Goal: Information Seeking & Learning: Learn about a topic

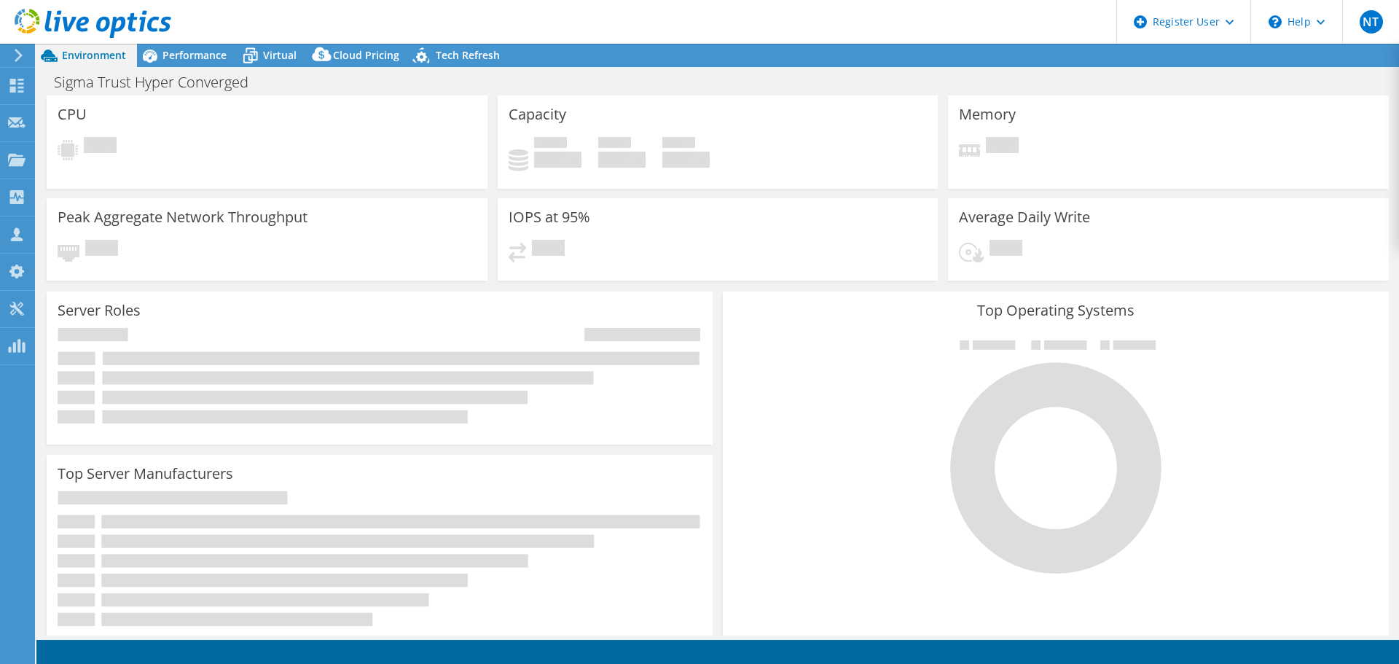
select select "USD"
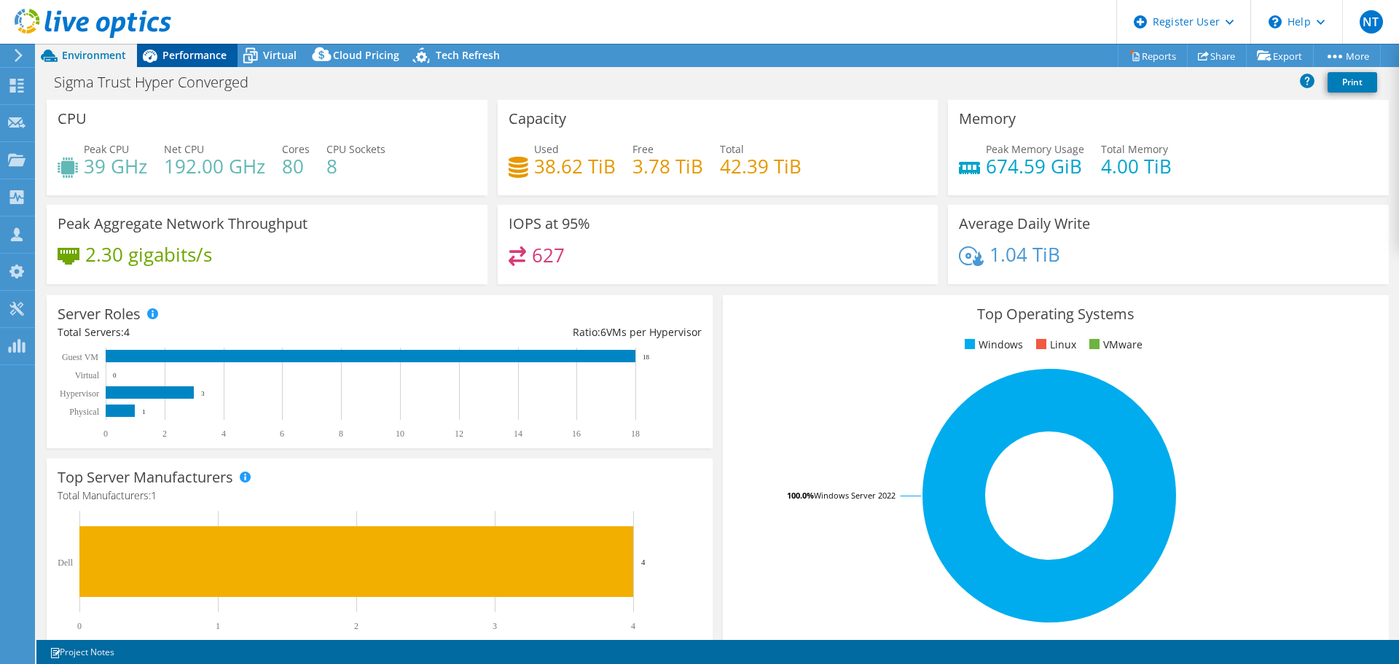
click at [191, 55] on span "Performance" at bounding box center [194, 55] width 64 height 14
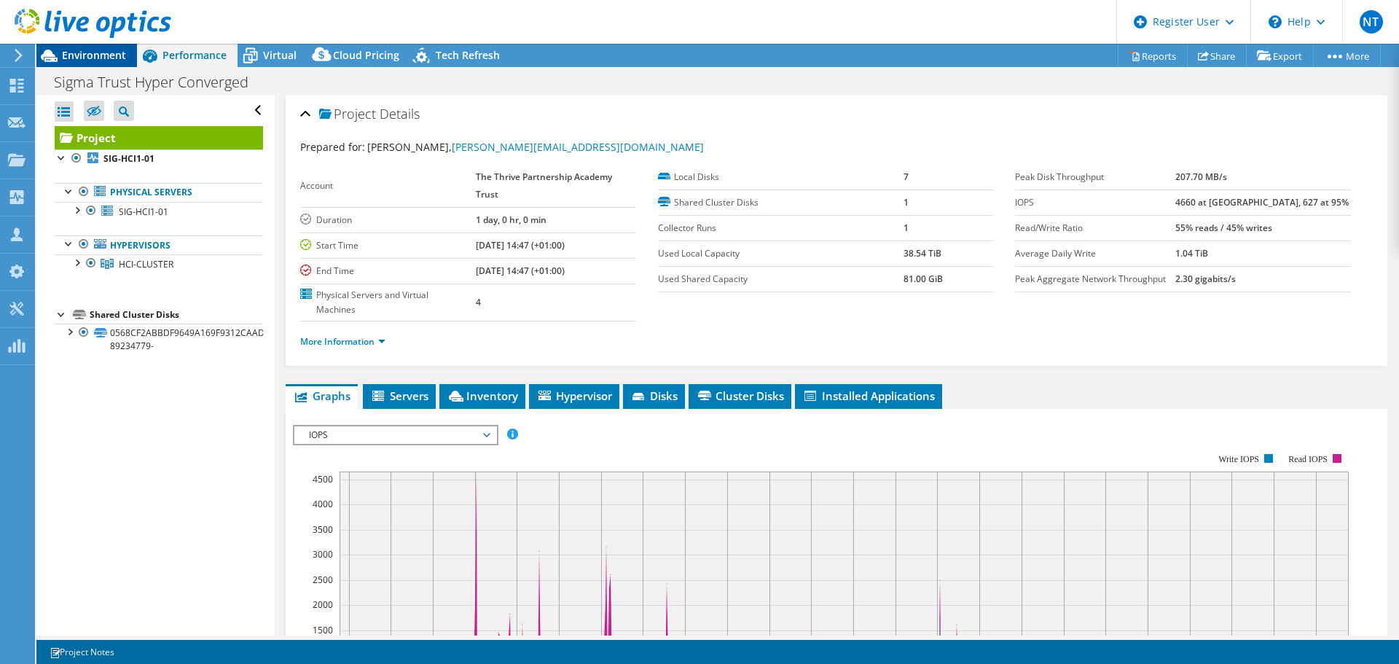
click at [102, 59] on span "Environment" at bounding box center [94, 55] width 64 height 14
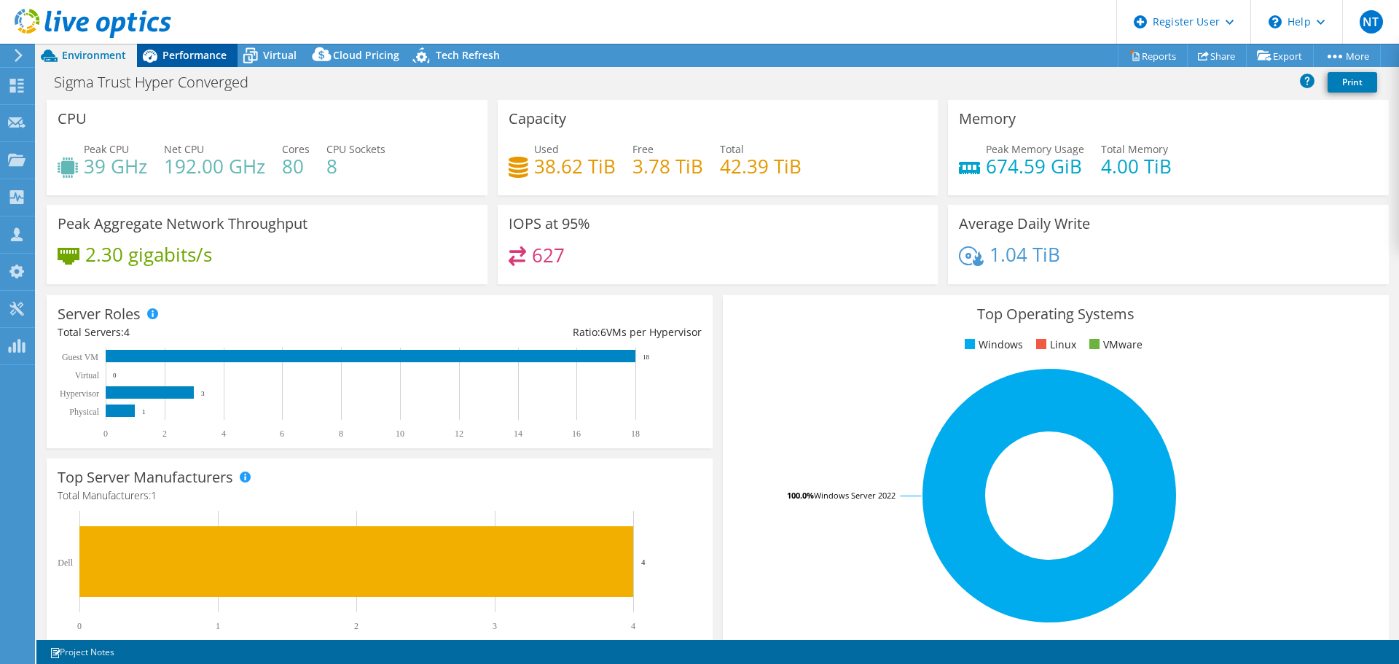
click at [193, 54] on span "Performance" at bounding box center [194, 55] width 64 height 14
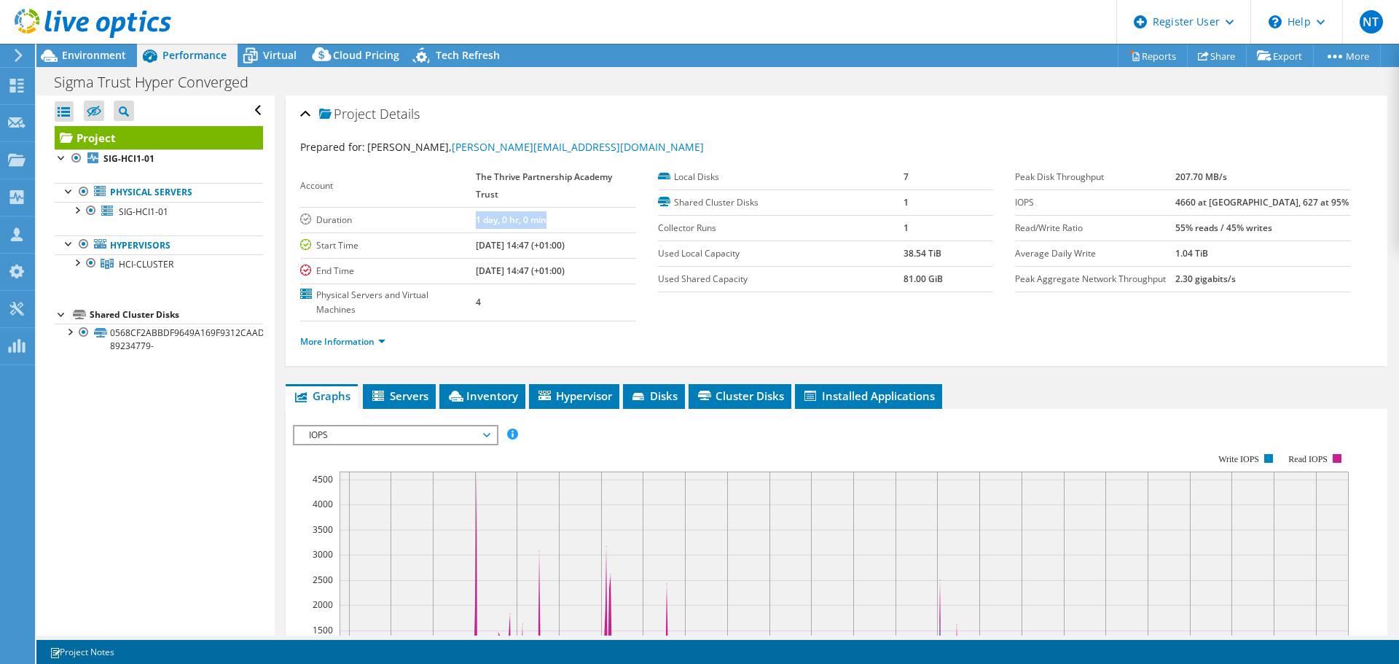
drag, startPoint x: 472, startPoint y: 218, endPoint x: 576, endPoint y: 217, distance: 104.2
click at [576, 217] on tr "Duration 1 day, 0 hr, 0 min" at bounding box center [468, 219] width 336 height 25
drag, startPoint x: 470, startPoint y: 171, endPoint x: 503, endPoint y: 189, distance: 38.1
click at [503, 189] on tr "Account The Thrive Partnership Academy Trust" at bounding box center [468, 186] width 336 height 43
click at [87, 50] on span "Environment" at bounding box center [94, 55] width 64 height 14
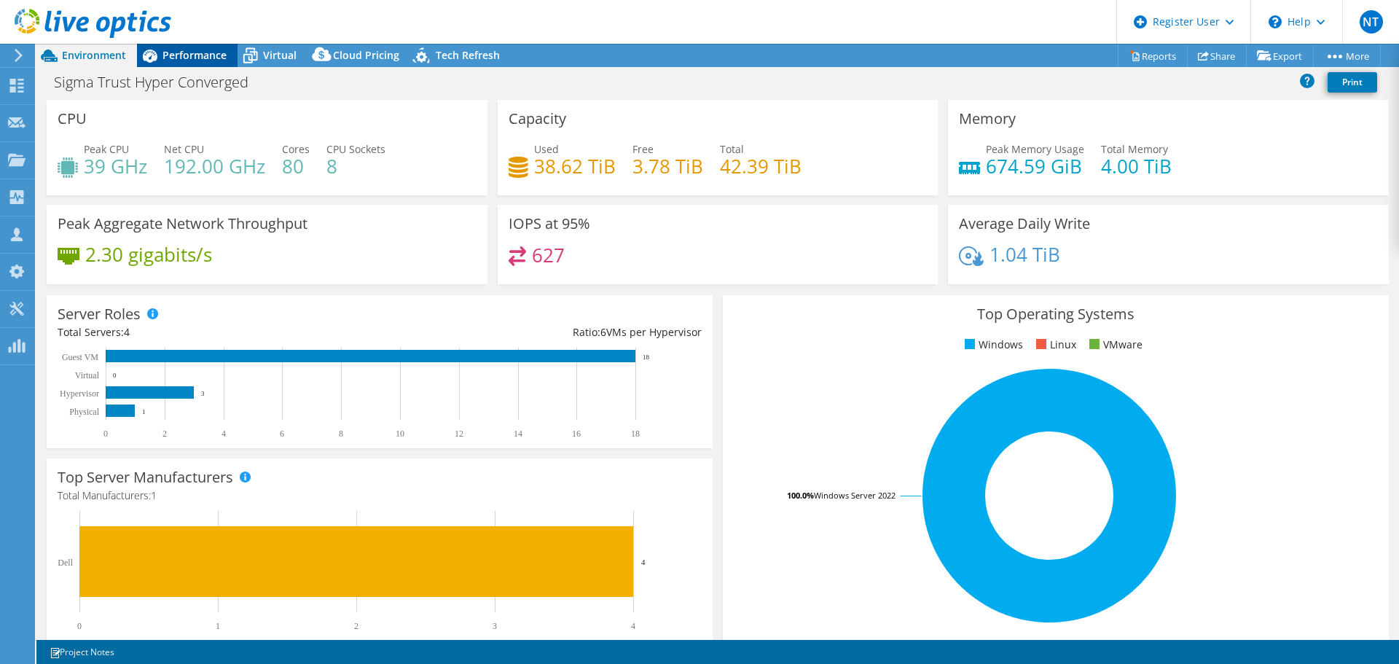
click at [197, 57] on span "Performance" at bounding box center [194, 55] width 64 height 14
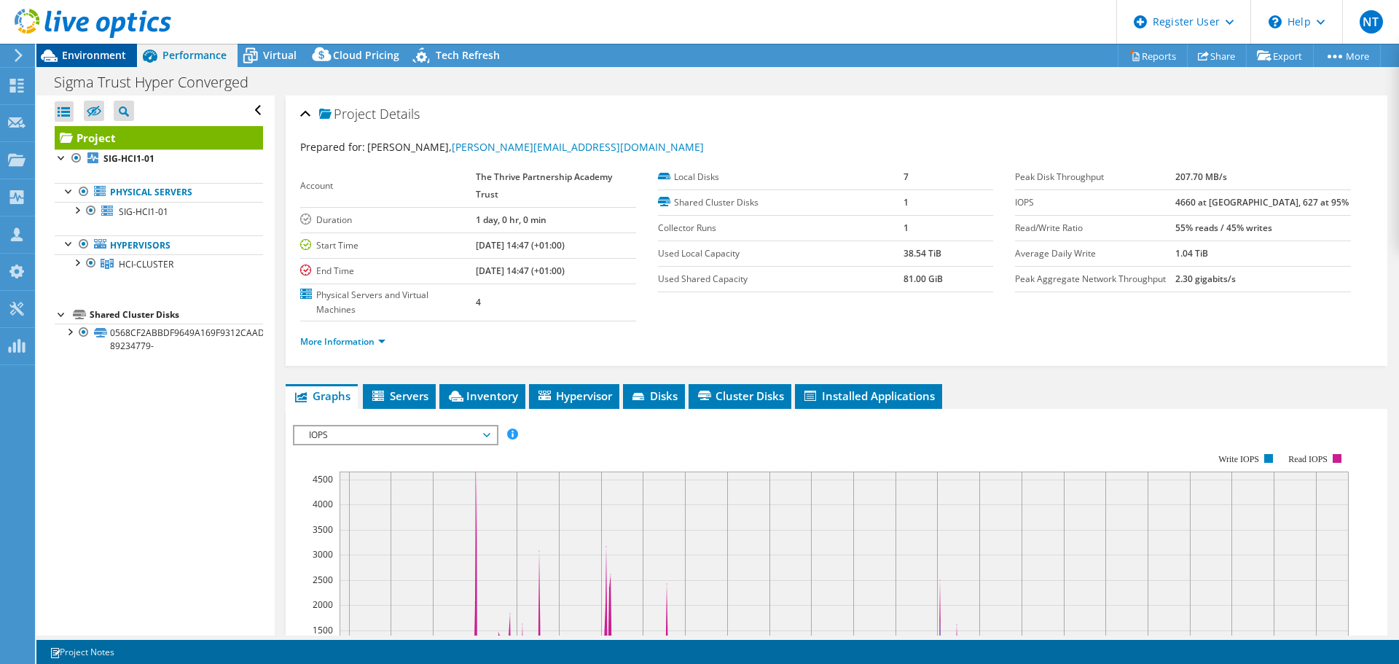
click at [100, 50] on span "Environment" at bounding box center [94, 55] width 64 height 14
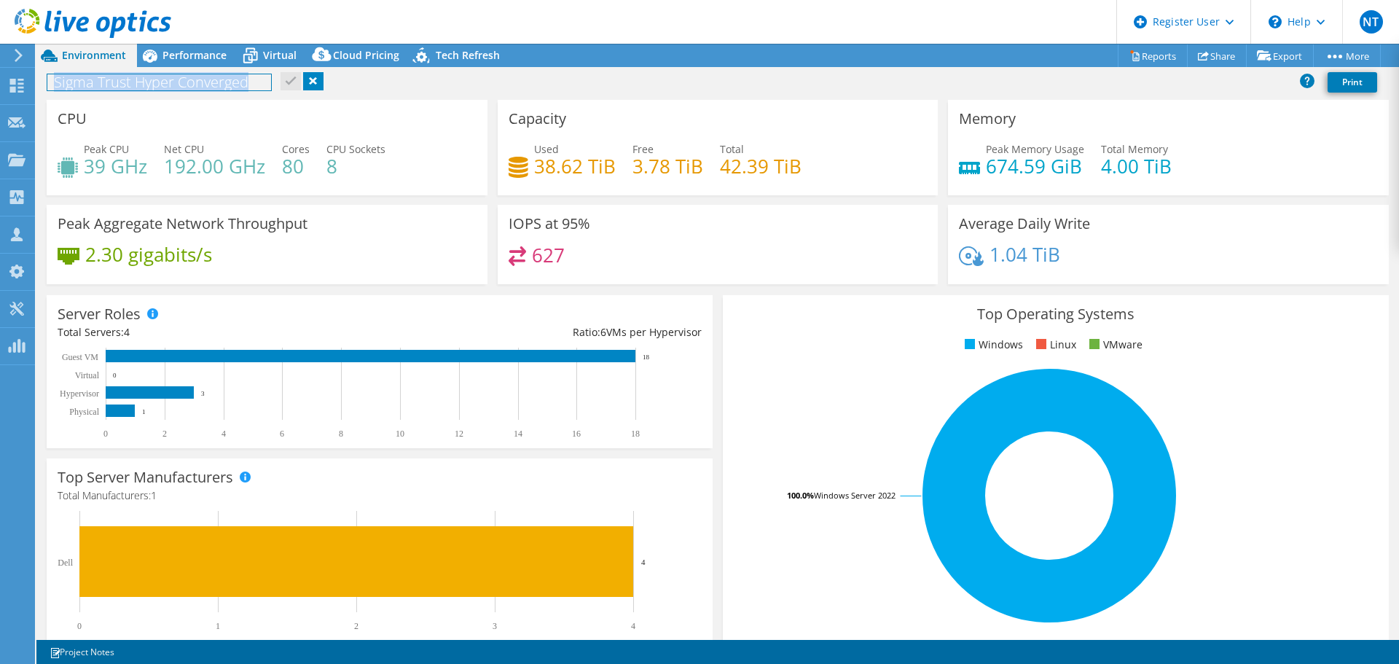
drag, startPoint x: 51, startPoint y: 82, endPoint x: 275, endPoint y: 91, distance: 224.5
click at [275, 91] on div "Sigma Trust Hyper Converged Print" at bounding box center [717, 81] width 1362 height 27
drag, startPoint x: 825, startPoint y: 355, endPoint x: 690, endPoint y: 310, distance: 142.1
click at [822, 356] on div "Top Operating Systems Windows Linux VMware 100.0% Windows Server 2022" at bounding box center [1056, 469] width 666 height 349
click at [178, 61] on span "Performance" at bounding box center [194, 55] width 64 height 14
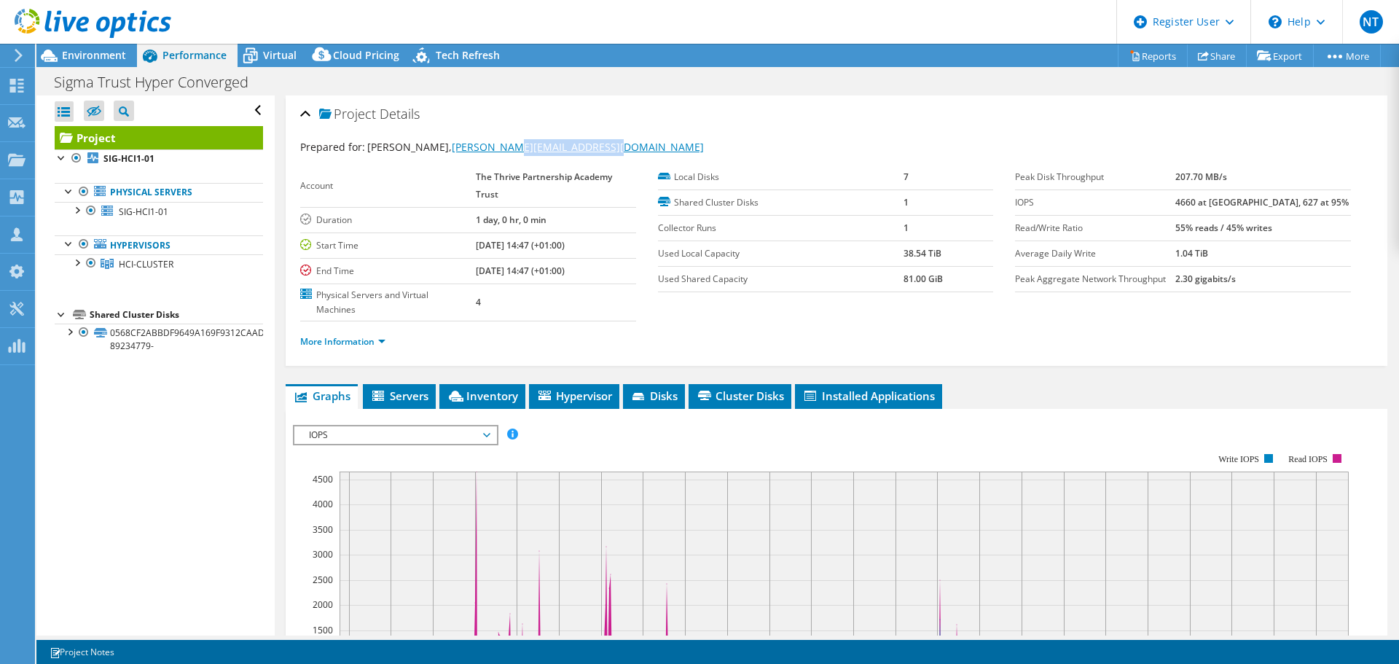
drag, startPoint x: 616, startPoint y: 146, endPoint x: 492, endPoint y: 152, distance: 123.3
click at [492, 152] on div "Prepared for: Alex Emmins, alex.emmins@sigmatrust.school" at bounding box center [836, 147] width 1072 height 17
click at [90, 48] on div at bounding box center [85, 24] width 171 height 49
click at [95, 55] on span "Environment" at bounding box center [94, 55] width 64 height 14
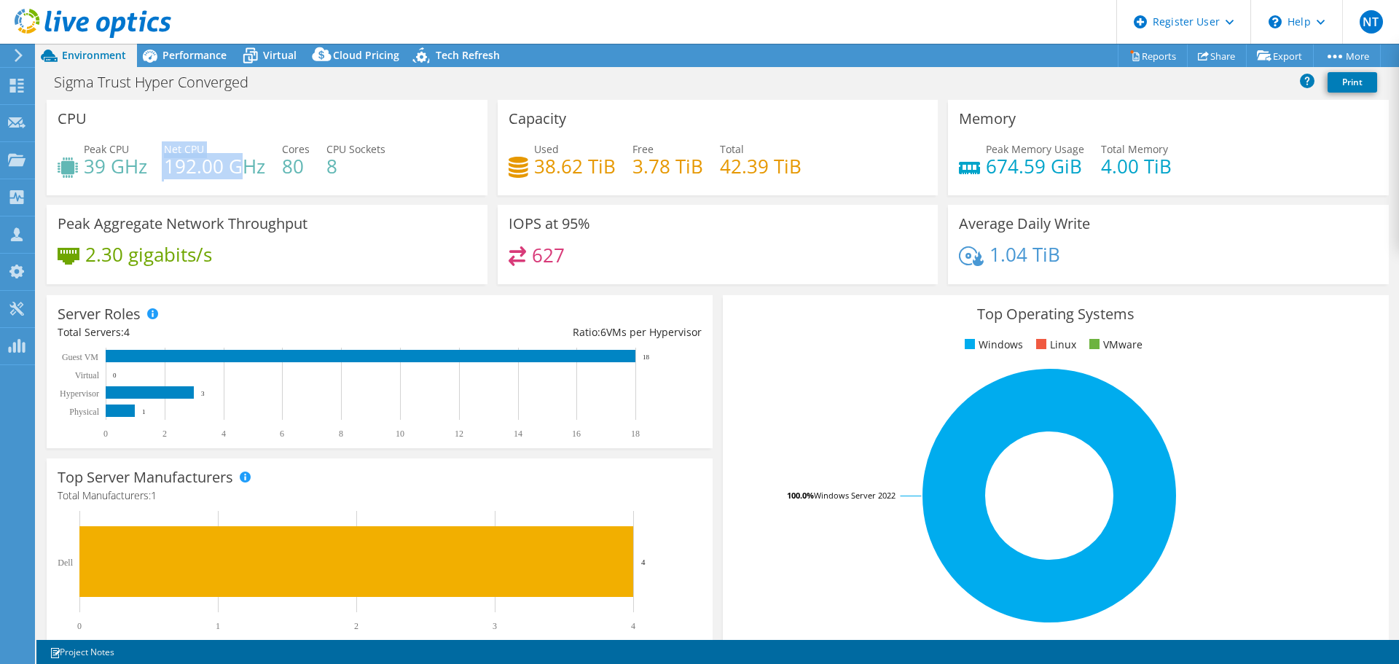
drag, startPoint x: 161, startPoint y: 162, endPoint x: 240, endPoint y: 162, distance: 78.7
click at [240, 162] on div "Peak CPU 39 GHz Net CPU 192.00 GHz Cores 80 CPU Sockets 8" at bounding box center [267, 164] width 419 height 47
drag, startPoint x: 279, startPoint y: 167, endPoint x: 302, endPoint y: 165, distance: 22.6
click at [302, 165] on div "Peak CPU 39 GHz Net CPU 192.00 GHz Cores 80 CPU Sockets 8" at bounding box center [267, 164] width 419 height 47
drag, startPoint x: 318, startPoint y: 165, endPoint x: 347, endPoint y: 165, distance: 29.1
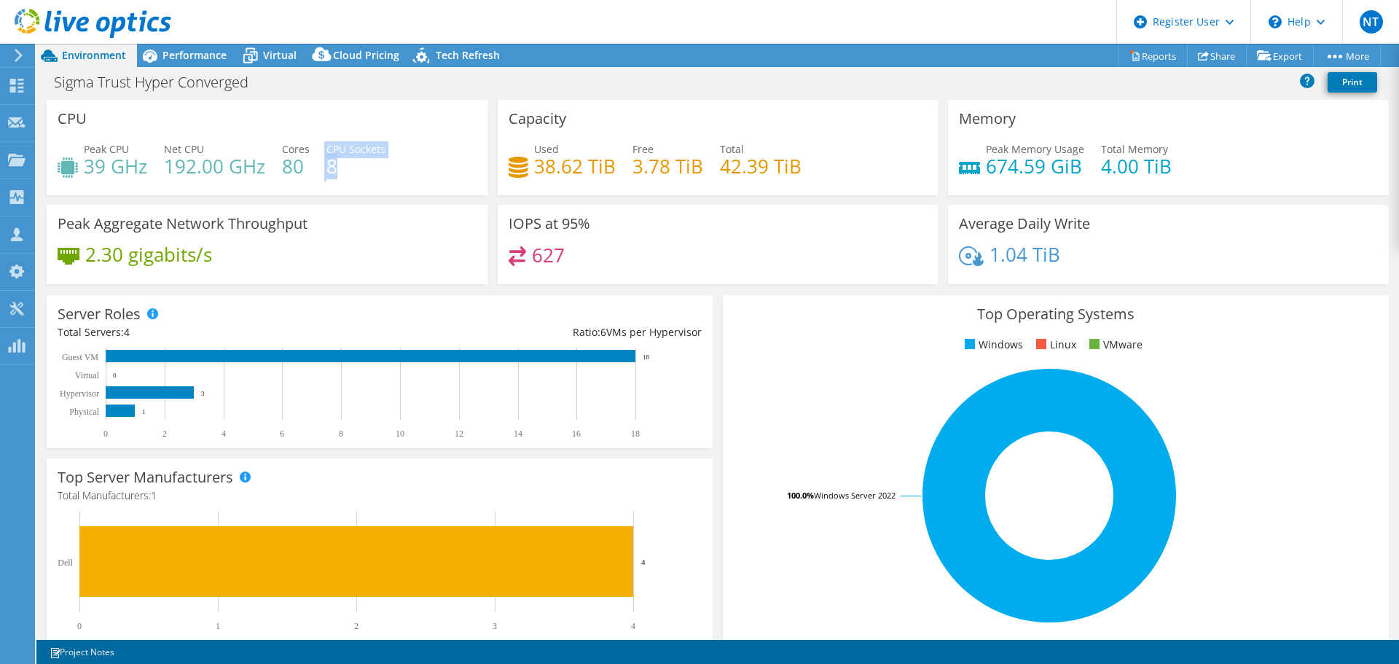
click at [347, 165] on div "Peak CPU 39 GHz Net CPU 192.00 GHz Cores 80 CPU Sockets 8" at bounding box center [267, 164] width 419 height 47
click at [365, 175] on div "Peak CPU 39 GHz Net CPU 192.00 GHz Cores 80 CPU Sockets 8" at bounding box center [267, 164] width 419 height 47
drag, startPoint x: 334, startPoint y: 168, endPoint x: 326, endPoint y: 164, distance: 8.5
click at [326, 164] on h4 "8" at bounding box center [355, 166] width 59 height 16
drag, startPoint x: 165, startPoint y: 169, endPoint x: 263, endPoint y: 170, distance: 97.6
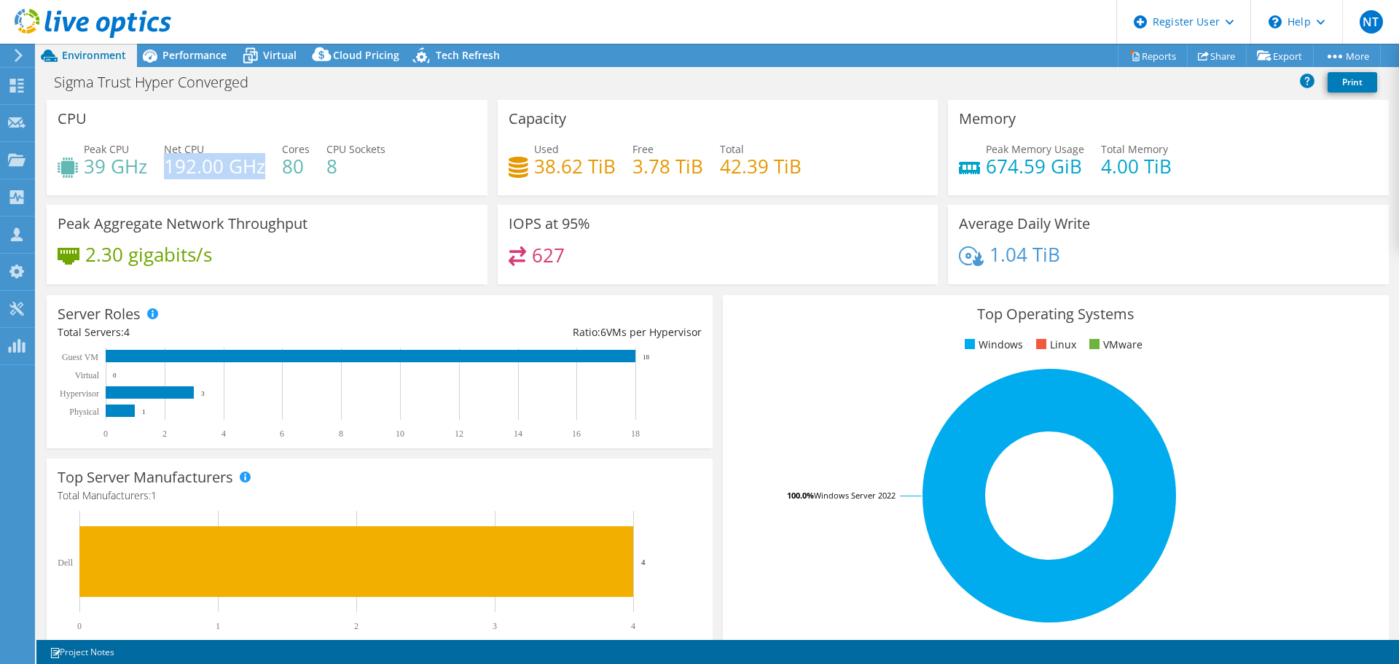
click at [263, 170] on h4 "192.00 GHz" at bounding box center [214, 166] width 101 height 16
drag, startPoint x: 95, startPoint y: 167, endPoint x: 149, endPoint y: 165, distance: 53.2
click at [149, 165] on div "Peak CPU 39 GHz Net CPU 192.00 GHz Cores 80 CPU Sockets 8" at bounding box center [267, 164] width 419 height 47
click at [95, 170] on h4 "39 GHz" at bounding box center [115, 166] width 63 height 16
drag, startPoint x: 87, startPoint y: 167, endPoint x: 146, endPoint y: 161, distance: 58.6
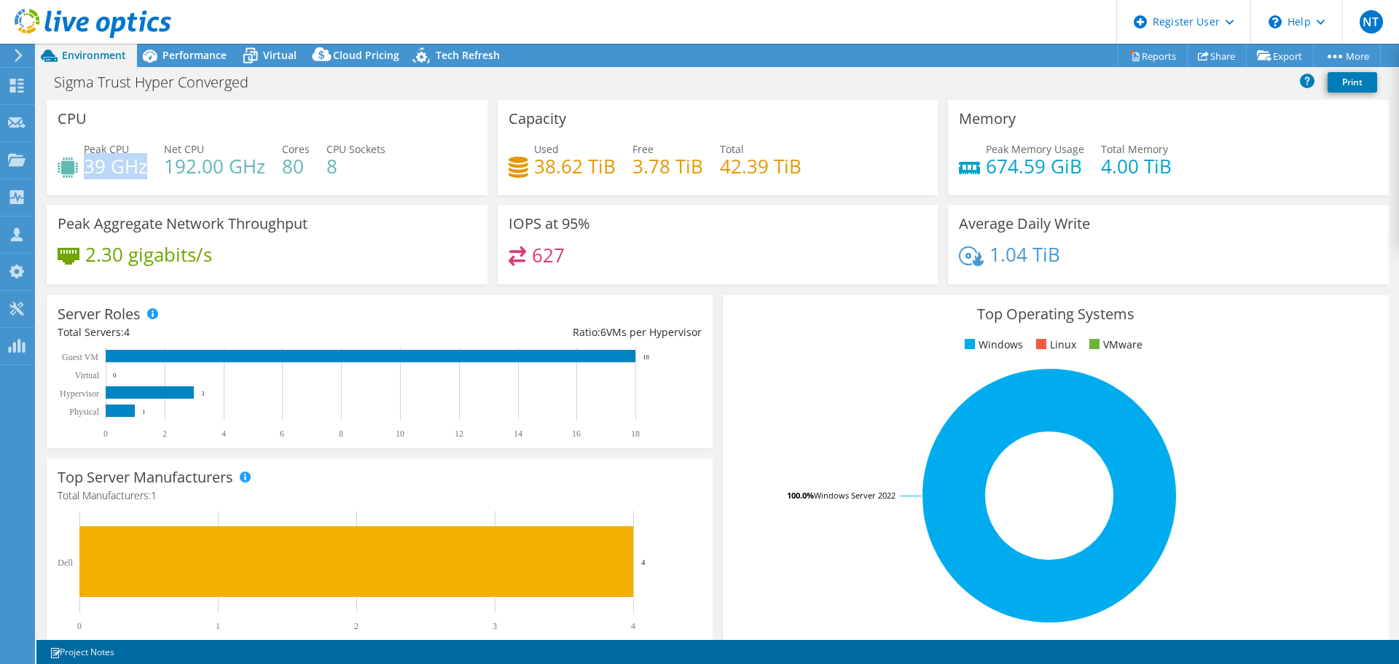
click at [146, 161] on h4 "39 GHz" at bounding box center [115, 166] width 63 height 16
drag, startPoint x: 163, startPoint y: 164, endPoint x: 186, endPoint y: 162, distance: 23.4
click at [186, 162] on div "Peak CPU 39 GHz Net CPU 192.00 GHz Cores 80 CPU Sockets 8" at bounding box center [267, 164] width 419 height 47
drag, startPoint x: 718, startPoint y: 174, endPoint x: 806, endPoint y: 166, distance: 88.5
click at [806, 166] on div "Used 38.62 TiB Free 3.78 TiB Total 42.39 TiB" at bounding box center [717, 164] width 419 height 47
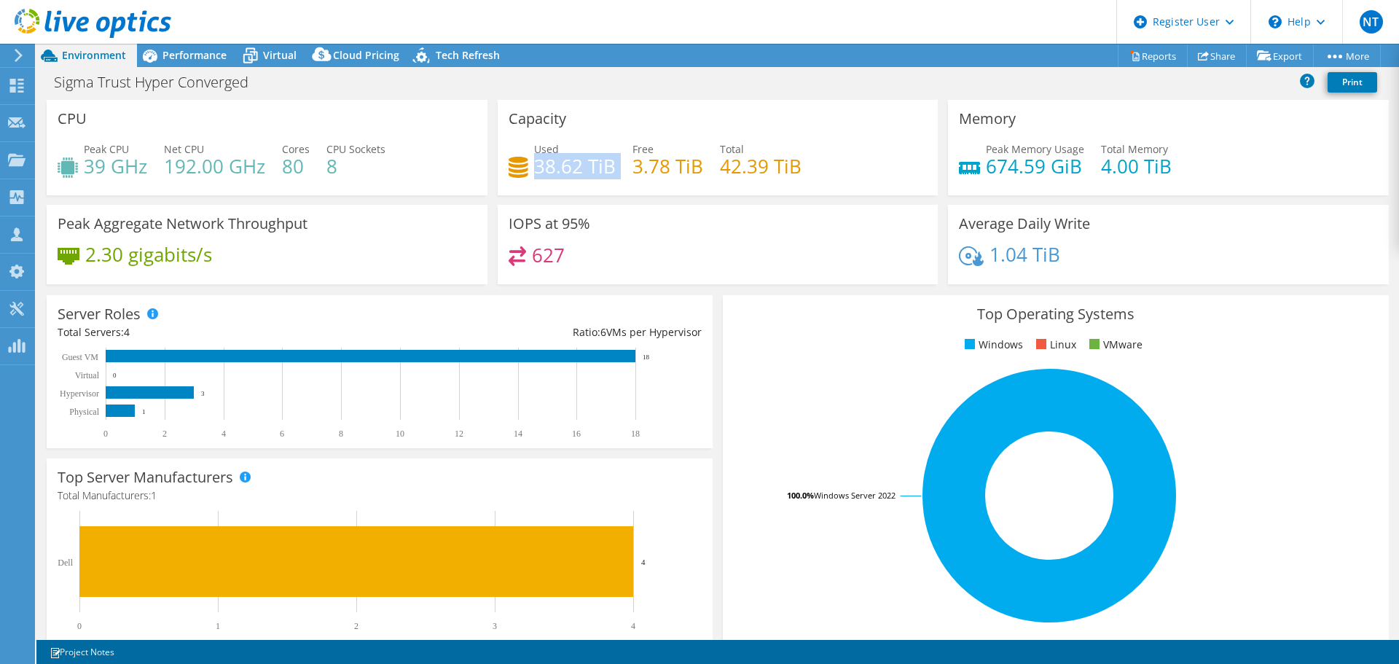
drag, startPoint x: 531, startPoint y: 166, endPoint x: 611, endPoint y: 165, distance: 80.1
click at [611, 165] on div "Used 38.62 TiB Free 3.78 TiB Total 42.39 TiB" at bounding box center [717, 164] width 419 height 47
click at [642, 174] on h4 "3.78 TiB" at bounding box center [667, 166] width 71 height 16
drag, startPoint x: 1088, startPoint y: 165, endPoint x: 1191, endPoint y: 170, distance: 102.9
click at [1191, 170] on div "Peak Memory Usage 674.59 GiB Total Memory 4.00 TiB" at bounding box center [1168, 164] width 419 height 47
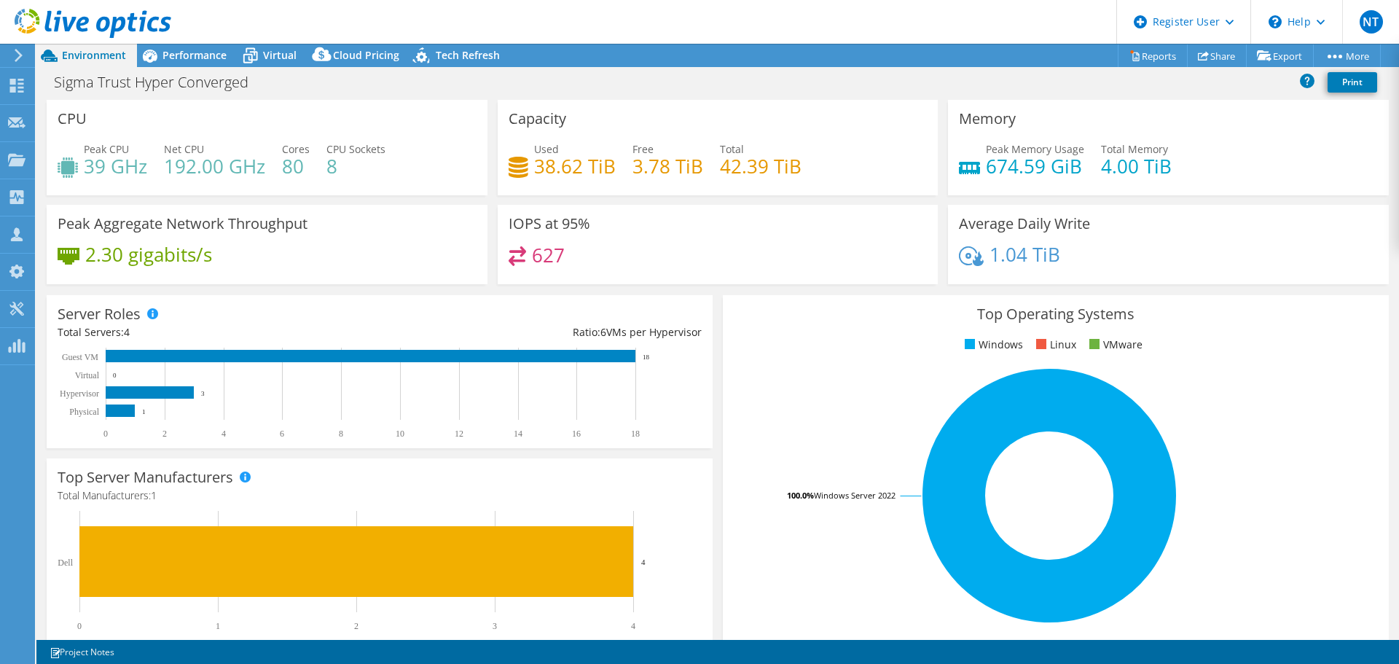
click at [1069, 184] on div "Peak Memory Usage 674.59 GiB Total Memory 4.00 TiB" at bounding box center [1168, 164] width 419 height 47
drag, startPoint x: 1091, startPoint y: 170, endPoint x: 1172, endPoint y: 168, distance: 80.9
click at [1172, 168] on div "Peak Memory Usage 674.59 GiB Total Memory 4.00 TiB" at bounding box center [1168, 164] width 419 height 47
drag, startPoint x: 978, startPoint y: 171, endPoint x: 1076, endPoint y: 165, distance: 97.8
click at [1076, 165] on div "Peak Memory Usage 674.59 GiB Total Memory 4.00 TiB" at bounding box center [1168, 164] width 419 height 47
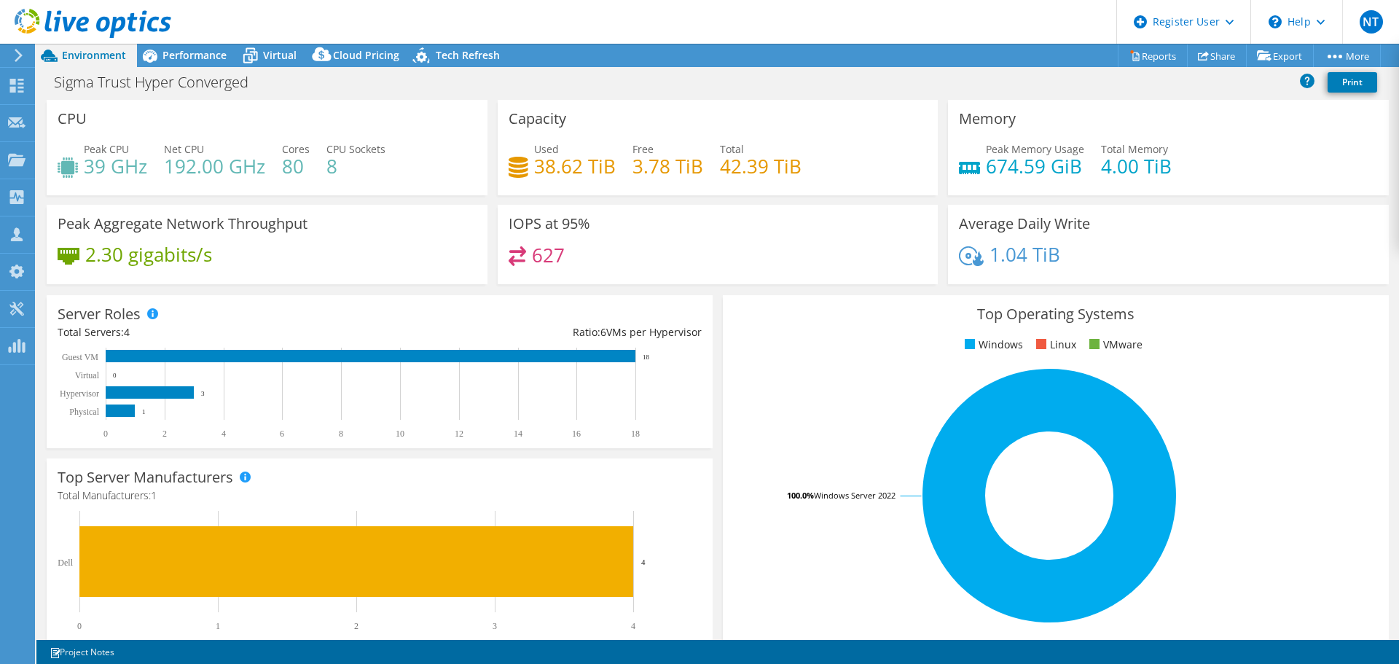
drag, startPoint x: 982, startPoint y: 267, endPoint x: 1075, endPoint y: 266, distance: 93.3
click at [1075, 266] on div "1.04 TiB" at bounding box center [1168, 261] width 419 height 31
drag, startPoint x: 591, startPoint y: 267, endPoint x: 516, endPoint y: 259, distance: 74.7
click at [516, 259] on div "627" at bounding box center [717, 261] width 419 height 31
drag, startPoint x: 554, startPoint y: 224, endPoint x: 588, endPoint y: 224, distance: 33.5
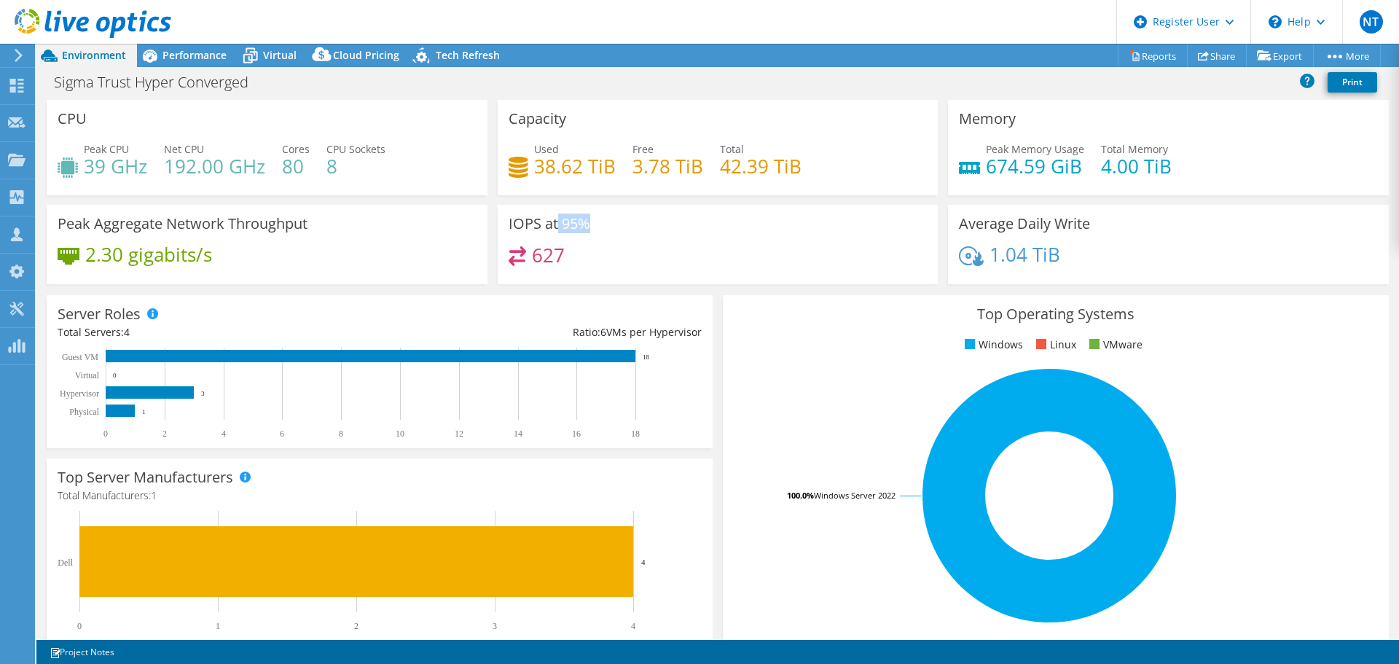
click at [588, 224] on div "IOPS at 95% 627" at bounding box center [718, 244] width 441 height 79
drag, startPoint x: 560, startPoint y: 262, endPoint x: 529, endPoint y: 262, distance: 31.3
click at [532, 262] on h4 "627" at bounding box center [548, 255] width 33 height 16
click at [565, 259] on div "627" at bounding box center [717, 261] width 419 height 31
drag, startPoint x: 580, startPoint y: 264, endPoint x: 529, endPoint y: 261, distance: 51.1
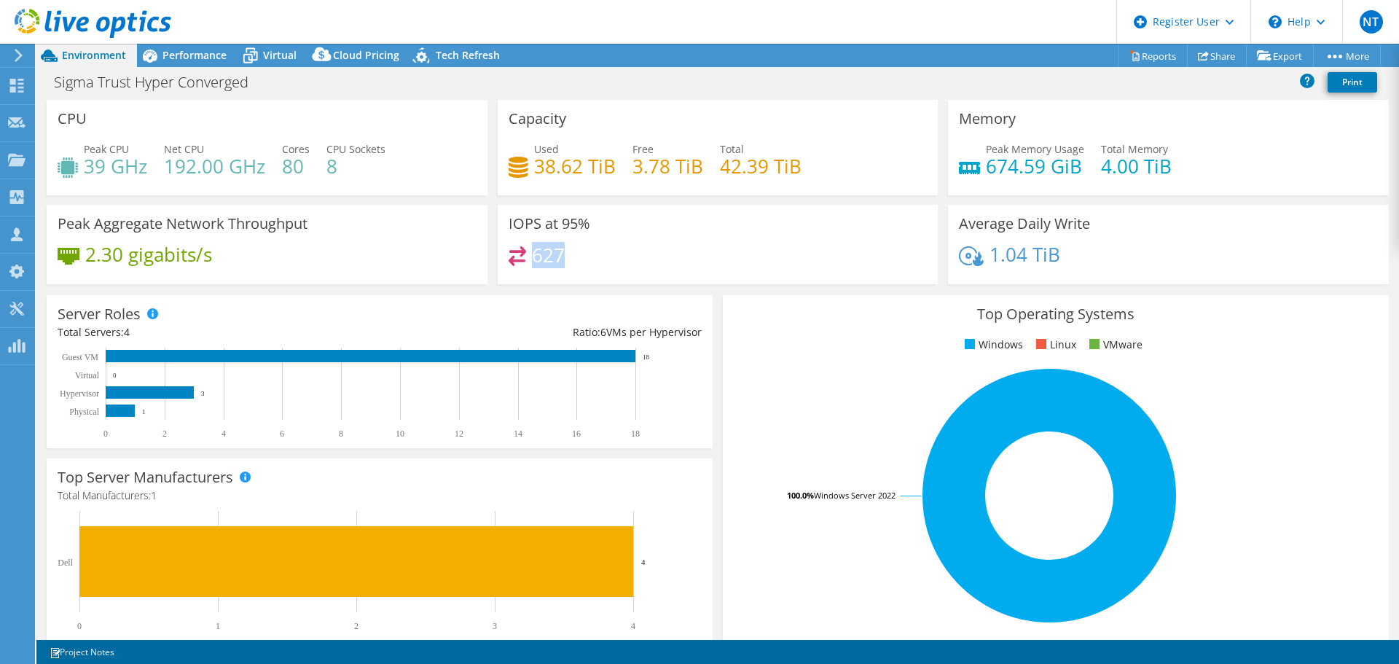
click at [529, 261] on div "627" at bounding box center [717, 261] width 419 height 31
click at [628, 260] on div "627" at bounding box center [717, 261] width 419 height 31
drag, startPoint x: 230, startPoint y: 262, endPoint x: 80, endPoint y: 252, distance: 150.4
click at [80, 252] on div "2.30 gigabits/s" at bounding box center [267, 261] width 419 height 31
click at [764, 250] on div "627" at bounding box center [717, 261] width 419 height 31
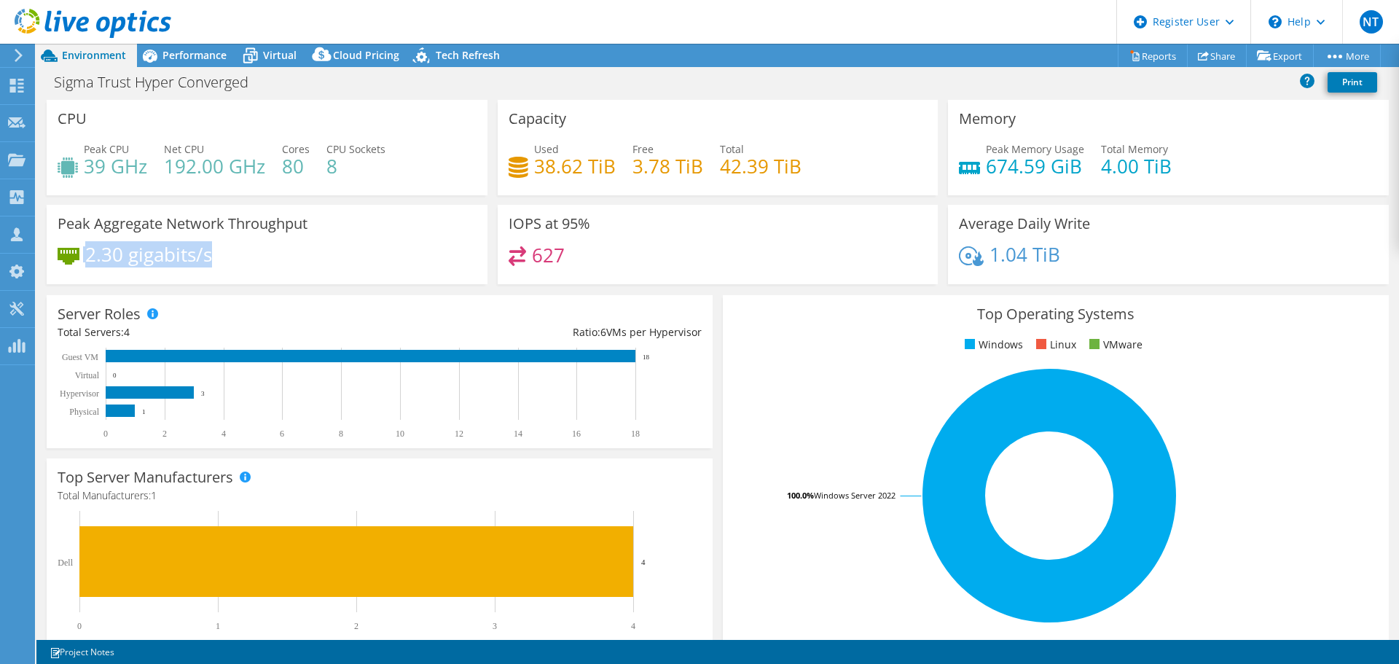
drag, startPoint x: 221, startPoint y: 253, endPoint x: 80, endPoint y: 262, distance: 141.6
click at [80, 262] on div "2.30 gigabits/s" at bounding box center [267, 261] width 419 height 31
click at [240, 257] on div "2.30 gigabits/s" at bounding box center [267, 261] width 419 height 31
click at [651, 355] on icon "0 2 4 6 8 10 12 14 16 18 Physical Hypervisor Virtual Guest VM 1 3 0 18" at bounding box center [373, 392] width 631 height 91
drag, startPoint x: 197, startPoint y: 58, endPoint x: 197, endPoint y: 71, distance: 12.4
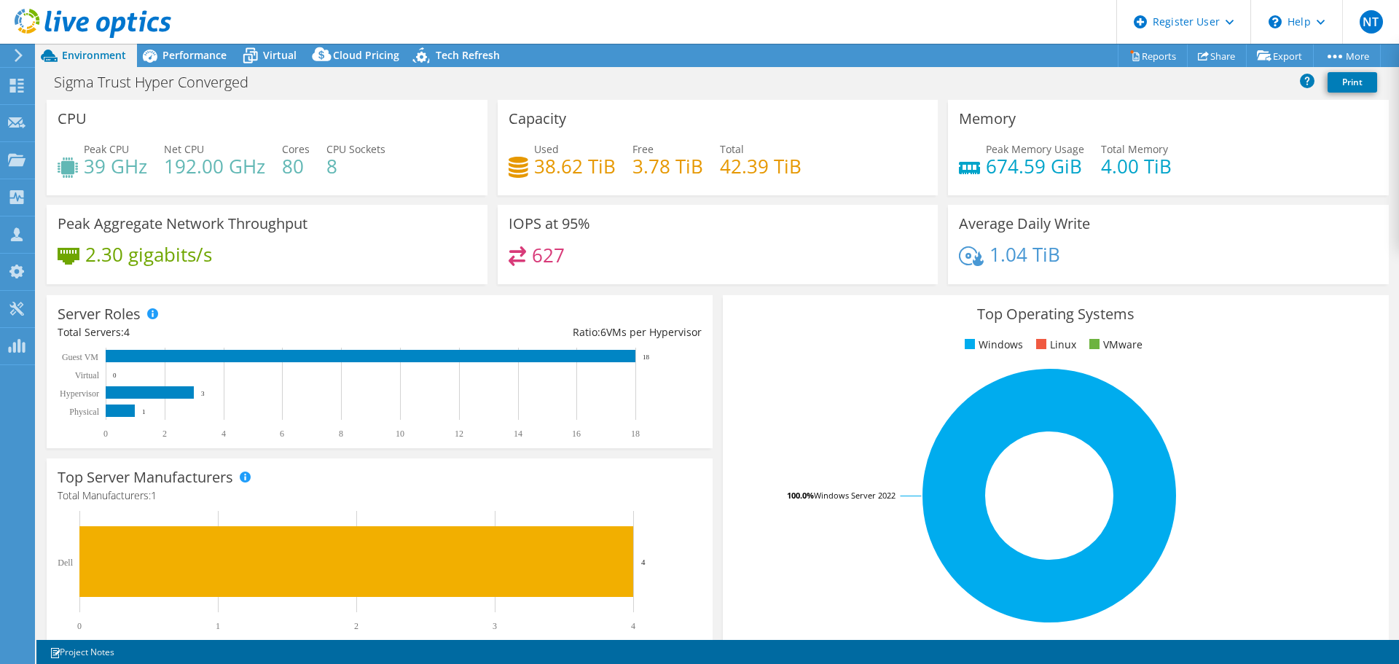
click at [197, 58] on span "Performance" at bounding box center [194, 55] width 64 height 14
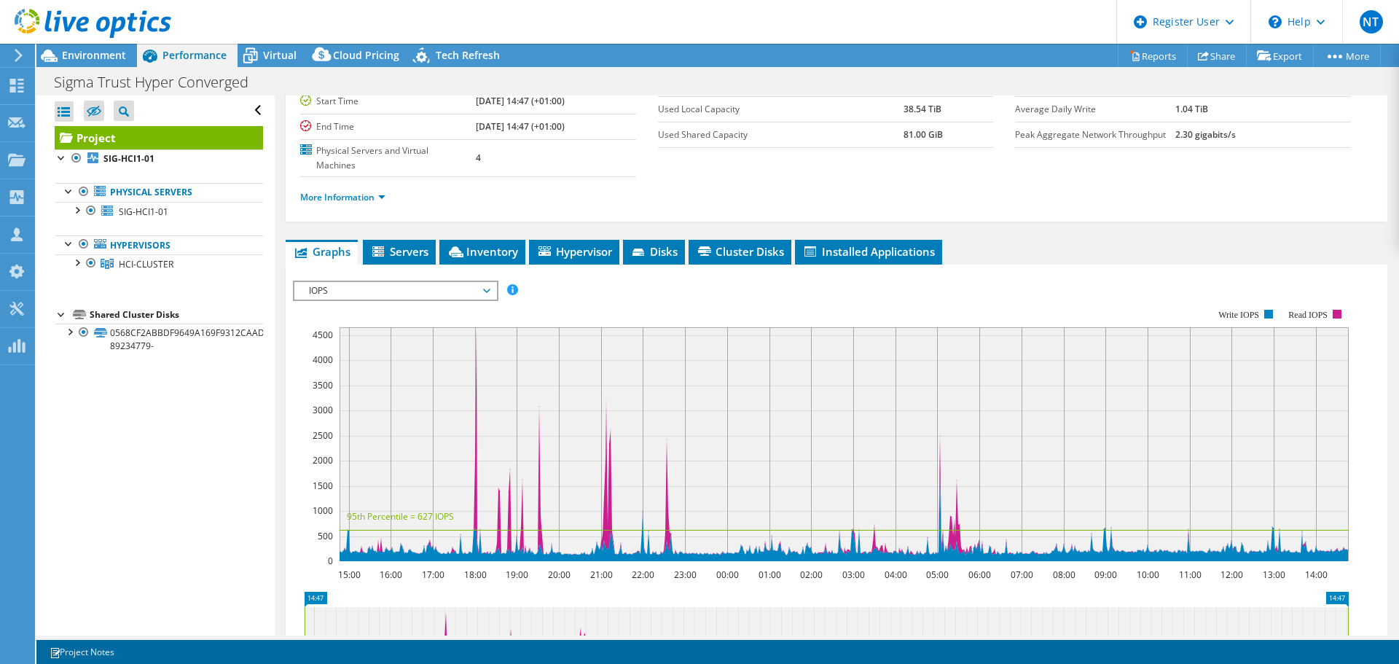
scroll to position [146, 0]
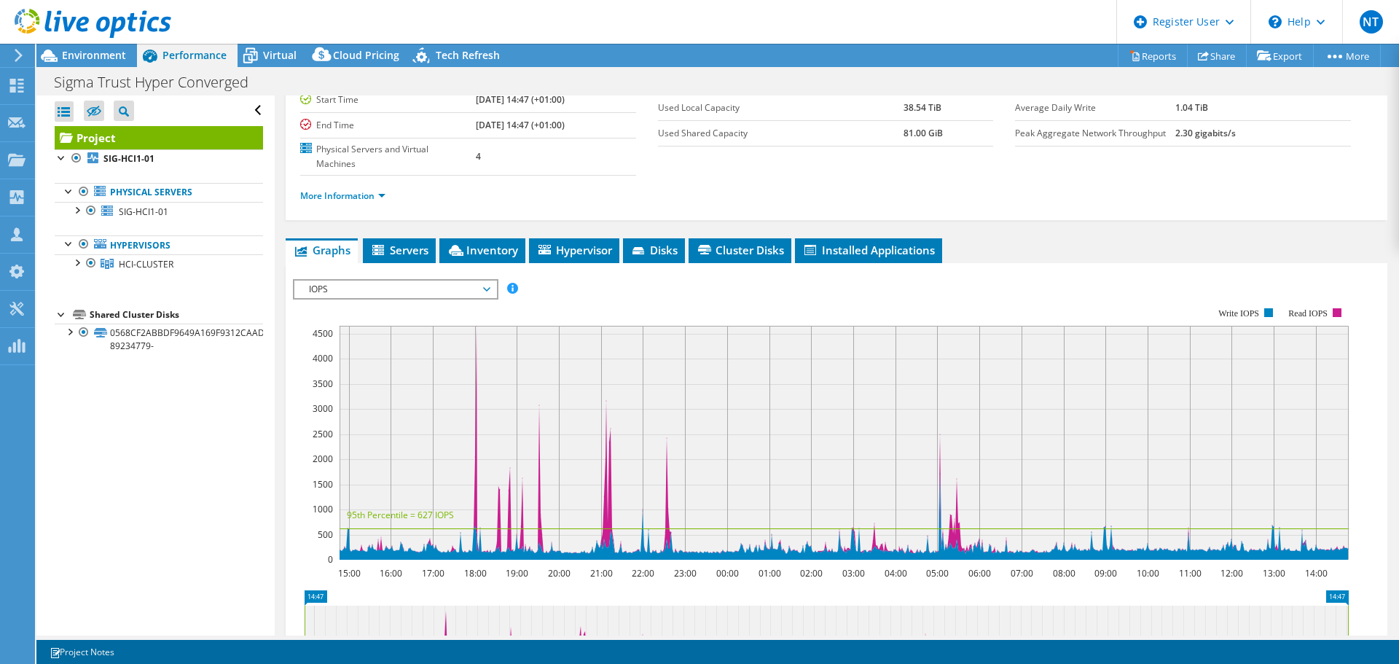
click at [428, 288] on span "IOPS" at bounding box center [395, 288] width 187 height 17
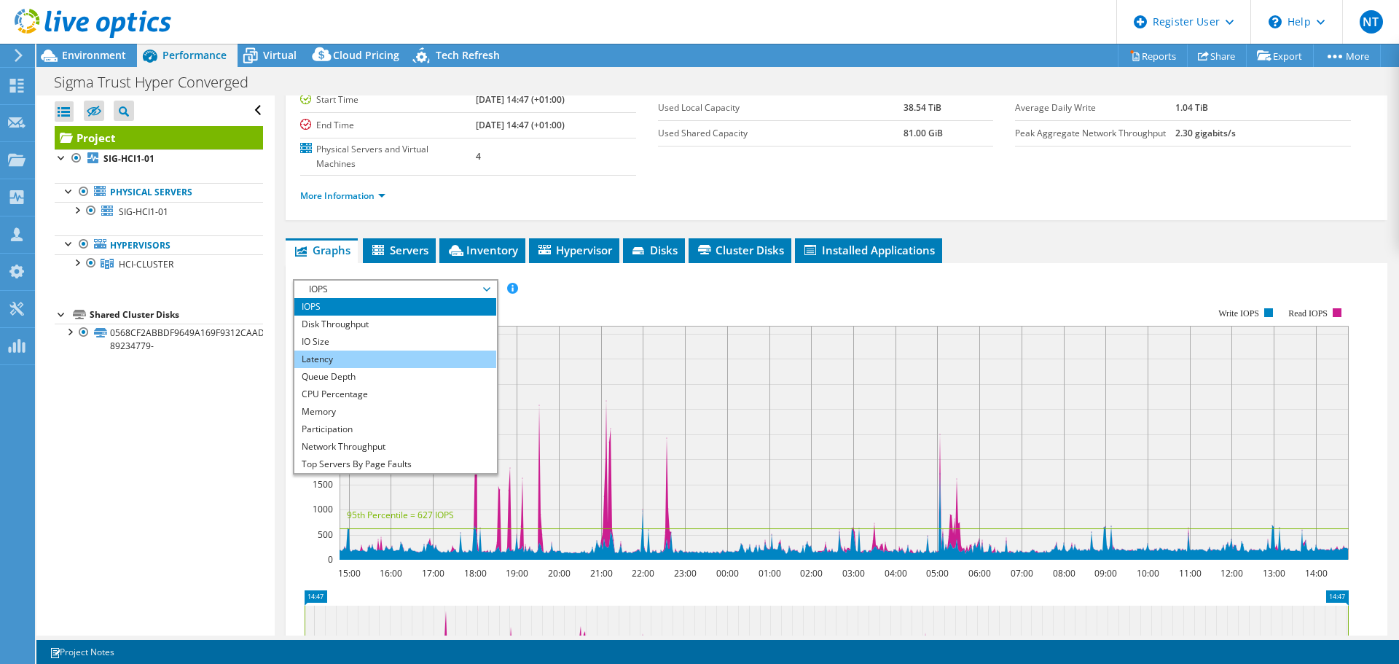
click at [420, 355] on li "Latency" at bounding box center [395, 358] width 202 height 17
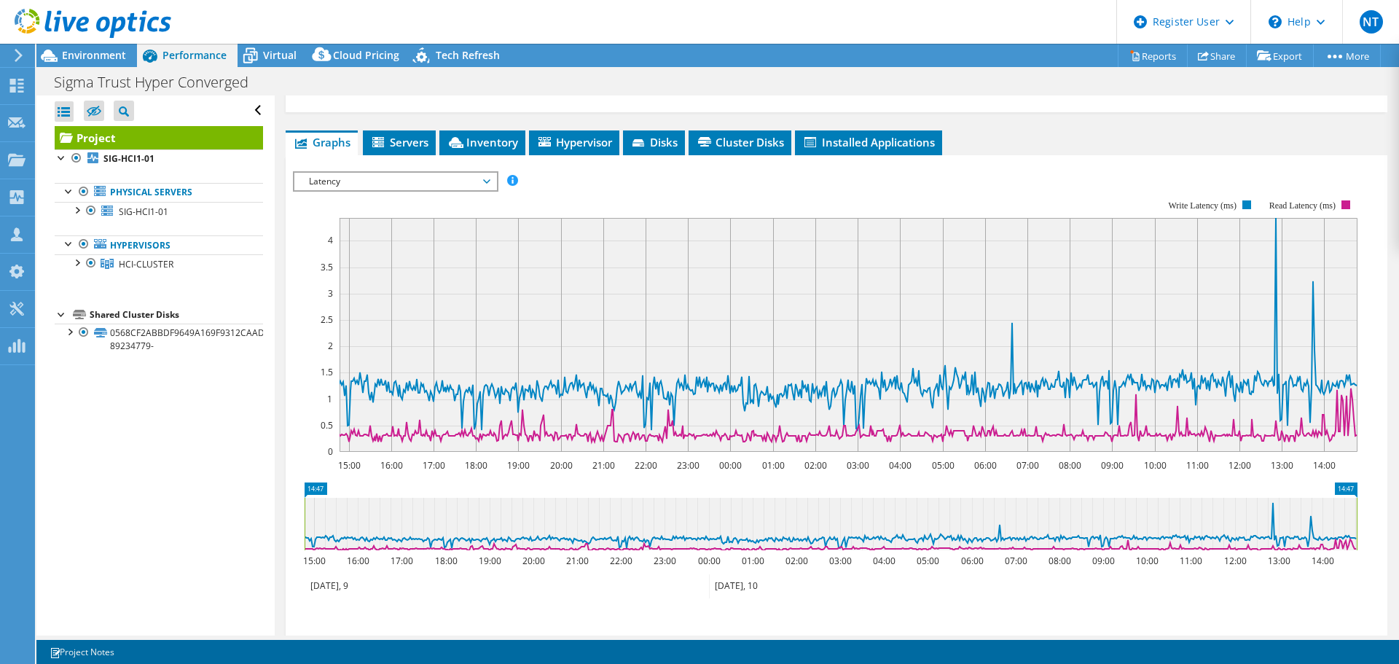
scroll to position [242, 0]
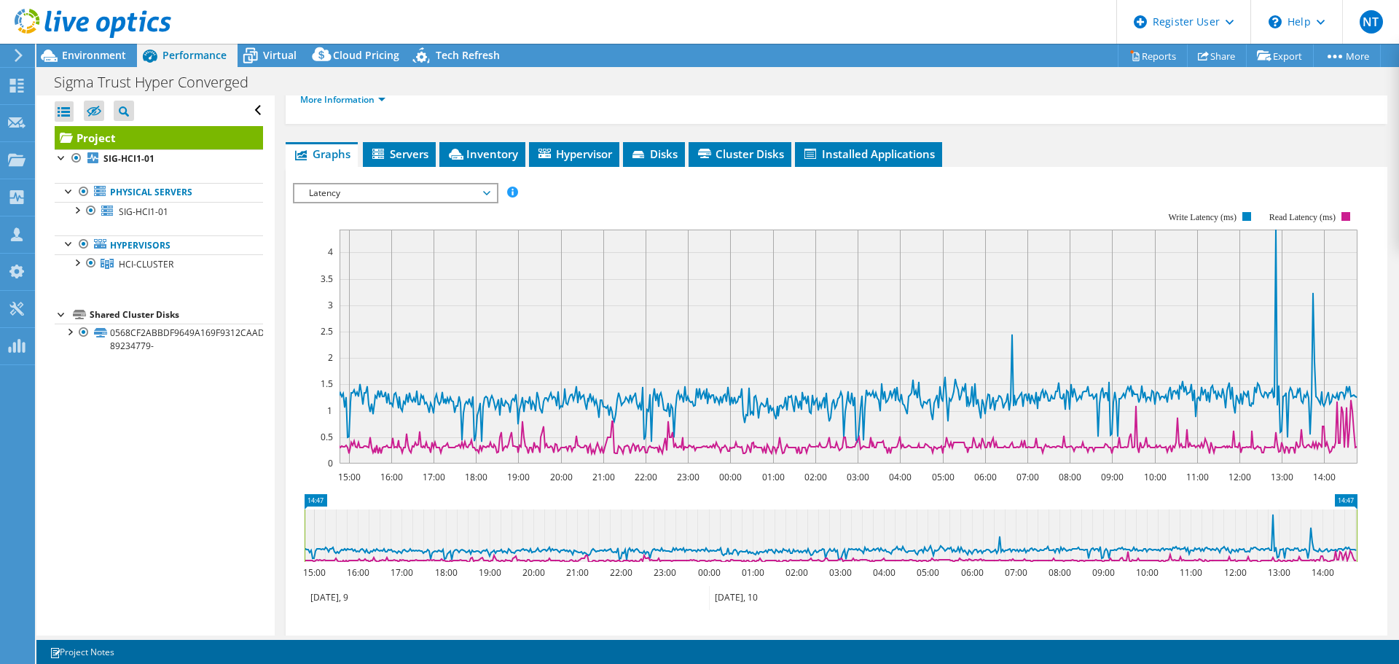
click at [461, 194] on span "Latency" at bounding box center [395, 192] width 187 height 17
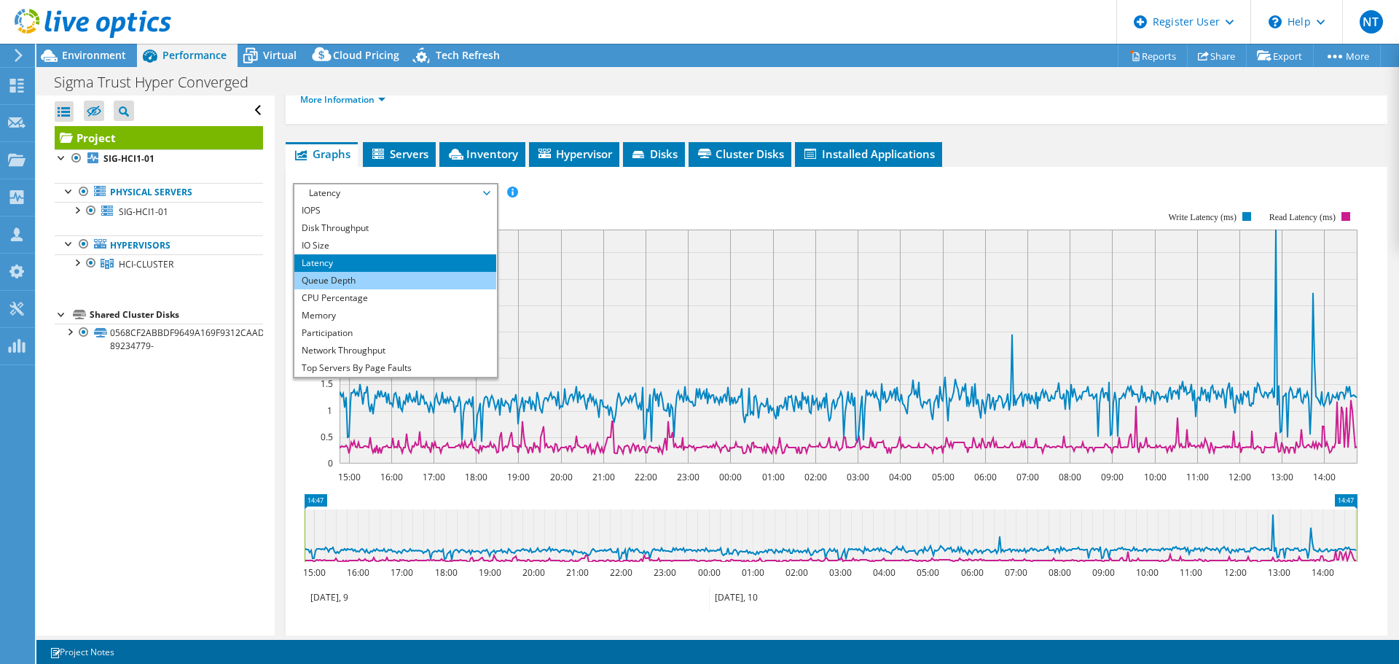
click at [458, 283] on li "Queue Depth" at bounding box center [395, 280] width 202 height 17
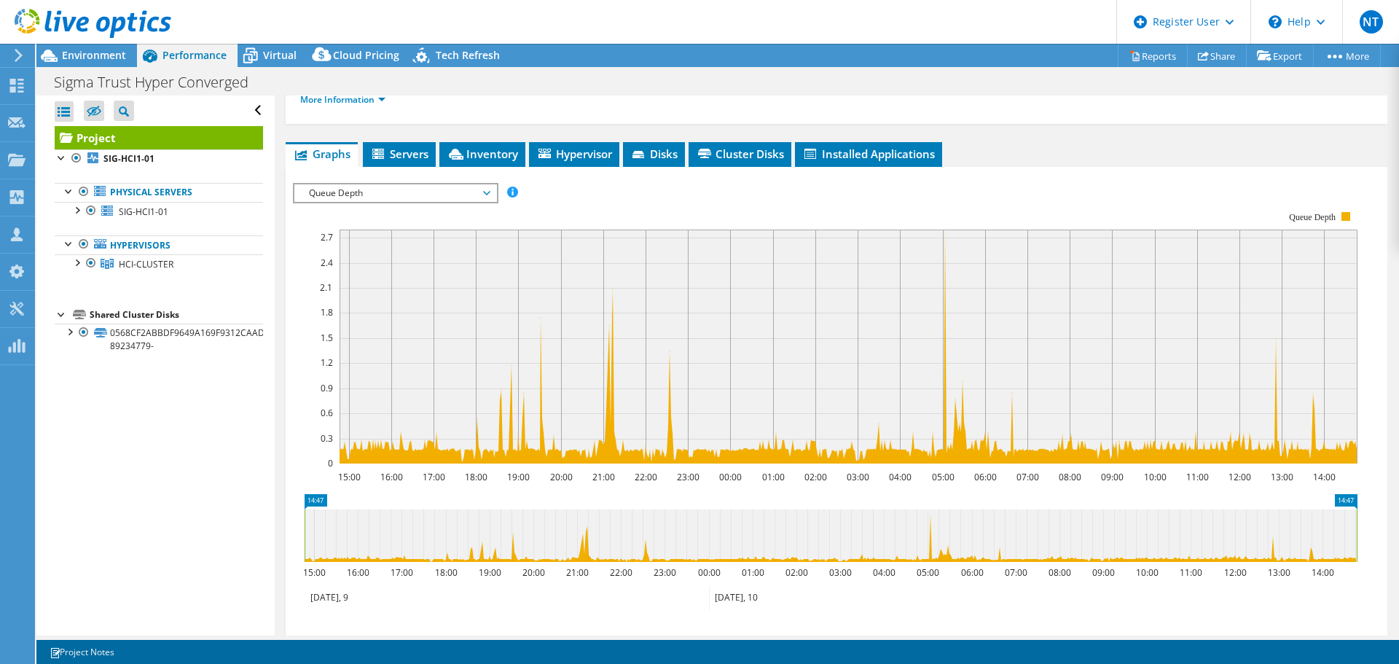
click at [452, 190] on span "Queue Depth" at bounding box center [395, 192] width 187 height 17
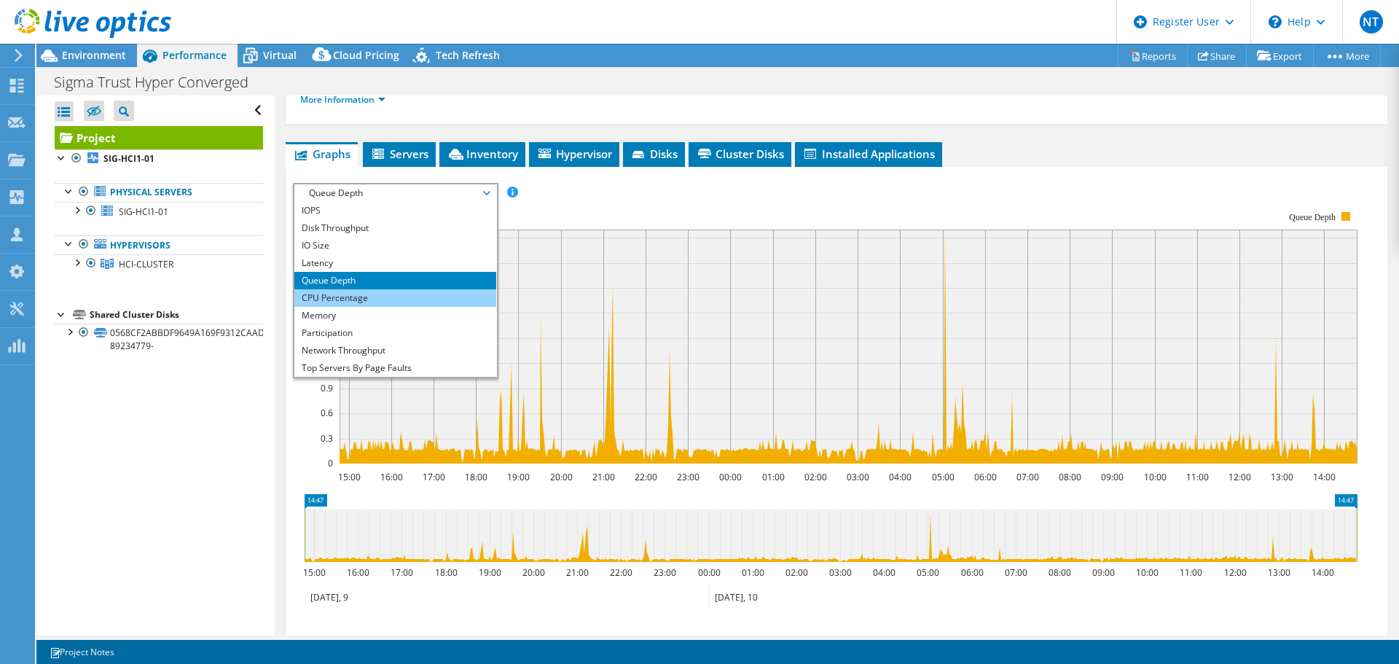
click at [456, 299] on li "CPU Percentage" at bounding box center [395, 297] width 202 height 17
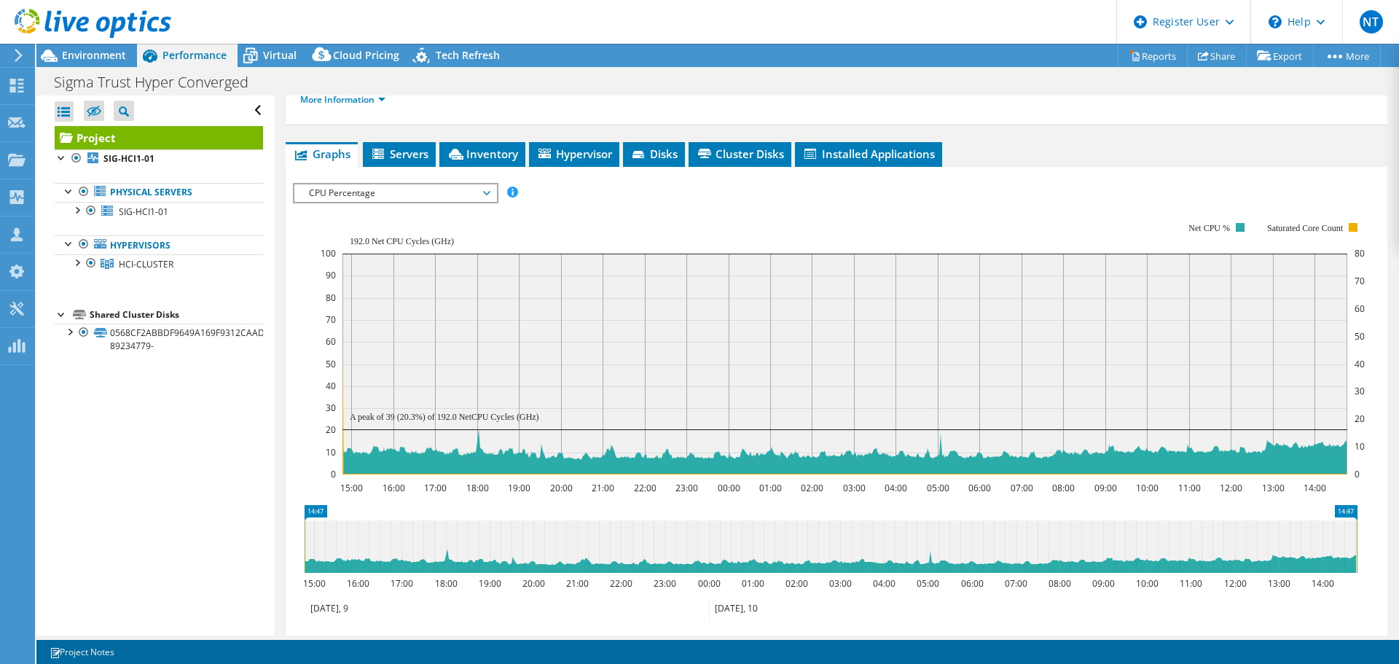
drag, startPoint x: 436, startPoint y: 422, endPoint x: 464, endPoint y: 418, distance: 28.6
click at [464, 418] on icon "15:00 16:00 17:00 18:00 19:00 20:00 21:00 22:00 23:00 00:00 01:00 02:00 03:00 0…" at bounding box center [830, 348] width 1075 height 291
click at [406, 423] on rect at bounding box center [844, 364] width 1005 height 221
drag, startPoint x: 435, startPoint y: 416, endPoint x: 461, endPoint y: 419, distance: 26.4
click at [461, 419] on text "A peak of 39 (20.3%) of 192.0 NetCPU Cycles (GHz)" at bounding box center [444, 417] width 189 height 10
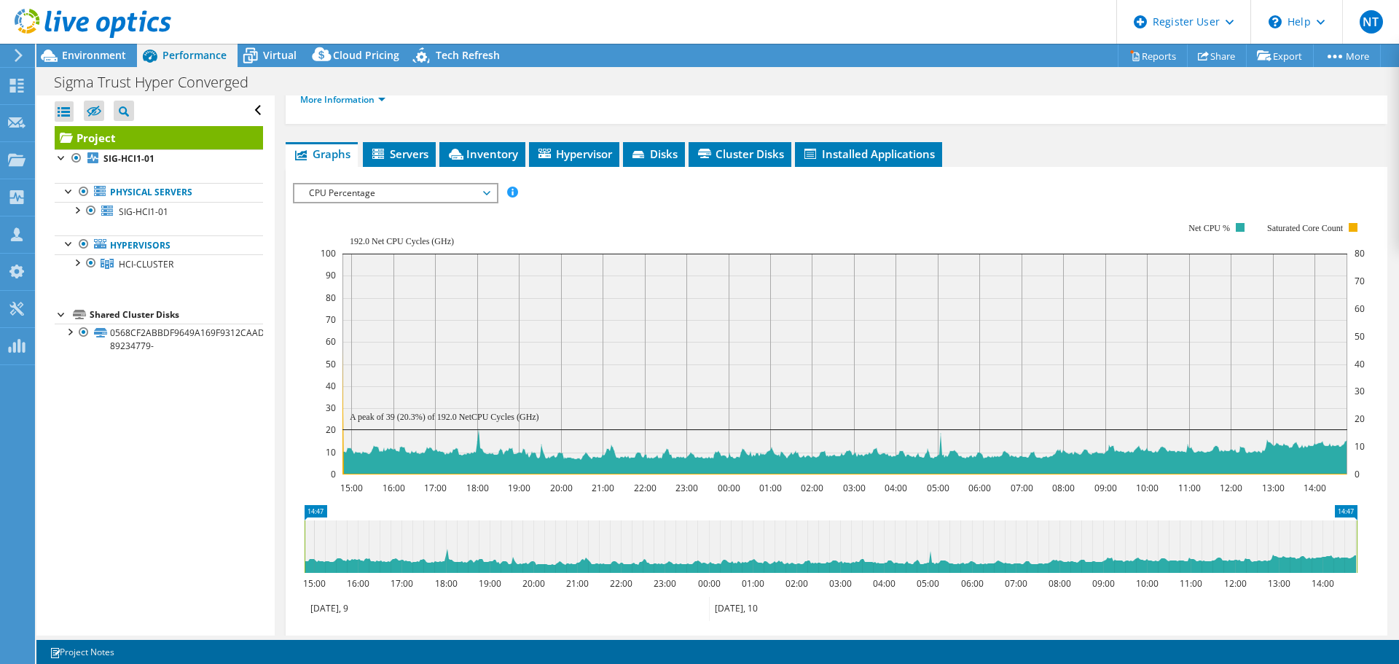
drag, startPoint x: 400, startPoint y: 421, endPoint x: 414, endPoint y: 420, distance: 13.9
click at [414, 420] on text "A peak of 39 (20.3%) of 192.0 NetCPU Cycles (GHz)" at bounding box center [444, 417] width 189 height 10
drag, startPoint x: 389, startPoint y: 421, endPoint x: 403, endPoint y: 418, distance: 14.1
click at [403, 418] on text "A peak of 39 (20.3%) of 192.0 NetCPU Cycles (GHz)" at bounding box center [444, 417] width 189 height 10
drag, startPoint x: 444, startPoint y: 420, endPoint x: 468, endPoint y: 418, distance: 24.1
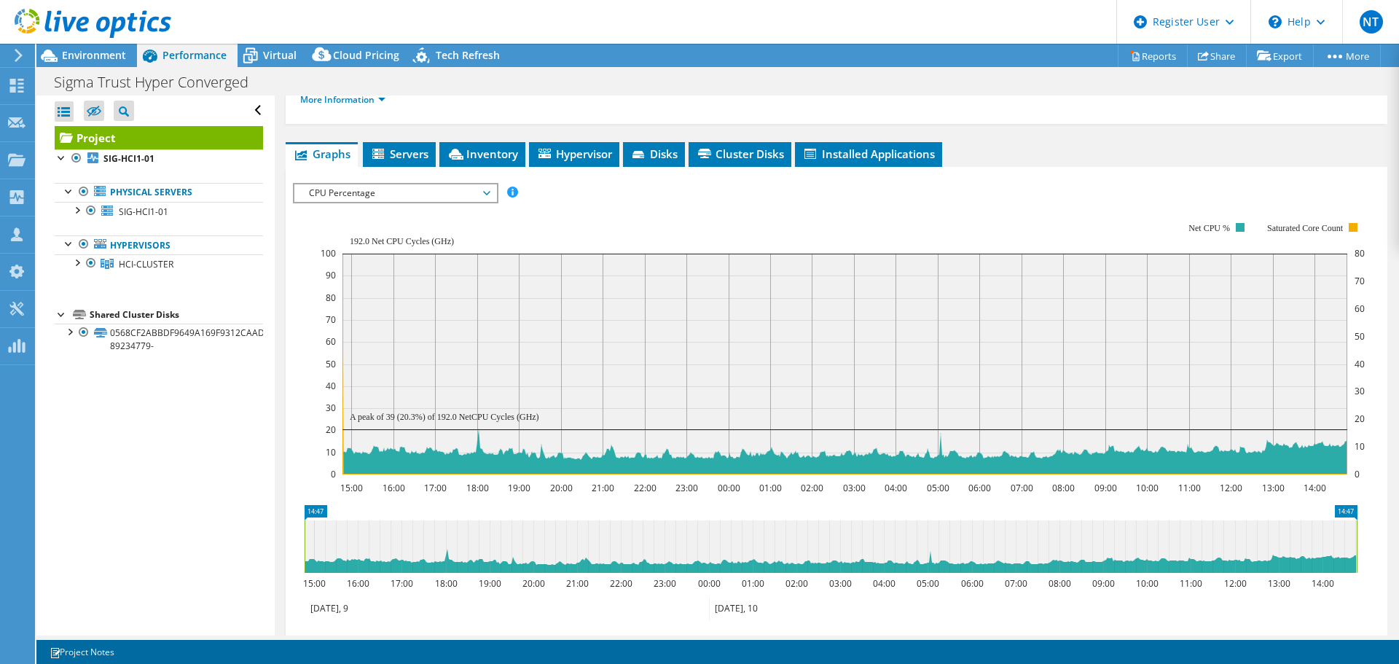
click at [468, 418] on text "A peak of 39 (20.3%) of 192.0 NetCPU Cycles (GHz)" at bounding box center [444, 417] width 189 height 10
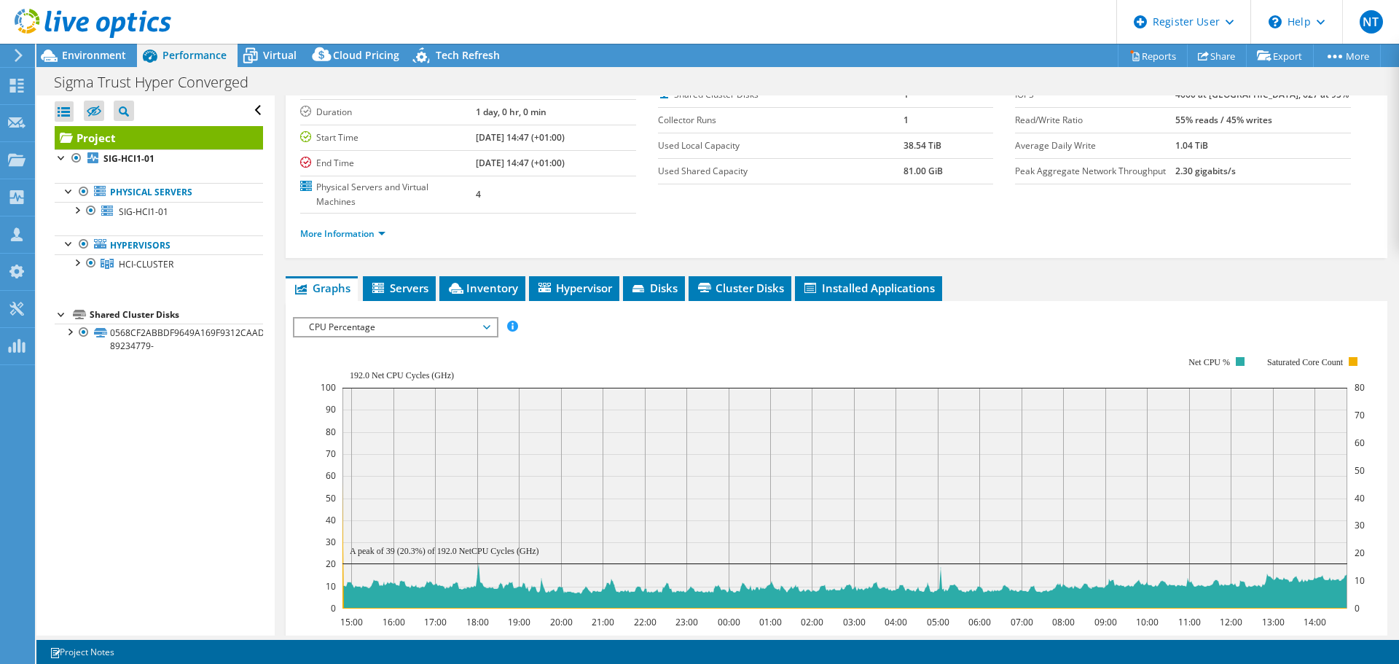
scroll to position [0, 0]
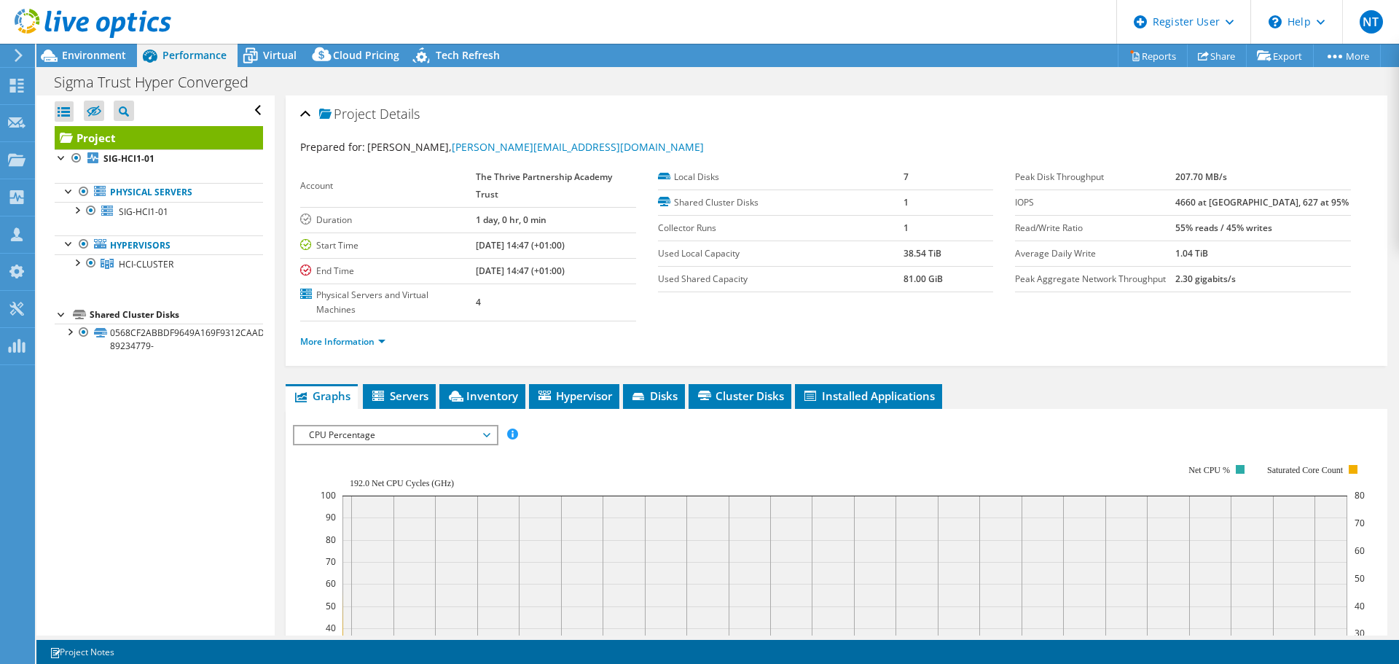
drag, startPoint x: 98, startPoint y: 51, endPoint x: 172, endPoint y: 121, distance: 102.0
click at [98, 51] on span "Environment" at bounding box center [94, 55] width 64 height 14
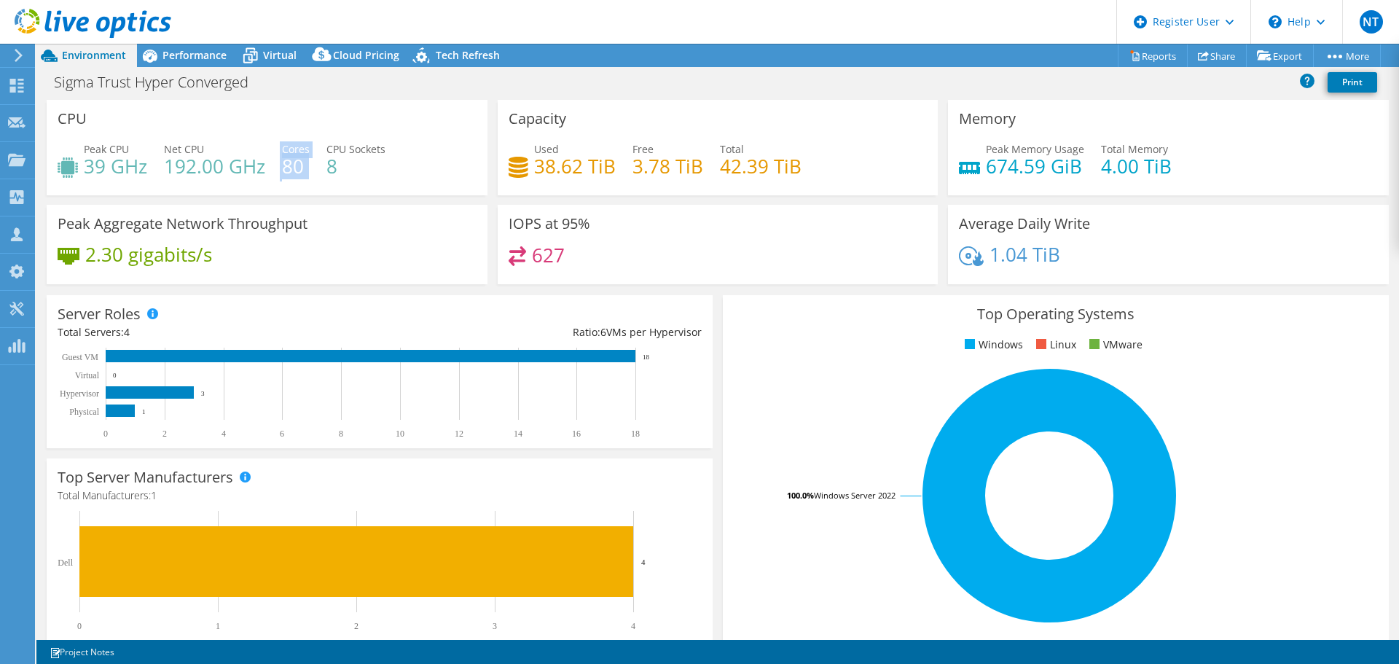
drag, startPoint x: 279, startPoint y: 172, endPoint x: 309, endPoint y: 169, distance: 30.0
click at [309, 169] on div "Peak CPU 39 GHz Net CPU 192.00 GHz Cores 80 CPU Sockets 8" at bounding box center [267, 164] width 419 height 47
click at [191, 35] on header "NT Dell User Nikhilesh Toro Nikhilesh.Toro@dell.com Dell My Profile Log Out \n …" at bounding box center [699, 22] width 1399 height 44
click at [193, 62] on div "Performance" at bounding box center [187, 55] width 101 height 23
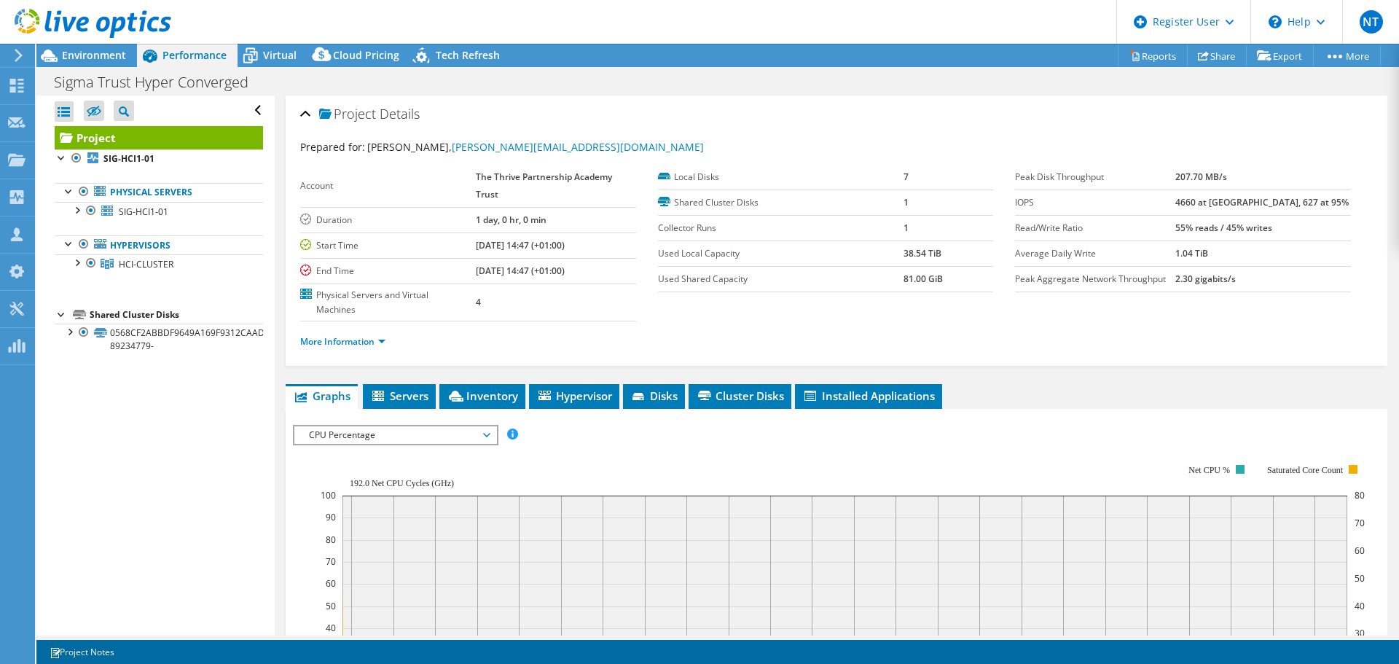
drag, startPoint x: 99, startPoint y: 61, endPoint x: 115, endPoint y: 108, distance: 49.3
click at [99, 61] on span "Environment" at bounding box center [94, 55] width 64 height 14
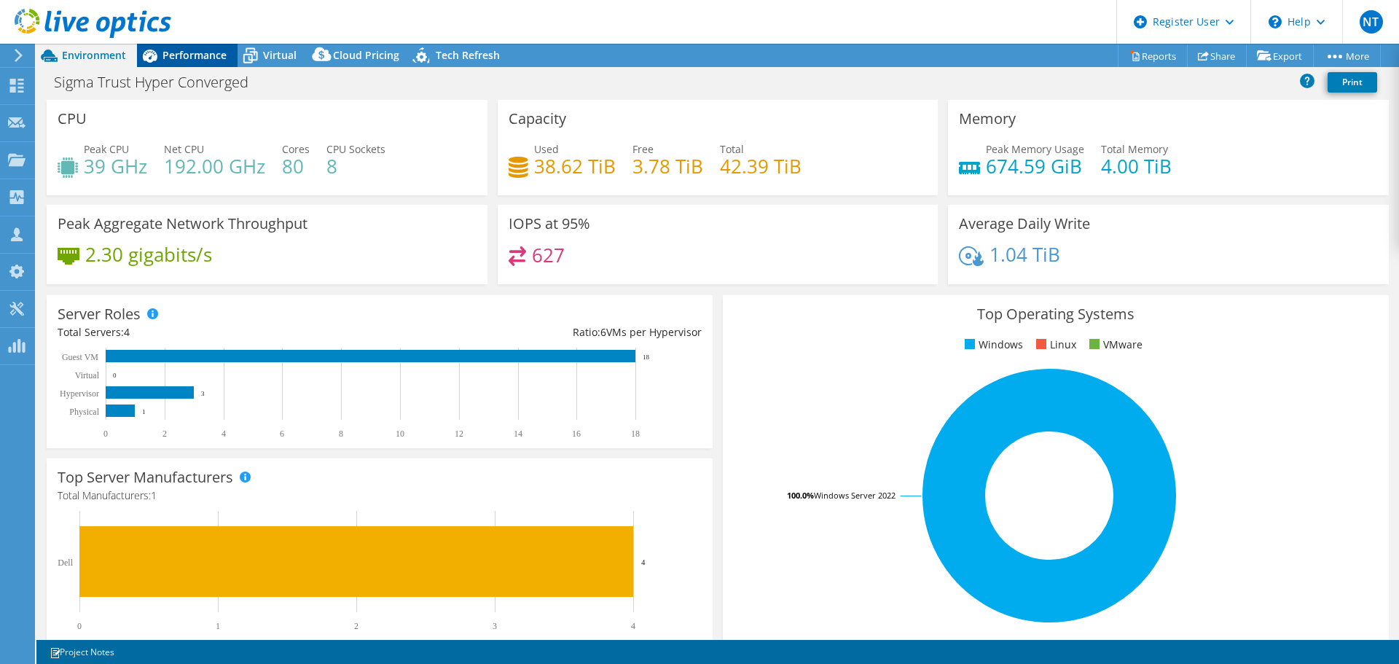
drag, startPoint x: 203, startPoint y: 56, endPoint x: 222, endPoint y: 157, distance: 102.4
click at [203, 56] on span "Performance" at bounding box center [194, 55] width 64 height 14
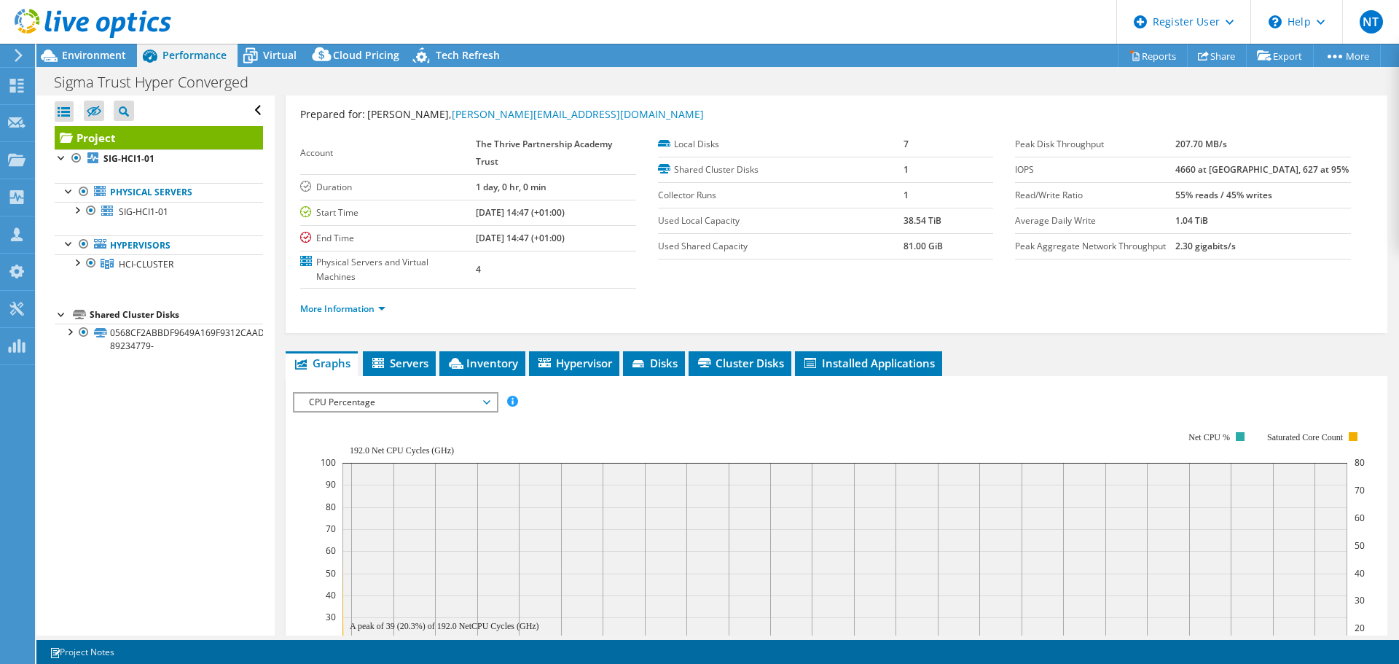
scroll to position [73, 0]
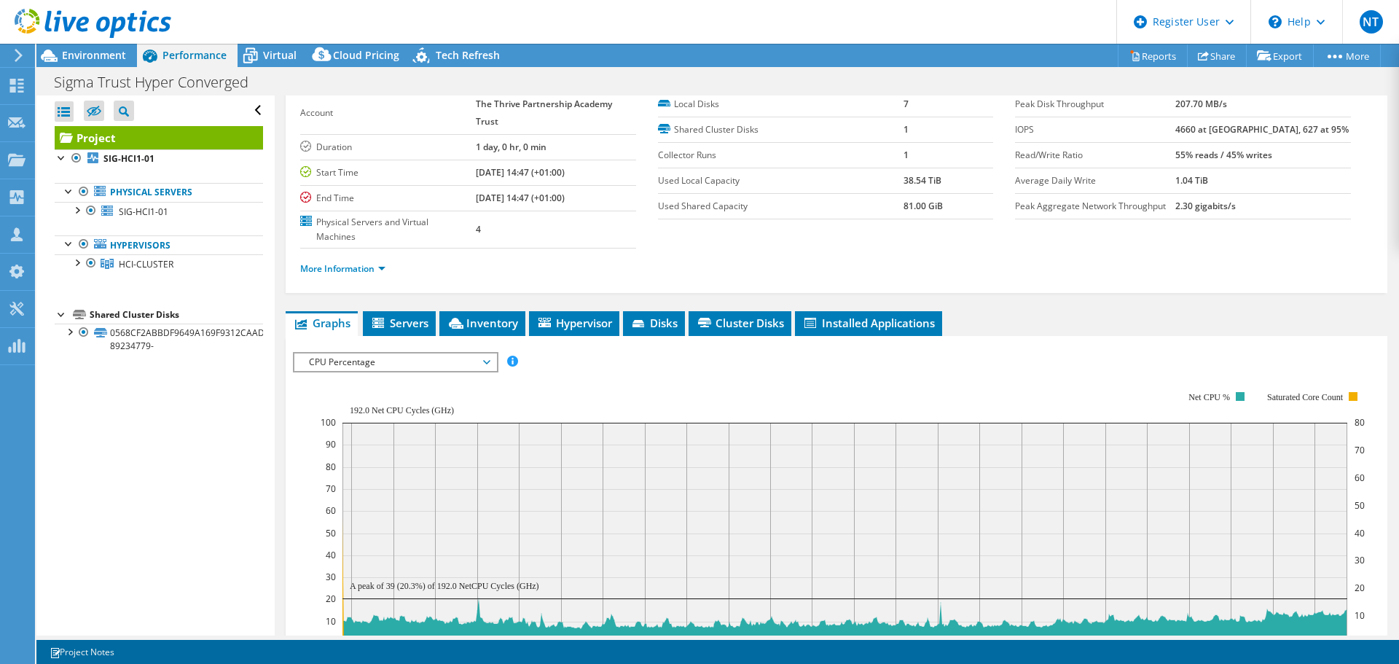
click at [473, 358] on span "CPU Percentage" at bounding box center [395, 361] width 187 height 17
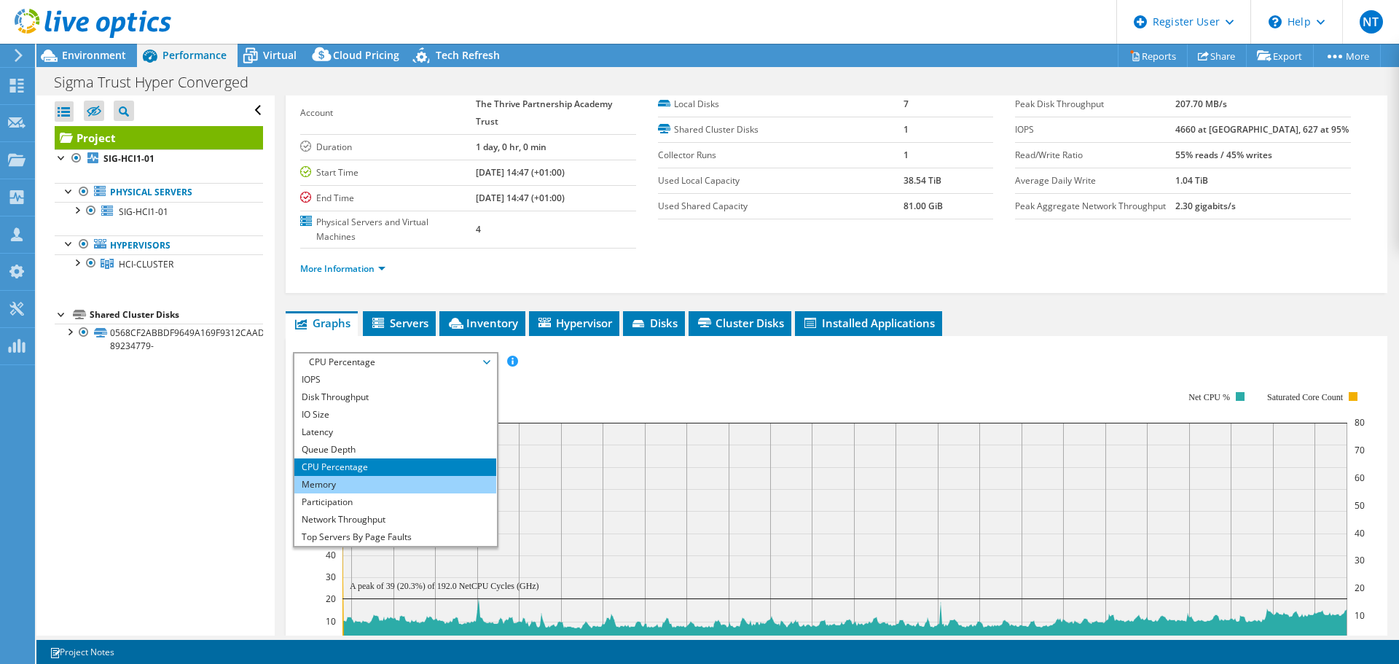
click at [445, 480] on li "Memory" at bounding box center [395, 484] width 202 height 17
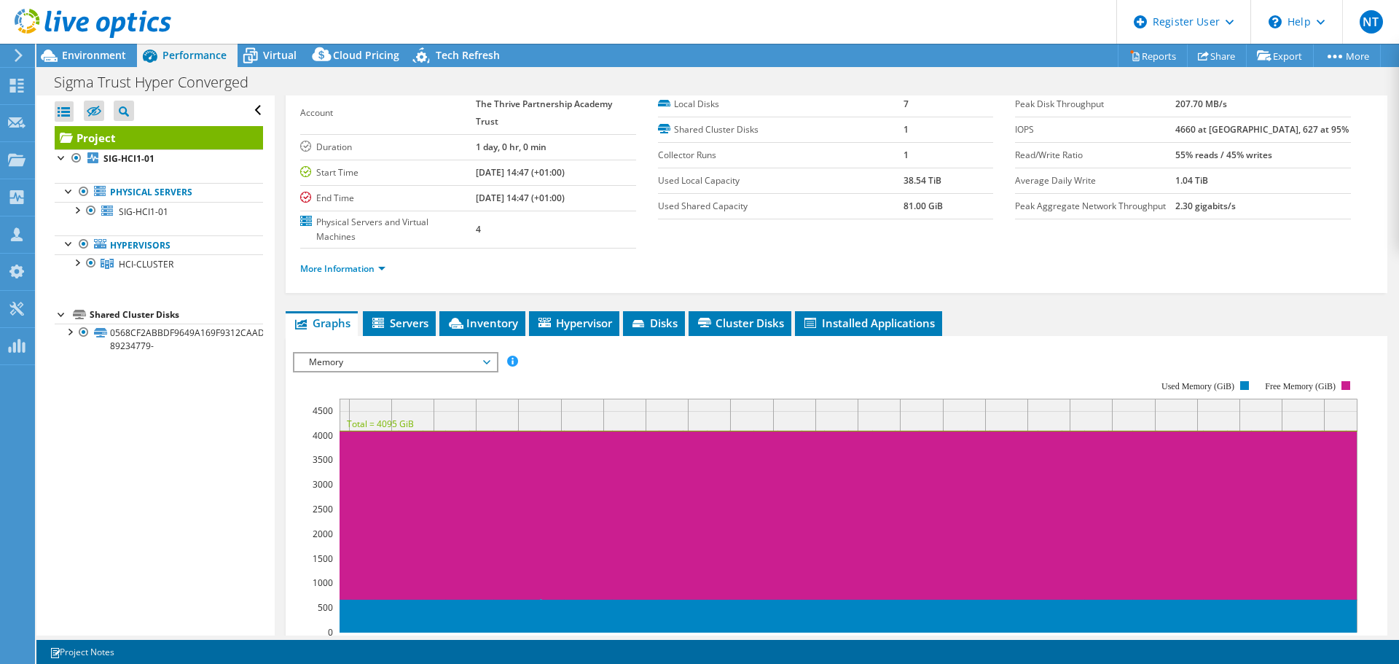
scroll to position [146, 0]
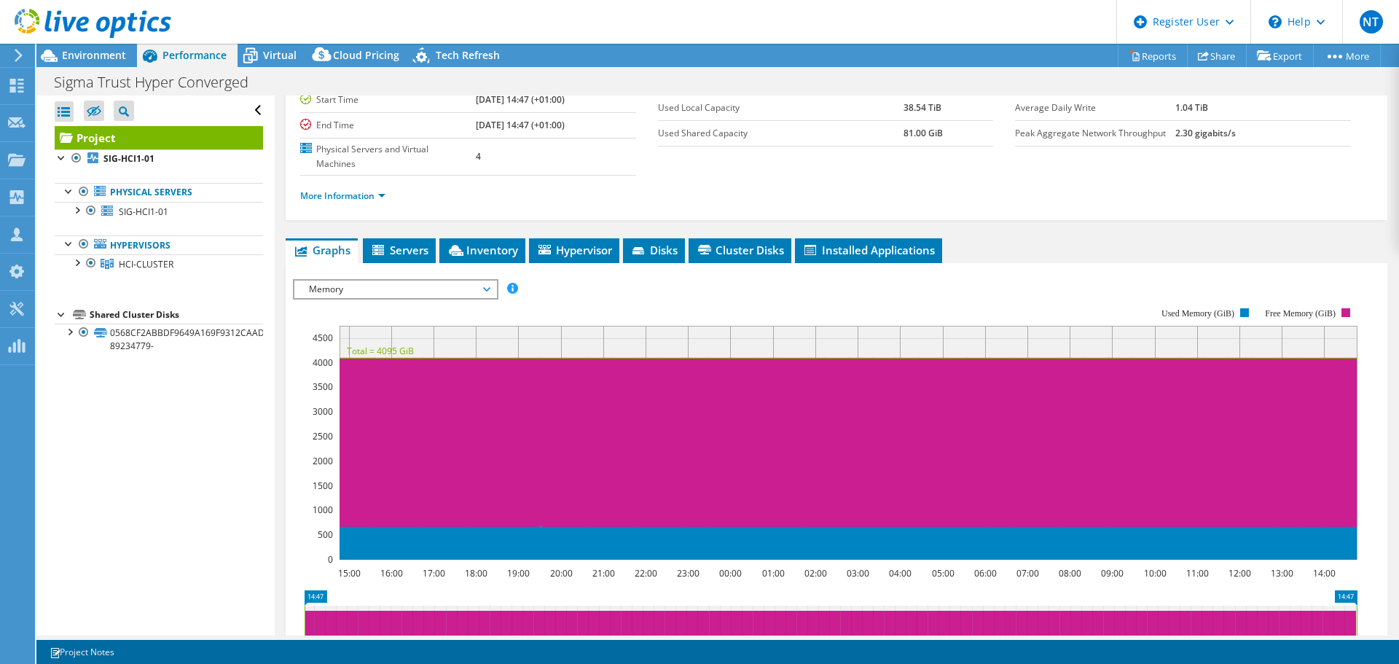
click at [449, 291] on span "Memory" at bounding box center [395, 288] width 187 height 17
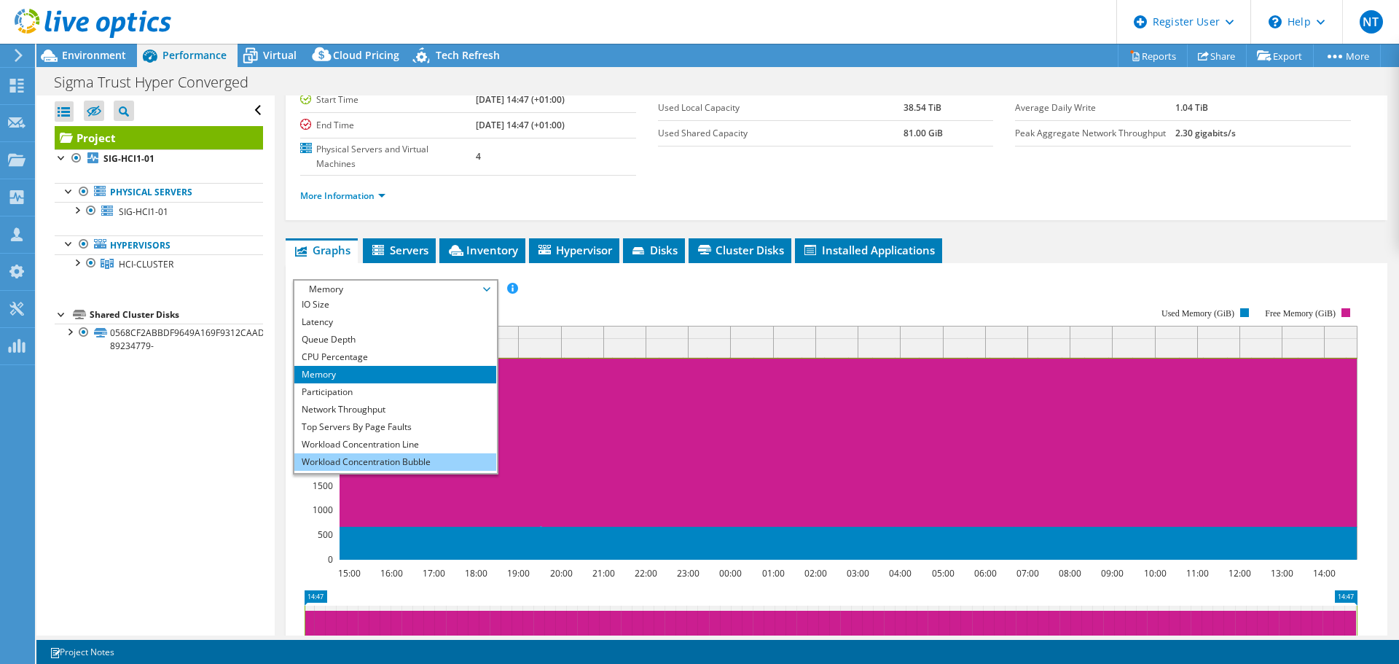
scroll to position [52, 0]
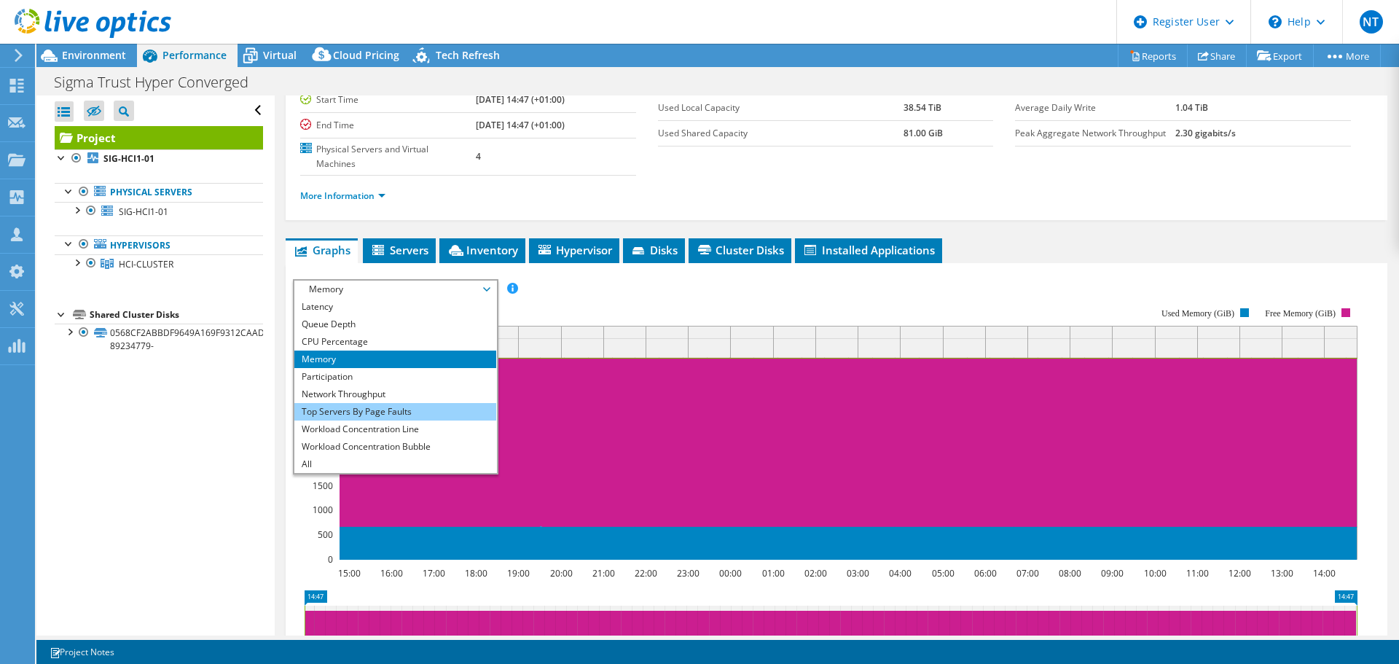
click at [423, 408] on li "Top Servers By Page Faults" at bounding box center [395, 411] width 202 height 17
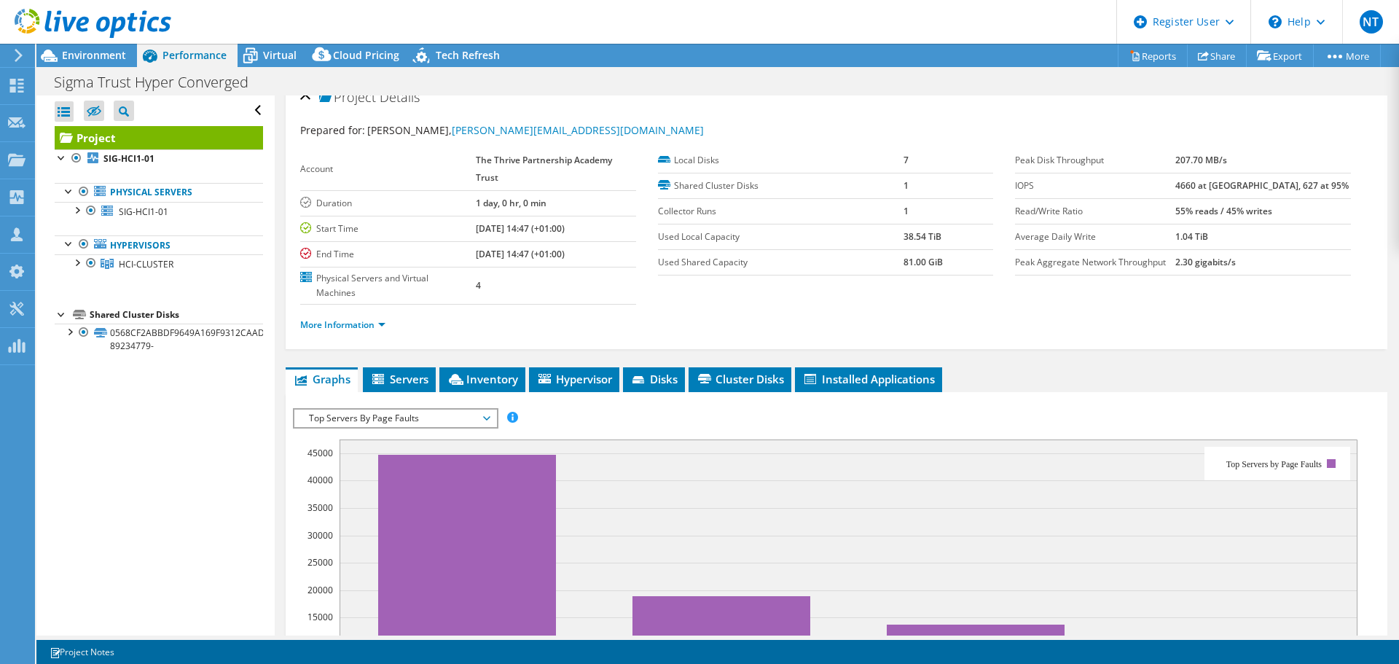
scroll to position [0, 0]
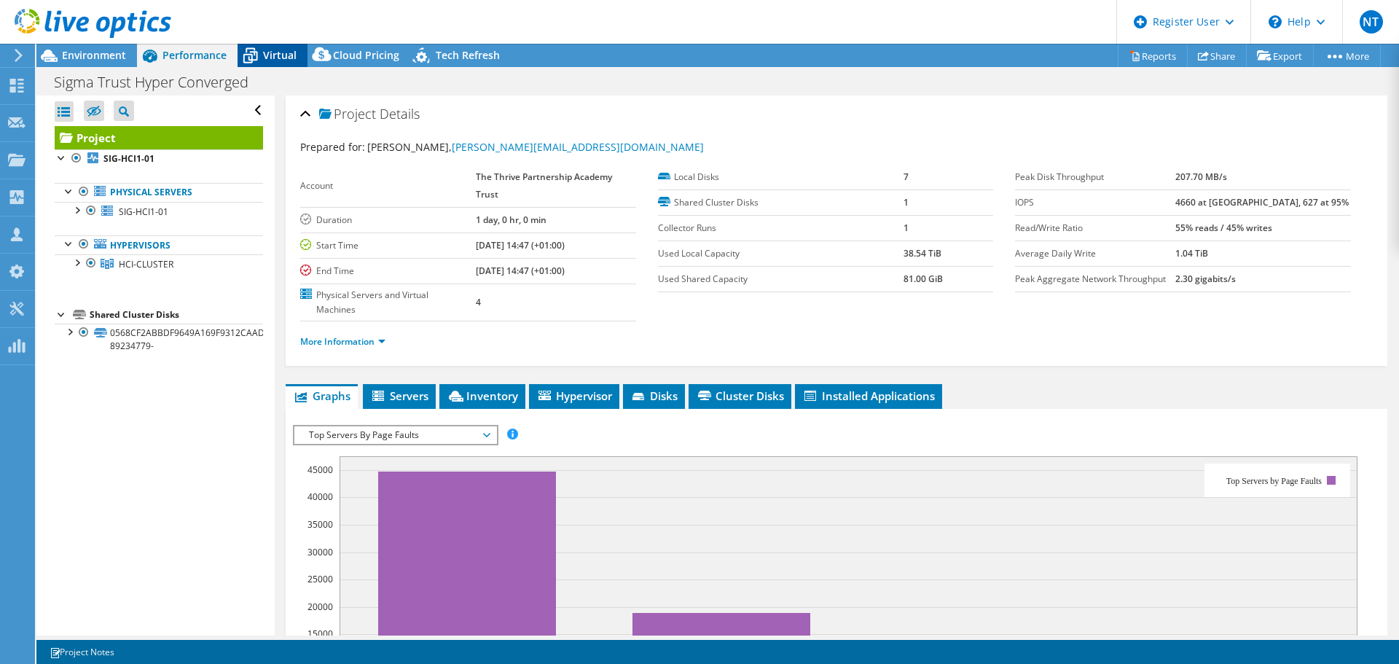
click at [276, 58] on span "Virtual" at bounding box center [280, 55] width 34 height 14
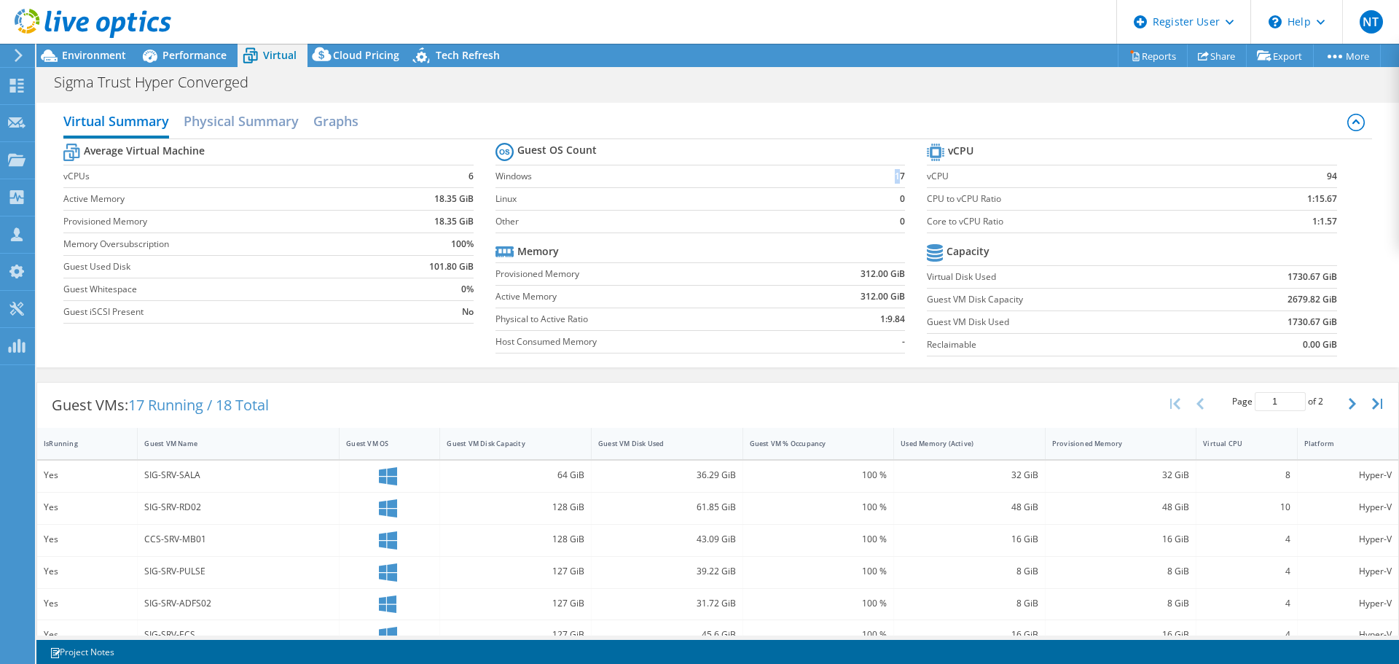
drag, startPoint x: 878, startPoint y: 175, endPoint x: 894, endPoint y: 177, distance: 16.2
click at [894, 177] on td "17" at bounding box center [886, 176] width 37 height 23
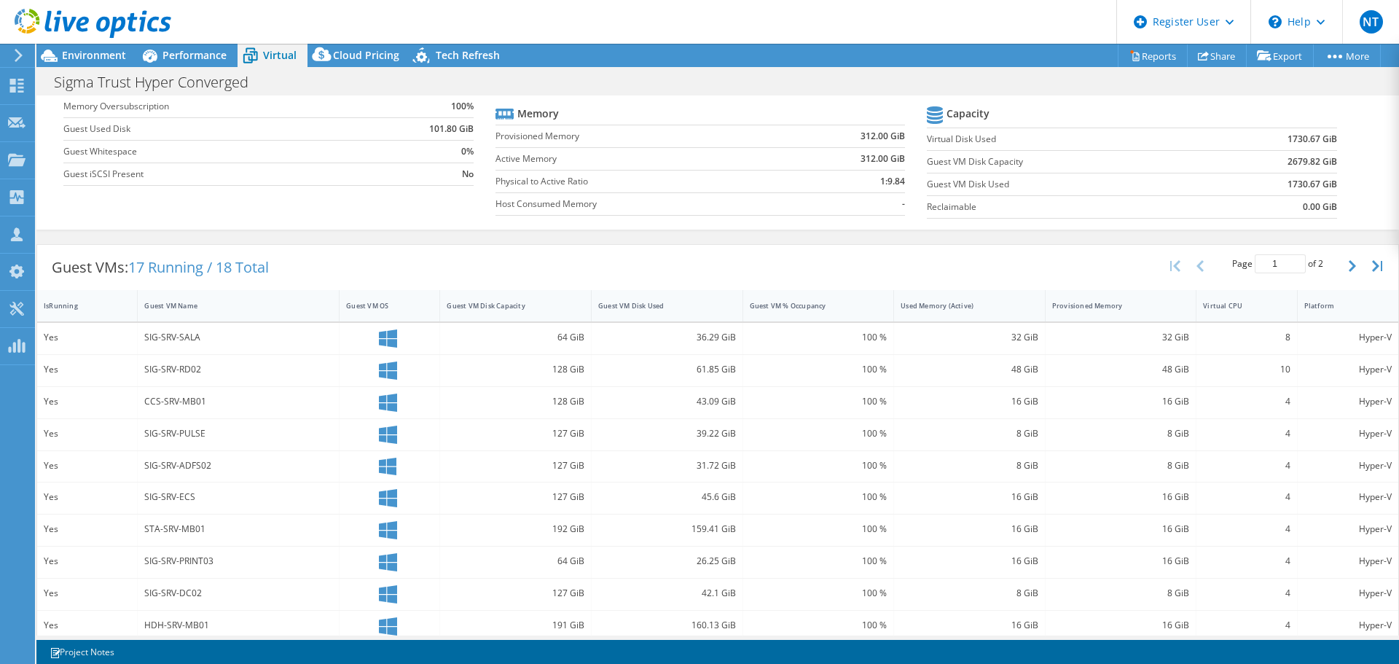
scroll to position [146, 0]
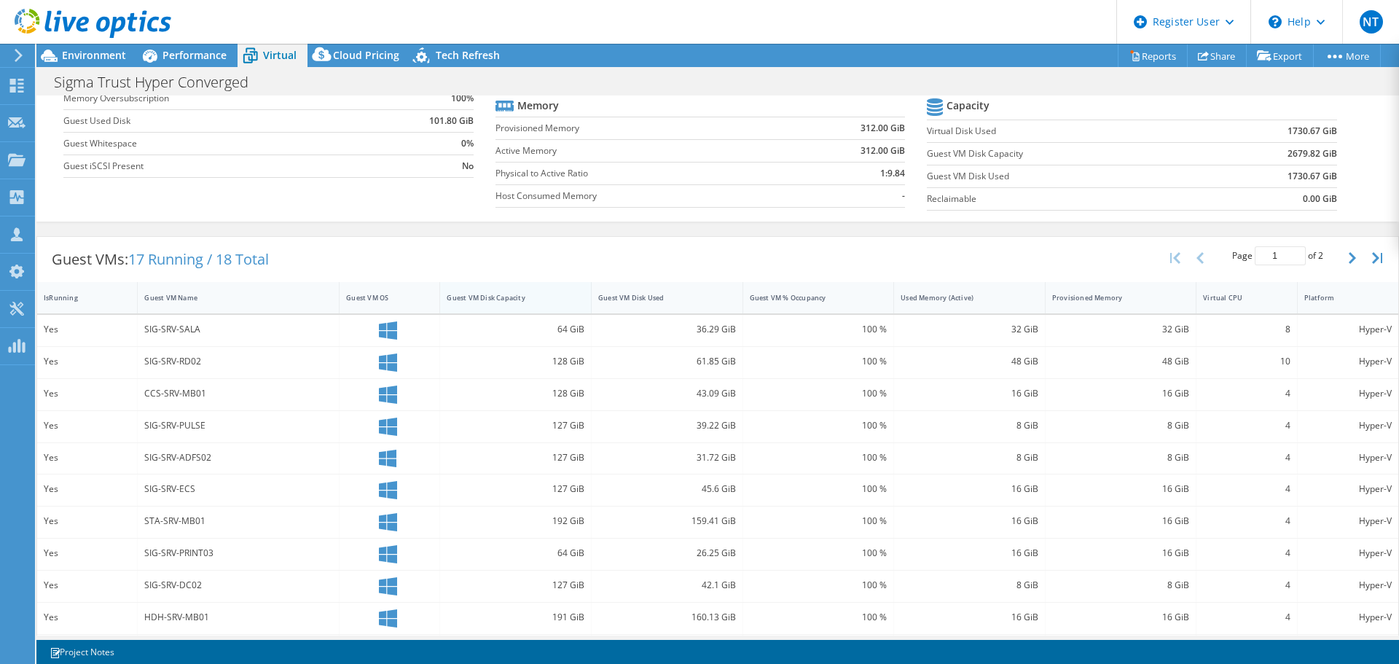
click at [549, 299] on div "Guest VM Disk Capacity" at bounding box center [507, 297] width 120 height 9
click at [547, 303] on div "Guest VM Disk Capacity" at bounding box center [506, 297] width 133 height 23
drag, startPoint x: 547, startPoint y: 329, endPoint x: 581, endPoint y: 329, distance: 34.2
click at [581, 329] on div "576 GiB" at bounding box center [516, 330] width 152 height 31
drag, startPoint x: 685, startPoint y: 329, endPoint x: 734, endPoint y: 330, distance: 49.5
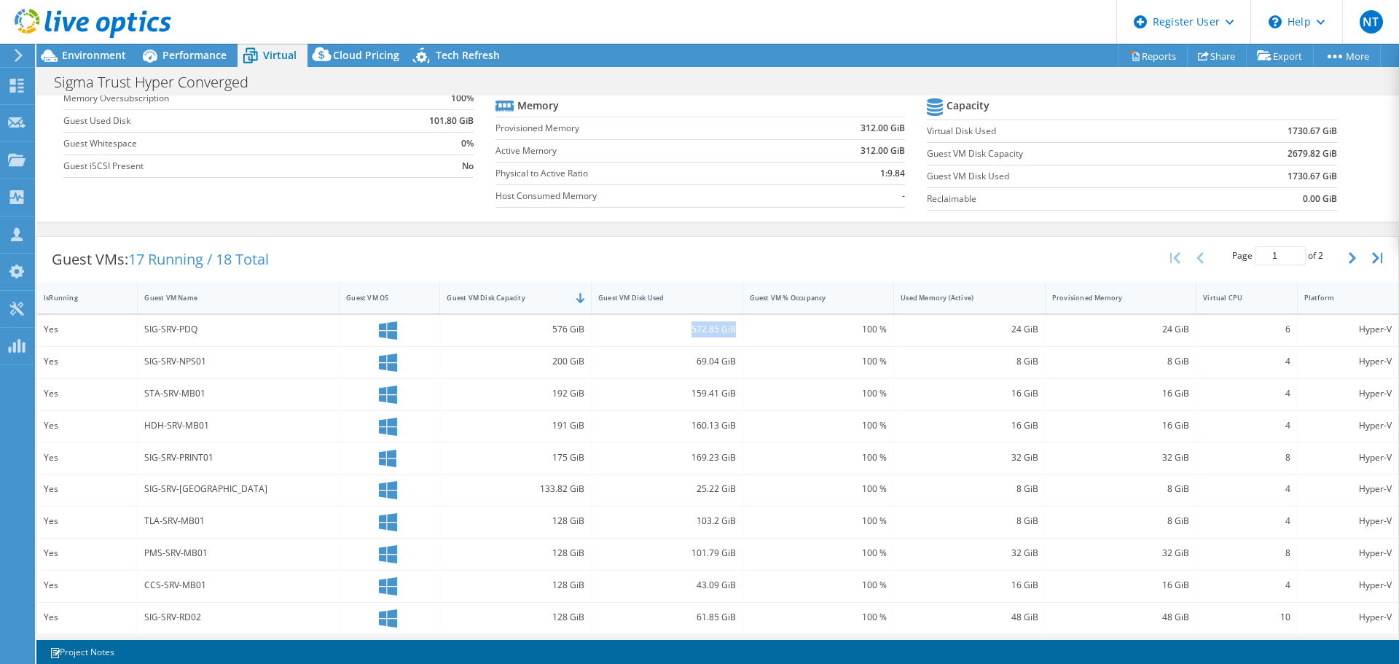
click at [734, 330] on div "572.85 GiB" at bounding box center [668, 330] width 152 height 31
drag, startPoint x: 528, startPoint y: 492, endPoint x: 584, endPoint y: 490, distance: 56.2
click at [584, 490] on div "133.82 GiB" at bounding box center [516, 489] width 152 height 31
drag, startPoint x: 692, startPoint y: 492, endPoint x: 737, endPoint y: 491, distance: 45.2
click at [737, 491] on div "Yes SIG-SRV-CA 133.82 GiB 25.22 GiB 100 % 8 GiB 8 GiB 4 Hyper-V" at bounding box center [717, 489] width 1361 height 31
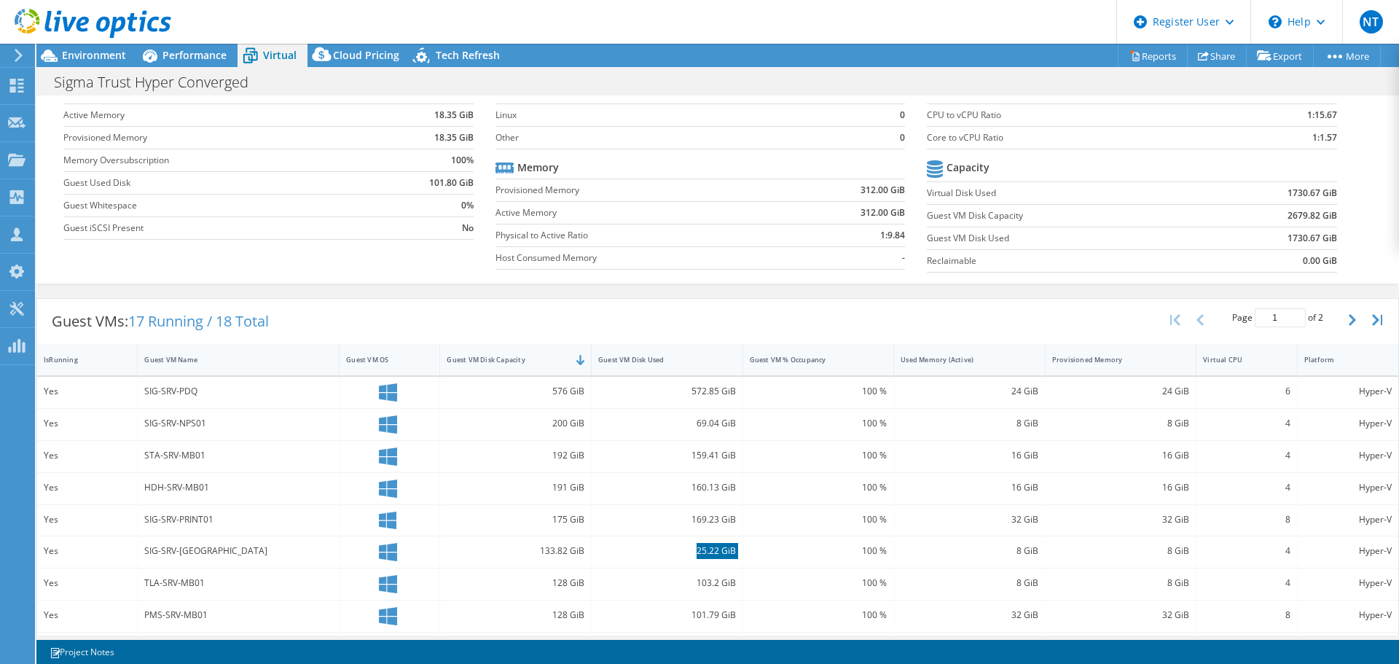
scroll to position [0, 0]
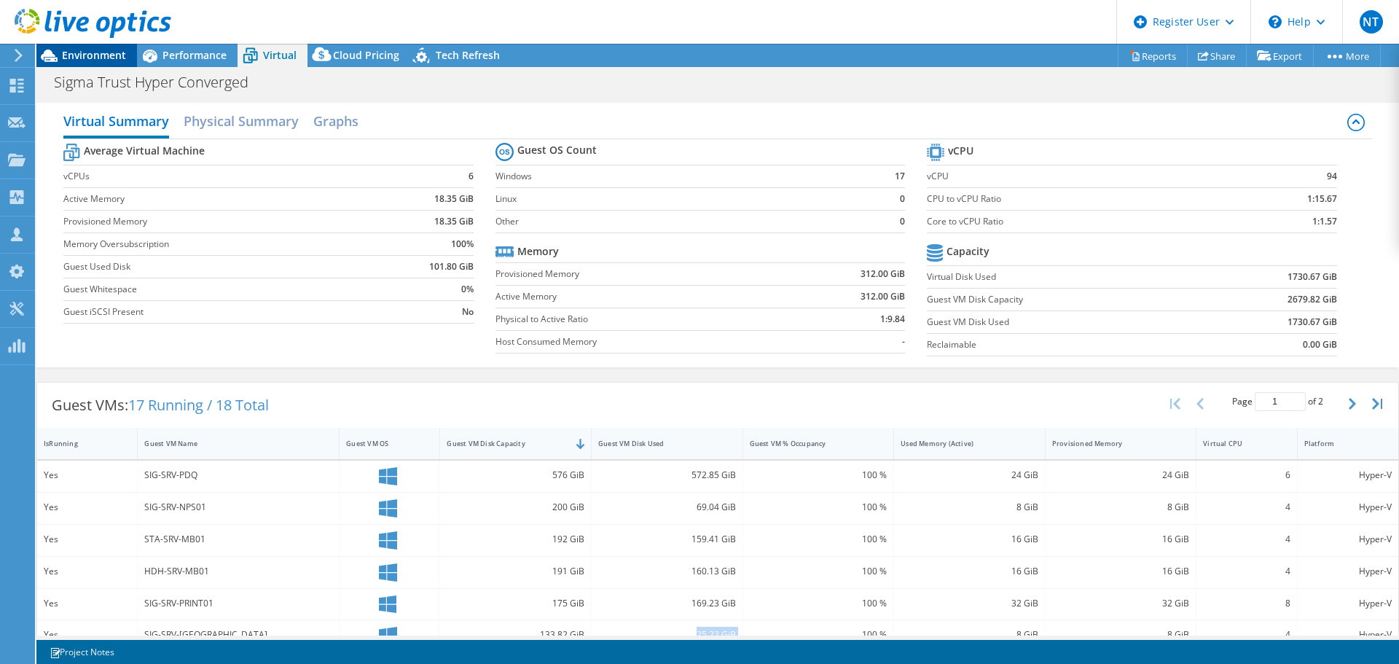
click at [84, 50] on span "Environment" at bounding box center [94, 55] width 64 height 14
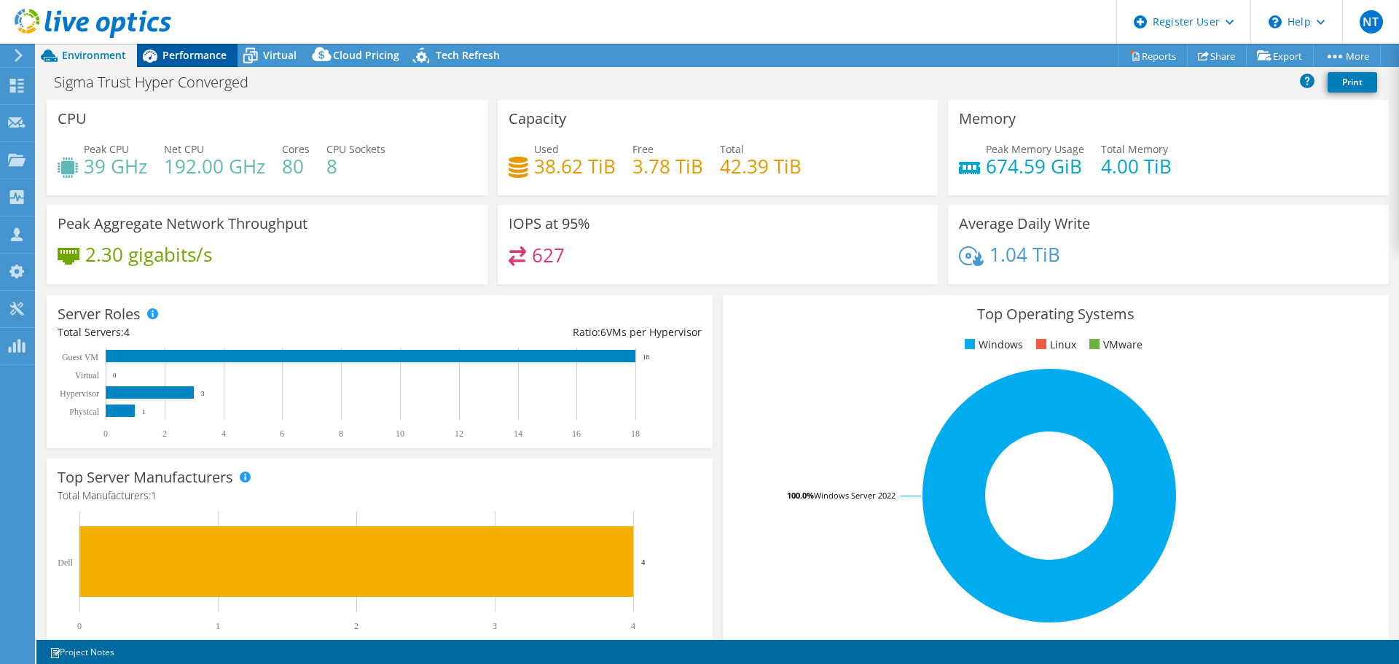
click at [186, 62] on div "Performance" at bounding box center [187, 55] width 101 height 23
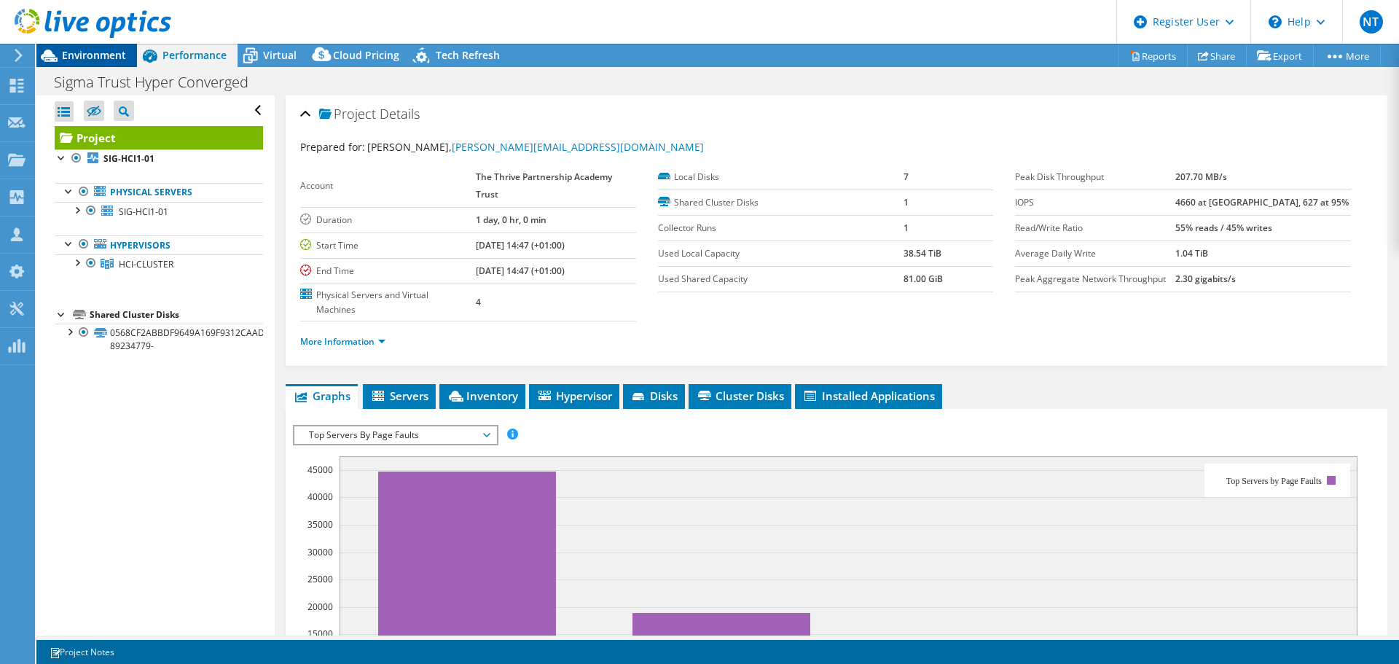
click at [109, 58] on span "Environment" at bounding box center [94, 55] width 64 height 14
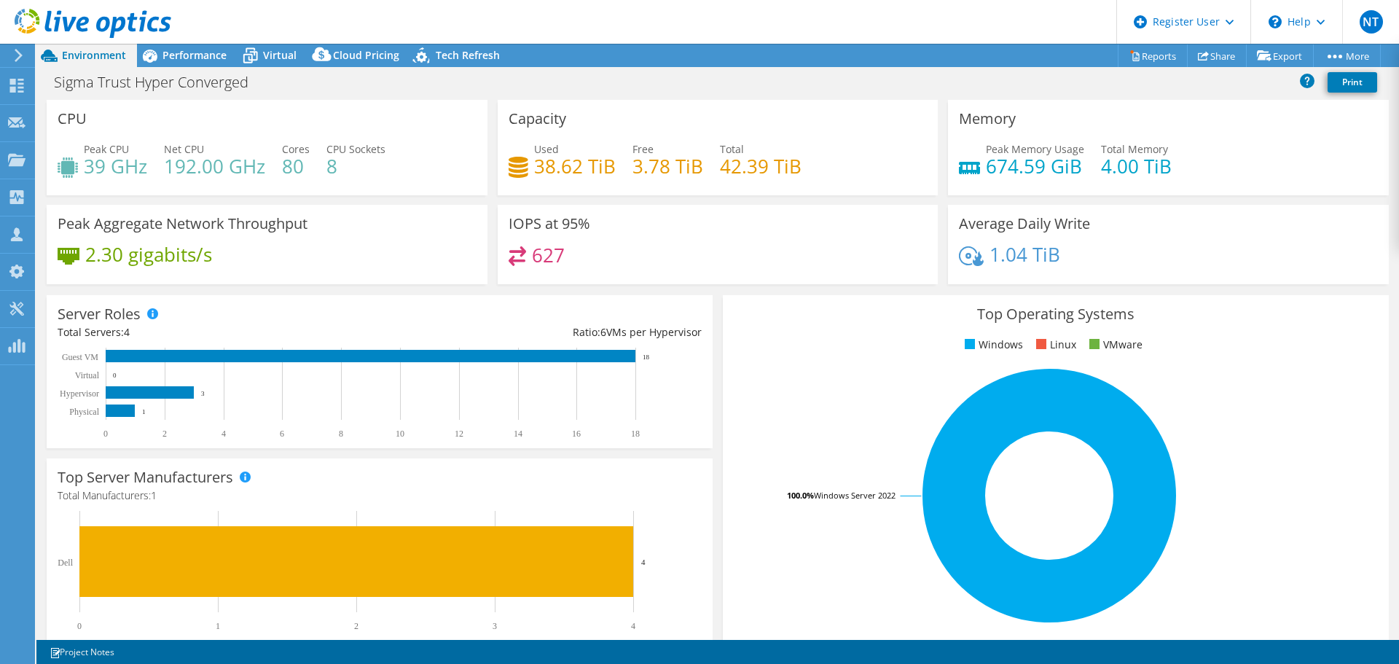
drag, startPoint x: 194, startPoint y: 60, endPoint x: 202, endPoint y: 70, distance: 13.0
click at [194, 60] on span "Performance" at bounding box center [194, 55] width 64 height 14
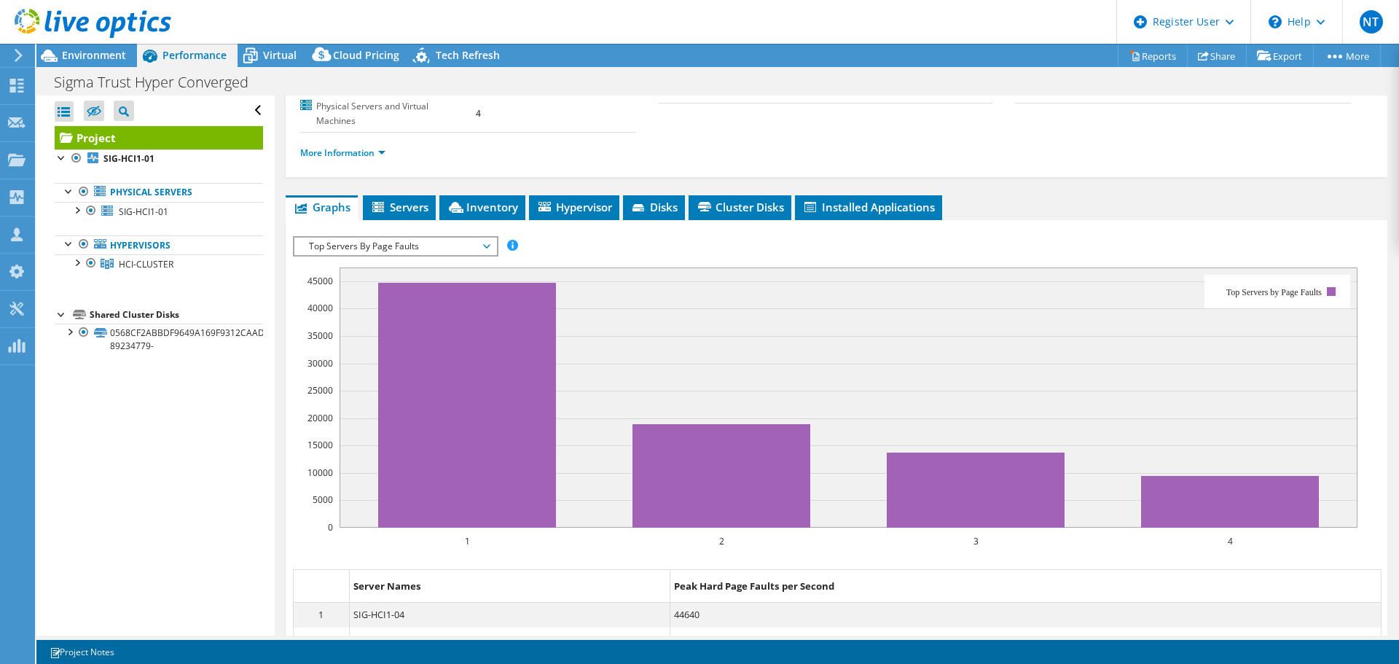
scroll to position [62, 0]
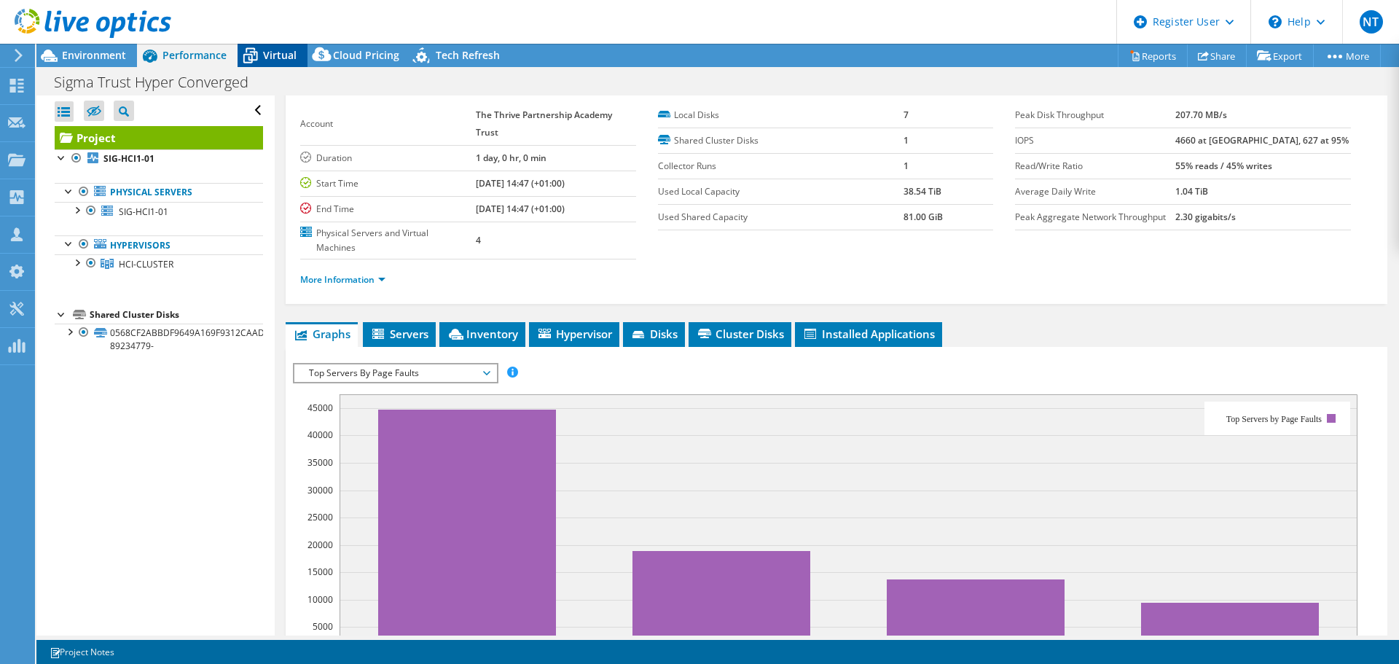
click at [271, 59] on span "Virtual" at bounding box center [280, 55] width 34 height 14
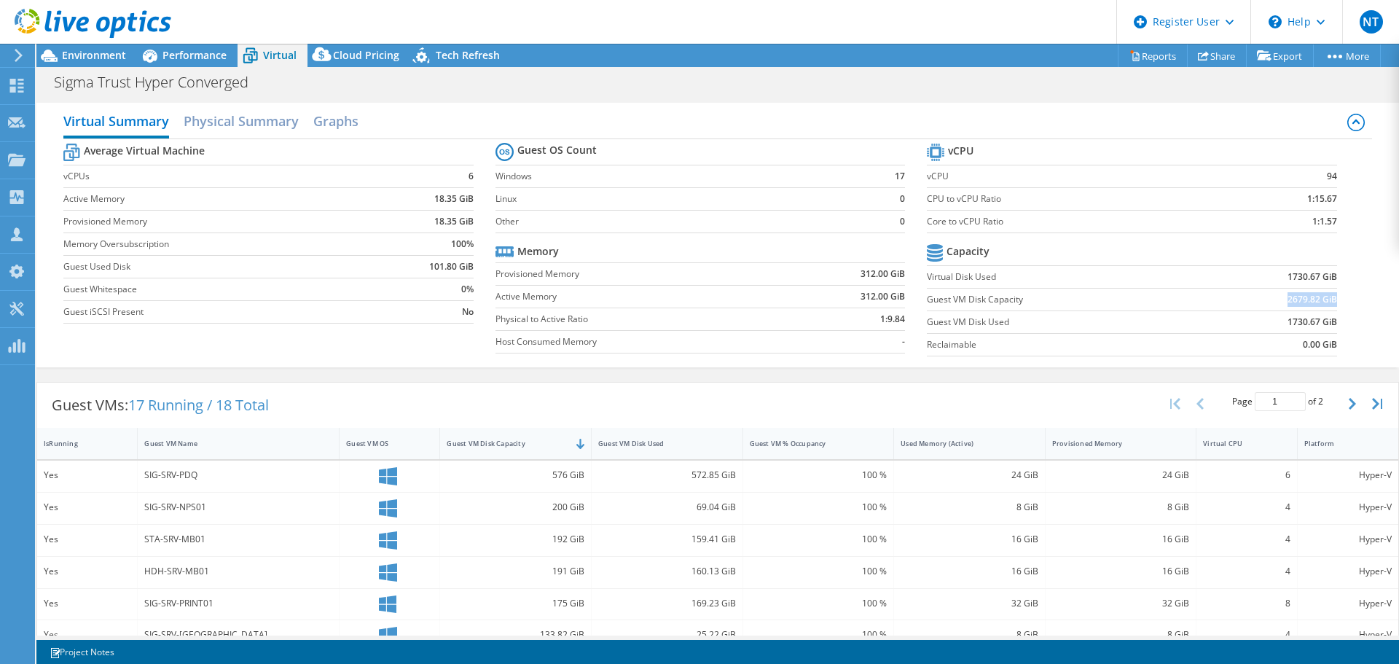
drag, startPoint x: 1276, startPoint y: 299, endPoint x: 1324, endPoint y: 292, distance: 47.9
click at [1324, 292] on b "2679.82 GiB" at bounding box center [1312, 299] width 50 height 15
drag, startPoint x: 1270, startPoint y: 320, endPoint x: 1346, endPoint y: 322, distance: 76.5
click at [1346, 322] on section "vCPU vCPU 94 CPU to vCPU Ratio 1:15.67 Core to vCPU Ratio 1:1.57 Capacity Virtu…" at bounding box center [1142, 252] width 431 height 224
drag, startPoint x: 1254, startPoint y: 279, endPoint x: 1346, endPoint y: 276, distance: 92.6
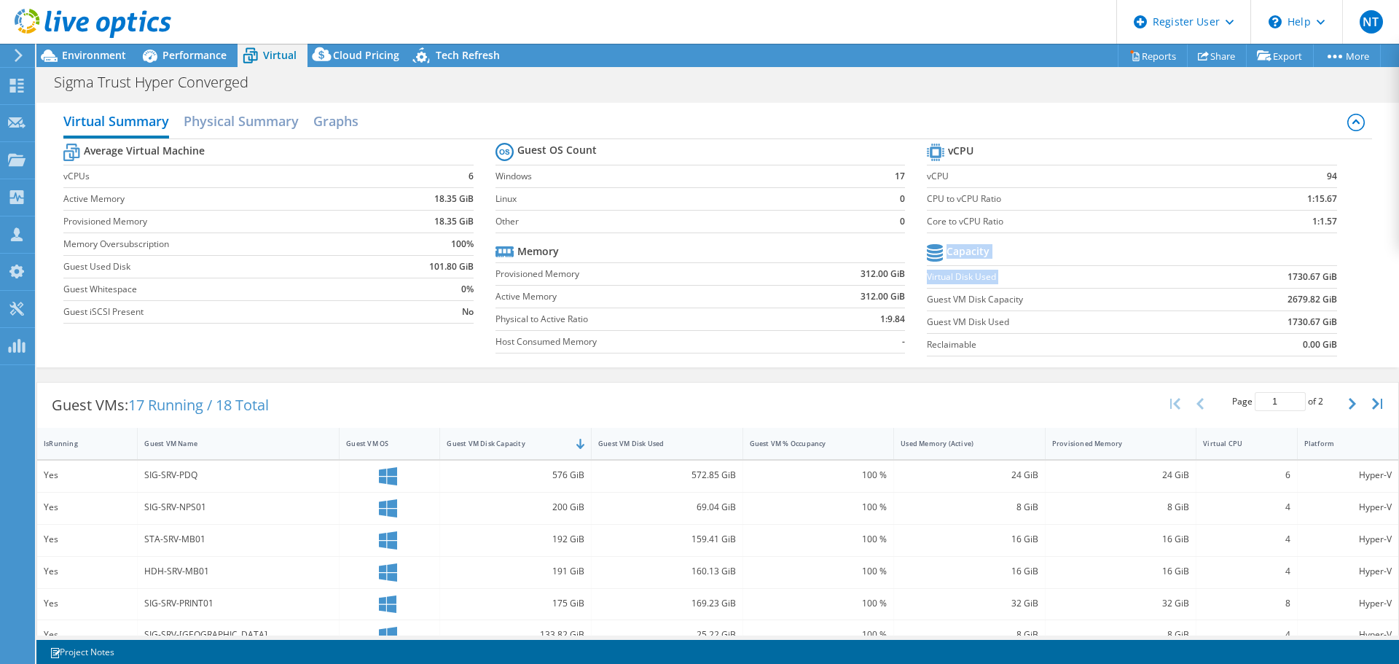
click at [1346, 276] on section "vCPU vCPU 94 CPU to vCPU Ratio 1:15.67 Core to vCPU Ratio 1:1.57 Capacity Virtu…" at bounding box center [1142, 252] width 431 height 224
click at [1347, 278] on section "vCPU vCPU 94 CPU to vCPU Ratio 1:15.67 Core to vCPU Ratio 1:1.57 Capacity Virtu…" at bounding box center [1142, 252] width 431 height 224
click at [91, 52] on span "Environment" at bounding box center [94, 55] width 64 height 14
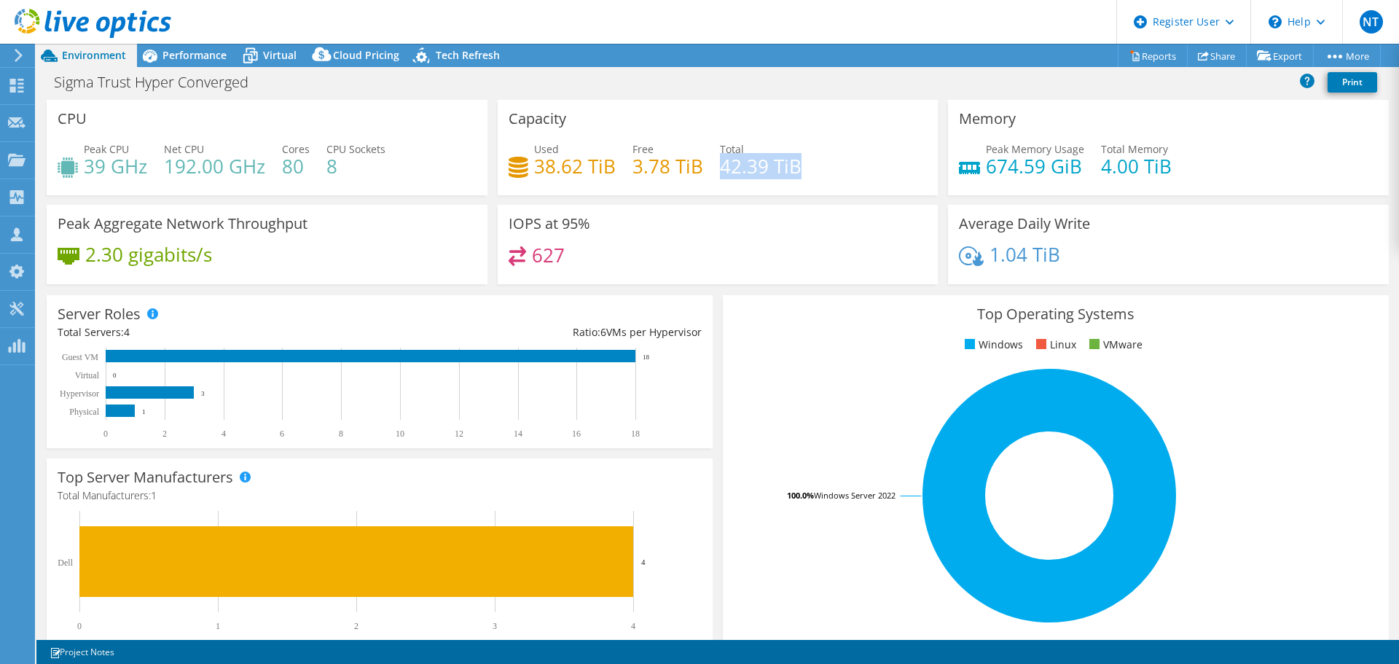
drag, startPoint x: 715, startPoint y: 166, endPoint x: 795, endPoint y: 168, distance: 79.4
click at [795, 168] on h4 "42.39 TiB" at bounding box center [761, 166] width 82 height 16
click at [259, 65] on icon at bounding box center [249, 55] width 25 height 25
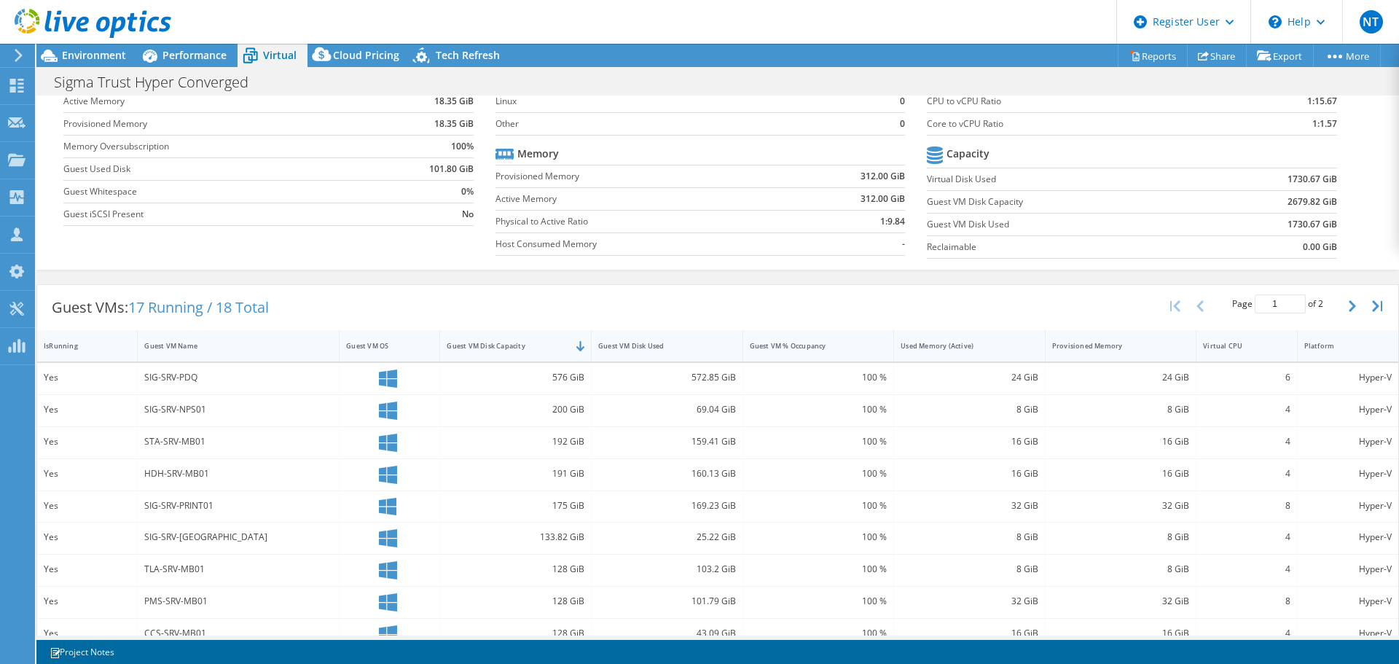
scroll to position [0, 0]
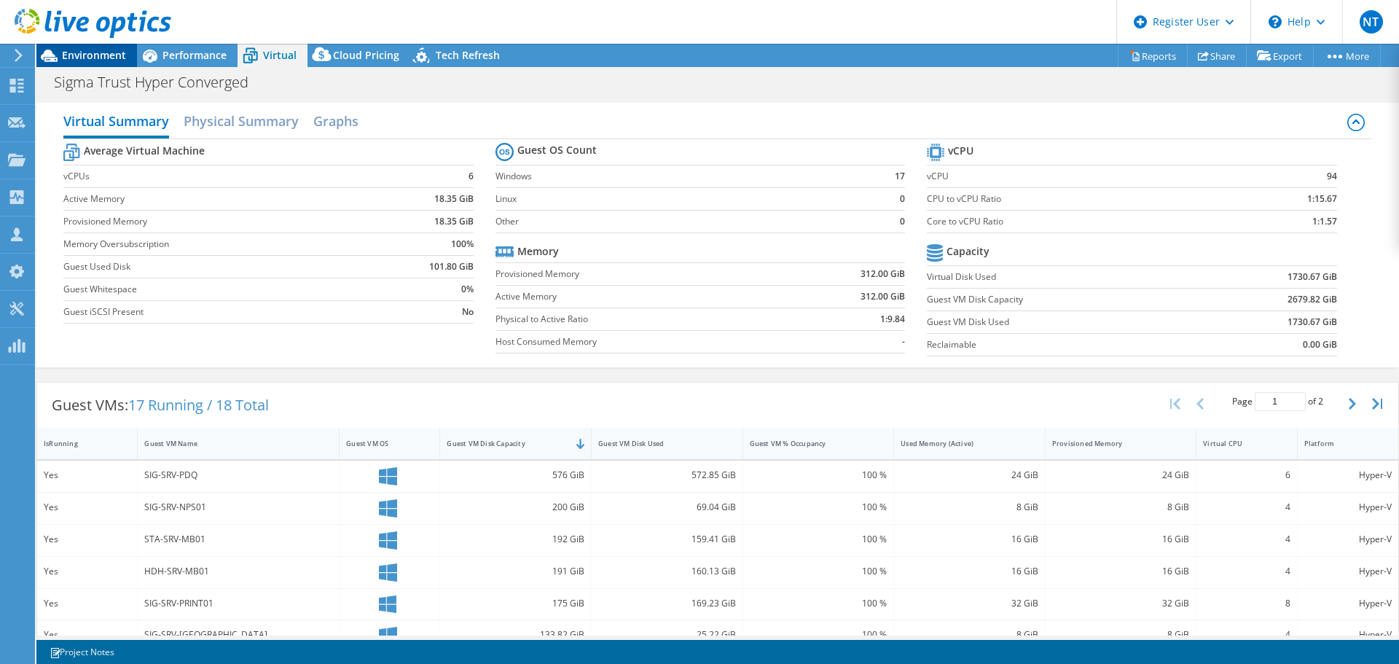
click at [88, 58] on span "Environment" at bounding box center [94, 55] width 64 height 14
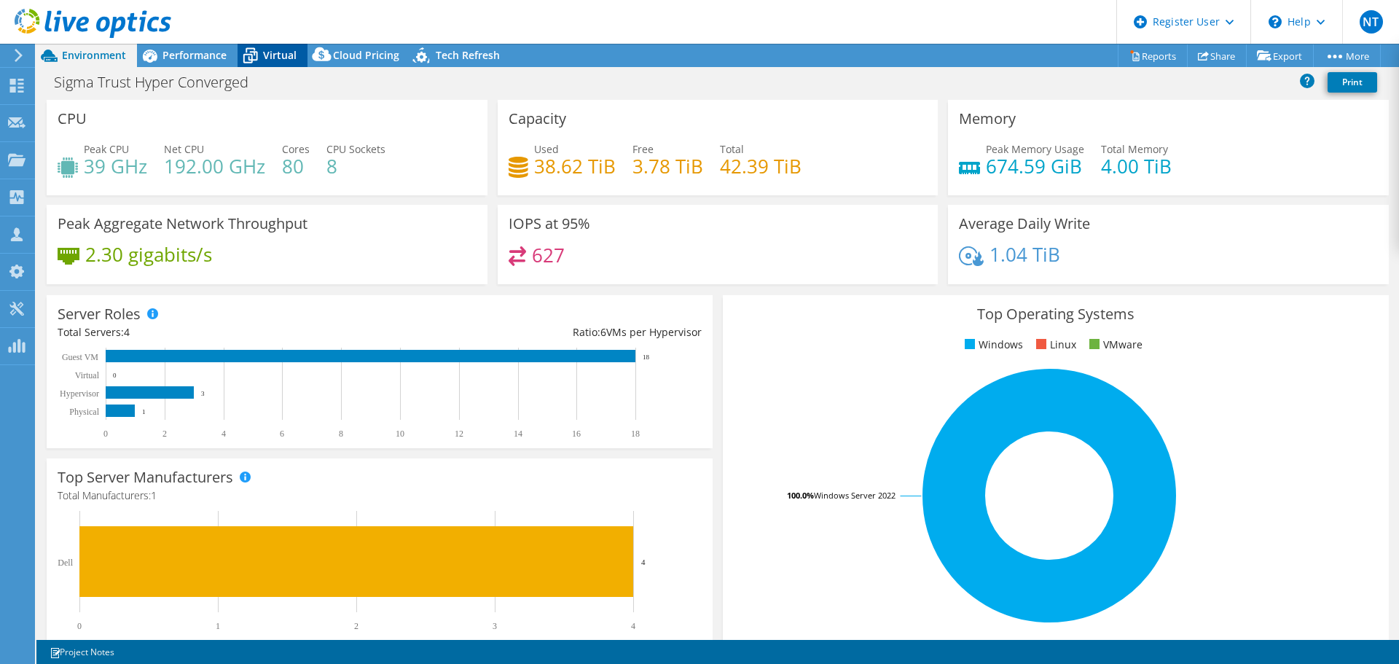
click at [272, 52] on span "Virtual" at bounding box center [280, 55] width 34 height 14
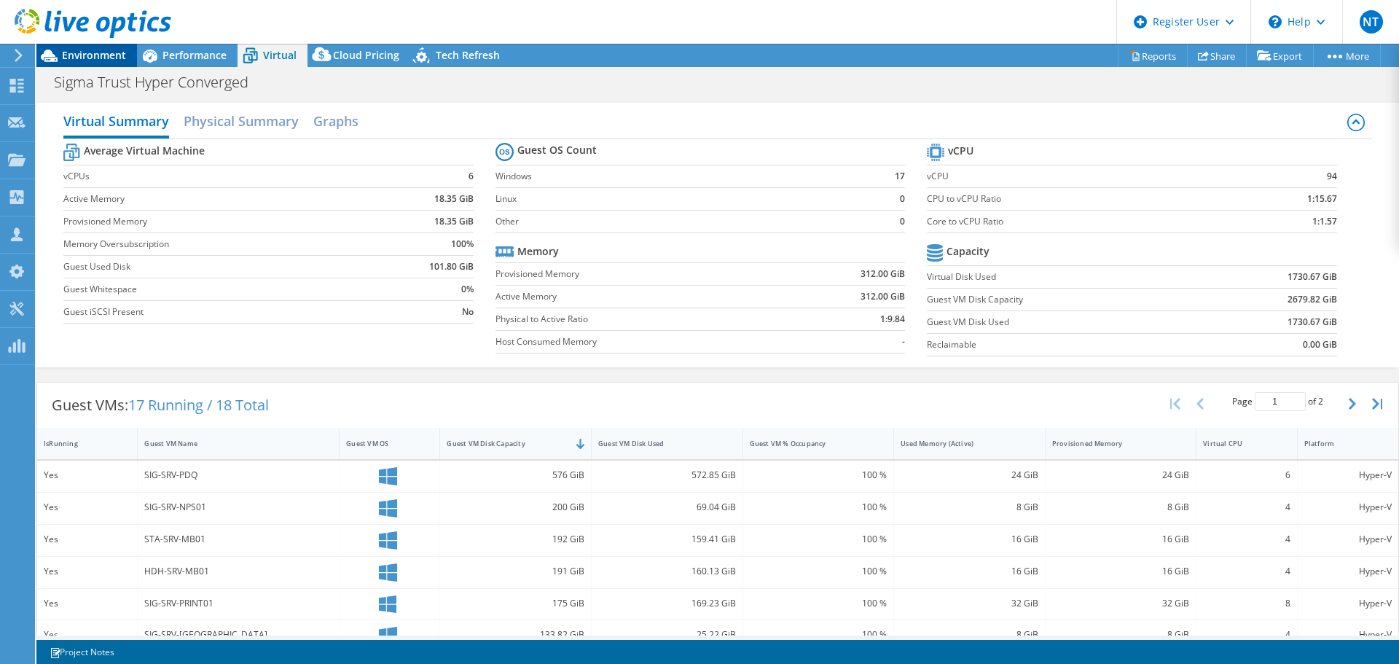
click at [95, 55] on span "Environment" at bounding box center [94, 55] width 64 height 14
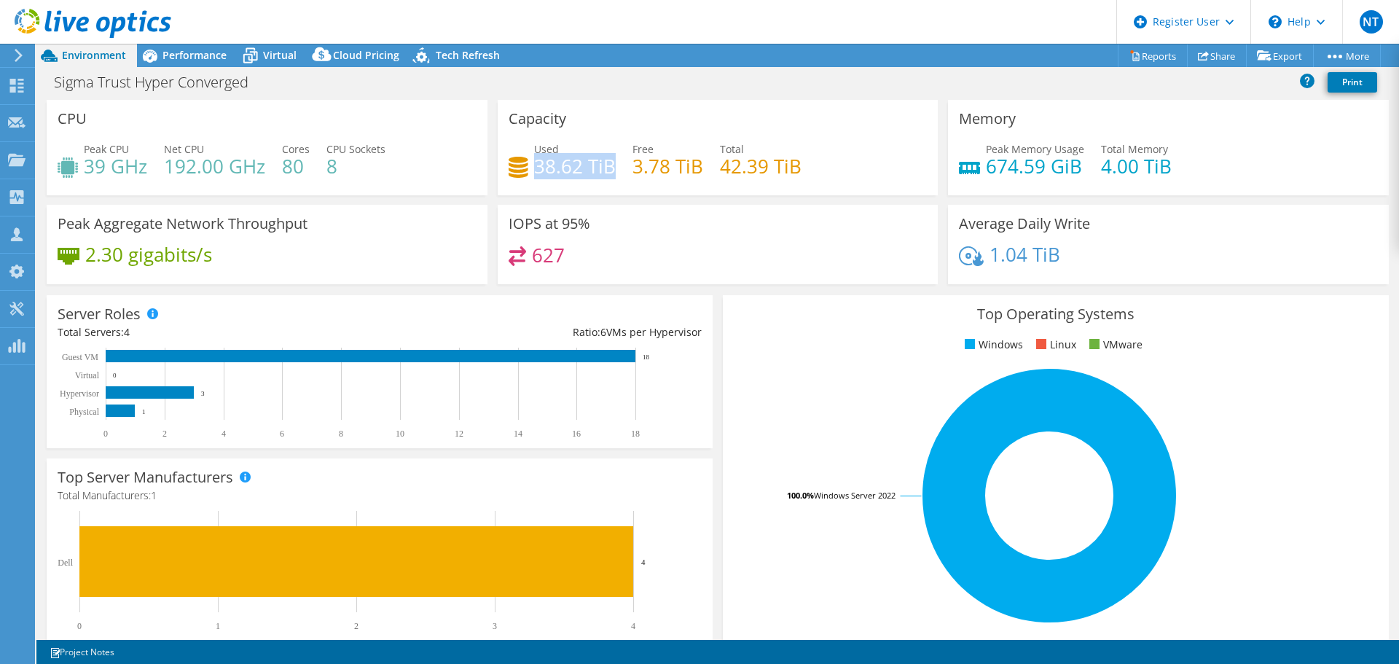
drag, startPoint x: 535, startPoint y: 173, endPoint x: 610, endPoint y: 174, distance: 75.0
click at [610, 174] on h4 "38.62 TiB" at bounding box center [575, 166] width 82 height 16
drag, startPoint x: 711, startPoint y: 169, endPoint x: 819, endPoint y: 178, distance: 108.2
click at [819, 178] on div "Used 38.62 TiB Free 3.78 TiB Total 42.39 TiB" at bounding box center [717, 164] width 419 height 47
click at [272, 58] on span "Virtual" at bounding box center [280, 55] width 34 height 14
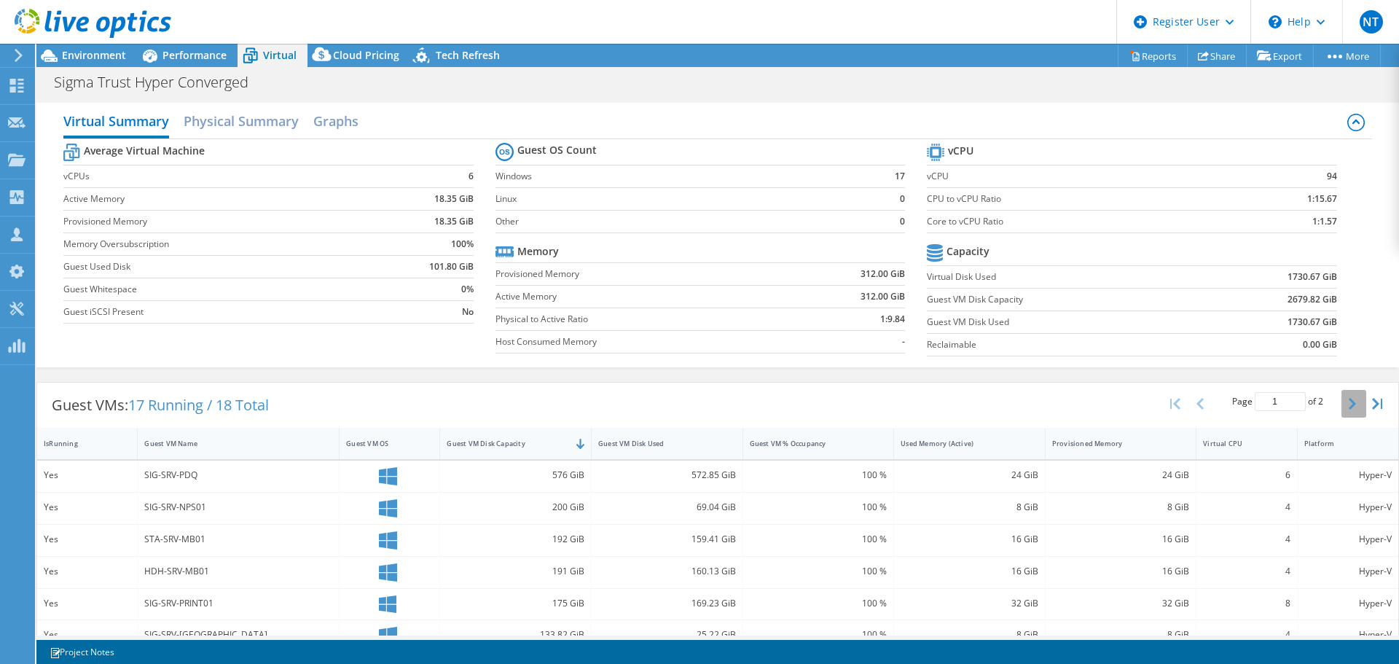
click at [1348, 404] on icon "button" at bounding box center [1351, 404] width 7 height 12
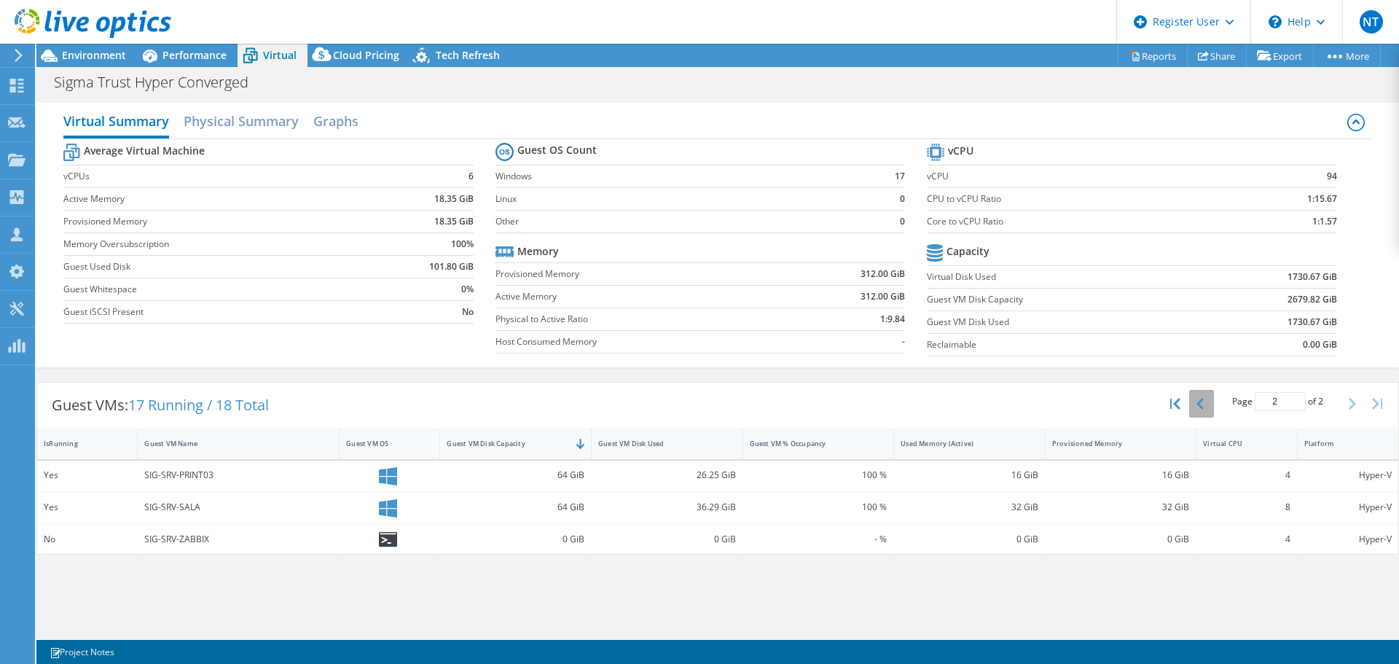
click at [1201, 405] on icon "button" at bounding box center [1199, 404] width 7 height 12
type input "1"
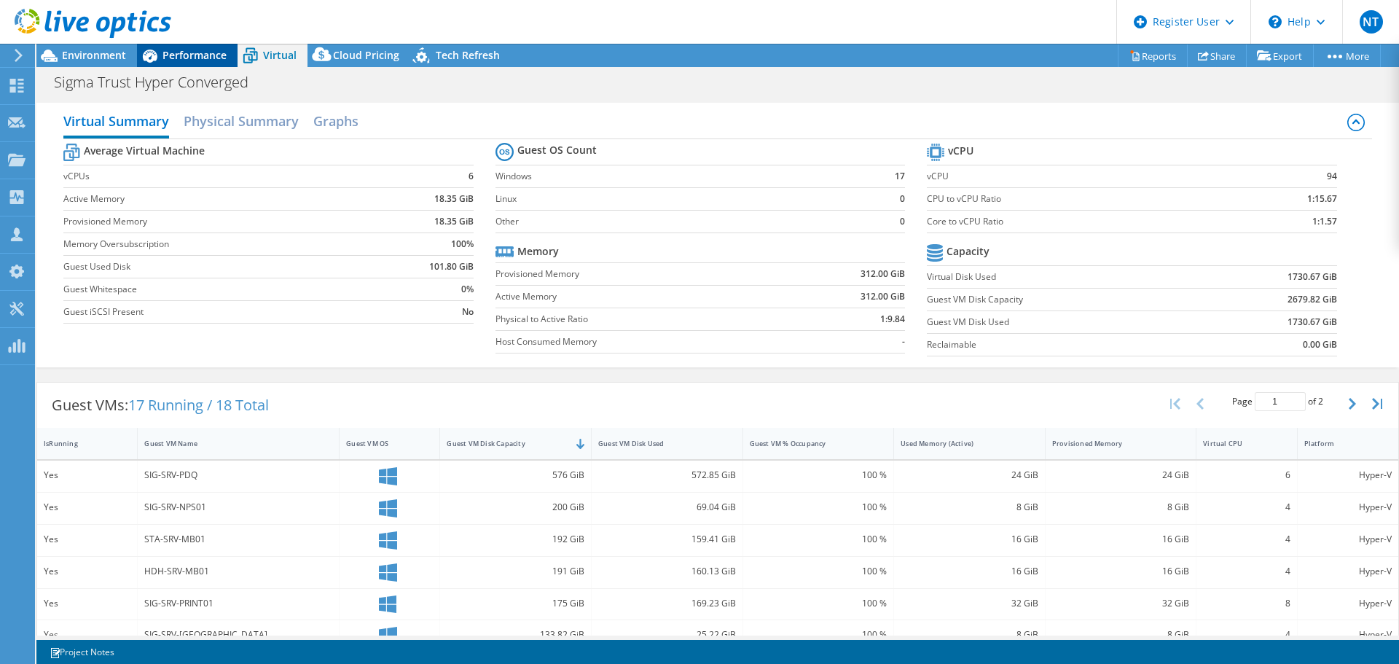
click at [181, 60] on span "Performance" at bounding box center [194, 55] width 64 height 14
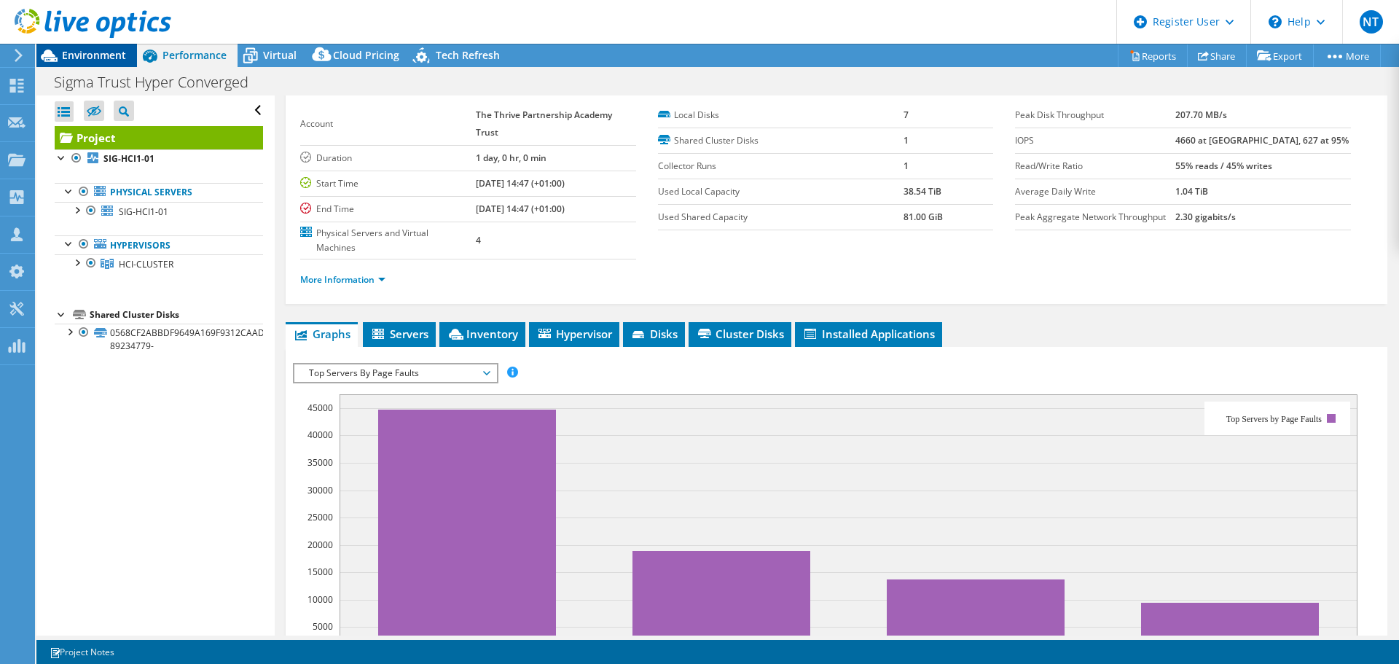
click at [109, 59] on span "Environment" at bounding box center [94, 55] width 64 height 14
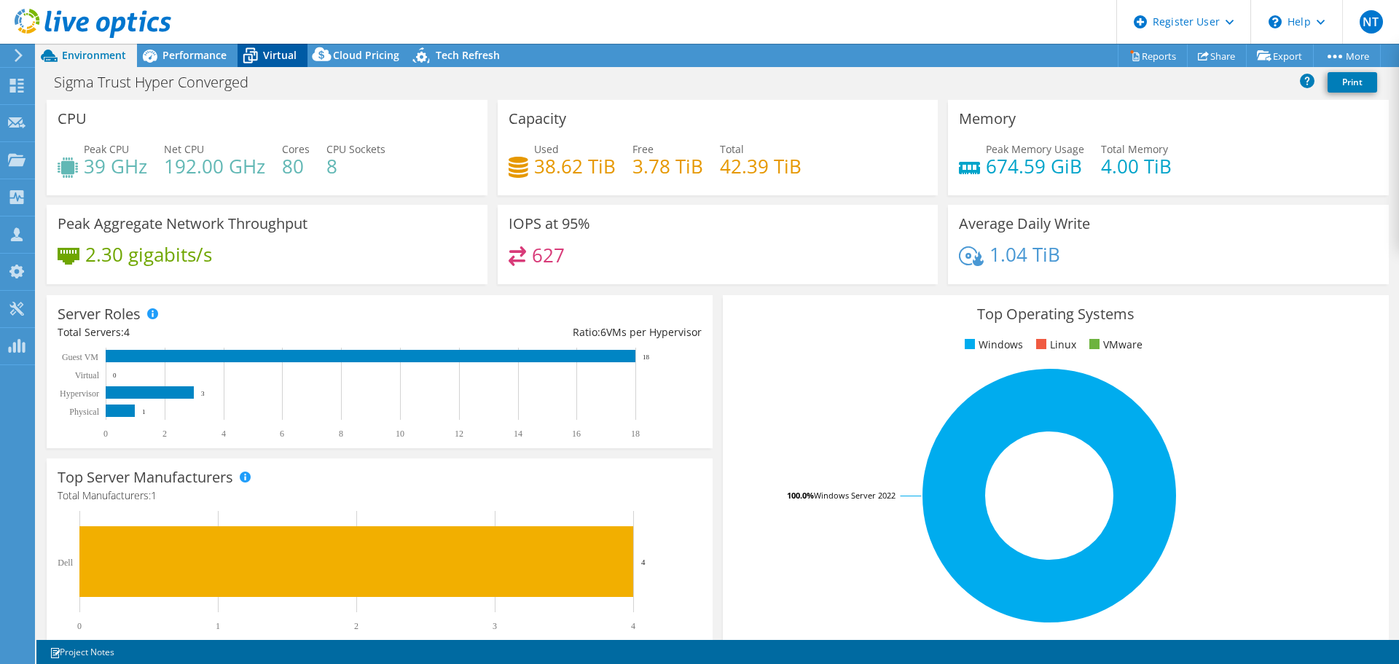
click at [275, 59] on span "Virtual" at bounding box center [280, 55] width 34 height 14
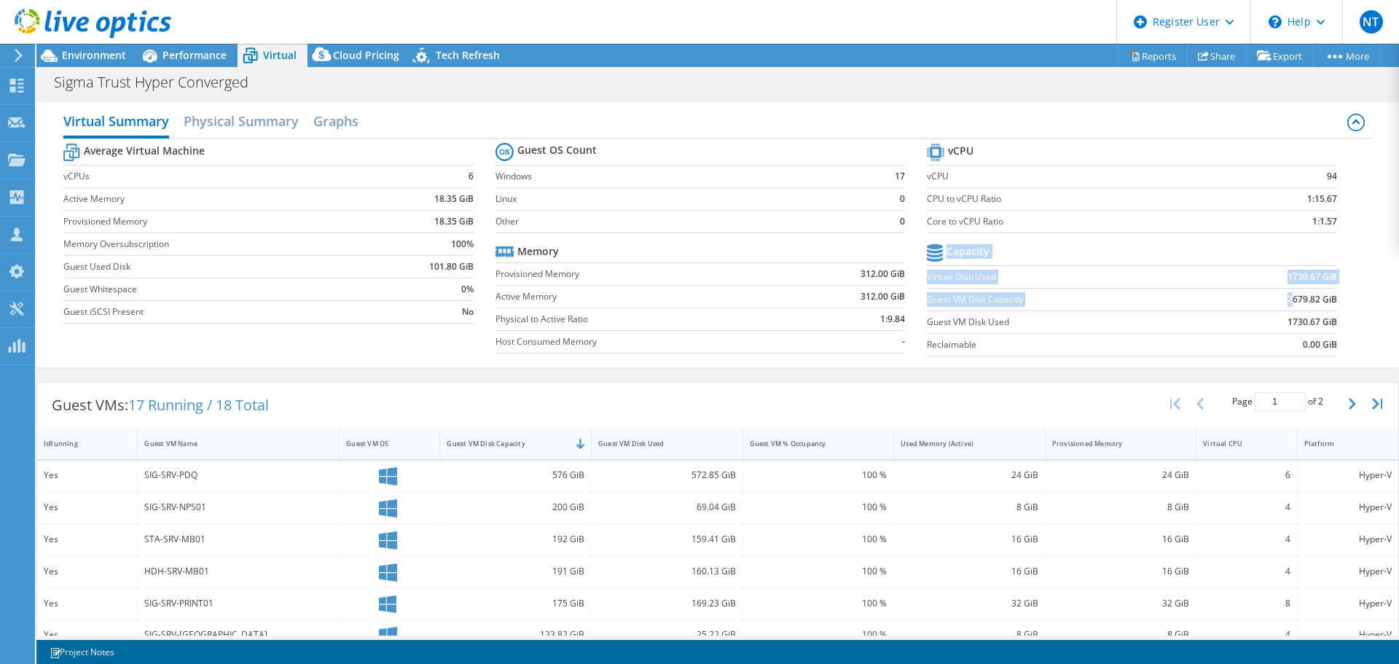
drag, startPoint x: 1280, startPoint y: 302, endPoint x: 1367, endPoint y: 305, distance: 87.5
click at [1367, 305] on div "Virtual Summary Physical Summary Graphs Average Virtual Machine vCPUs 6 Active …" at bounding box center [717, 235] width 1362 height 264
click at [1255, 297] on td "2679.82 GiB" at bounding box center [1270, 299] width 133 height 23
drag, startPoint x: 1278, startPoint y: 323, endPoint x: 1343, endPoint y: 321, distance: 64.9
click at [1343, 321] on section "vCPU vCPU 94 CPU to vCPU Ratio 1:15.67 Core to vCPU Ratio 1:1.57 Capacity Virtu…" at bounding box center [1142, 252] width 431 height 224
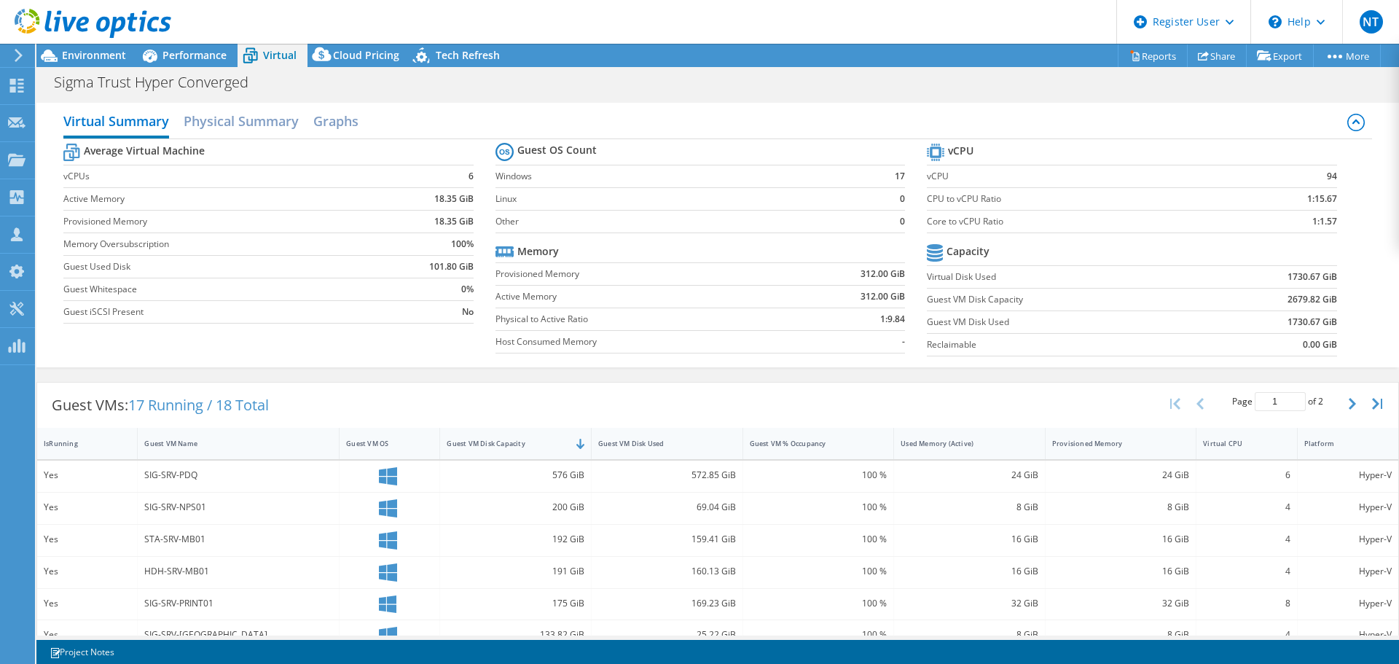
click at [1270, 279] on td "1730.67 GiB" at bounding box center [1270, 276] width 133 height 23
click at [90, 55] on span "Environment" at bounding box center [94, 55] width 64 height 14
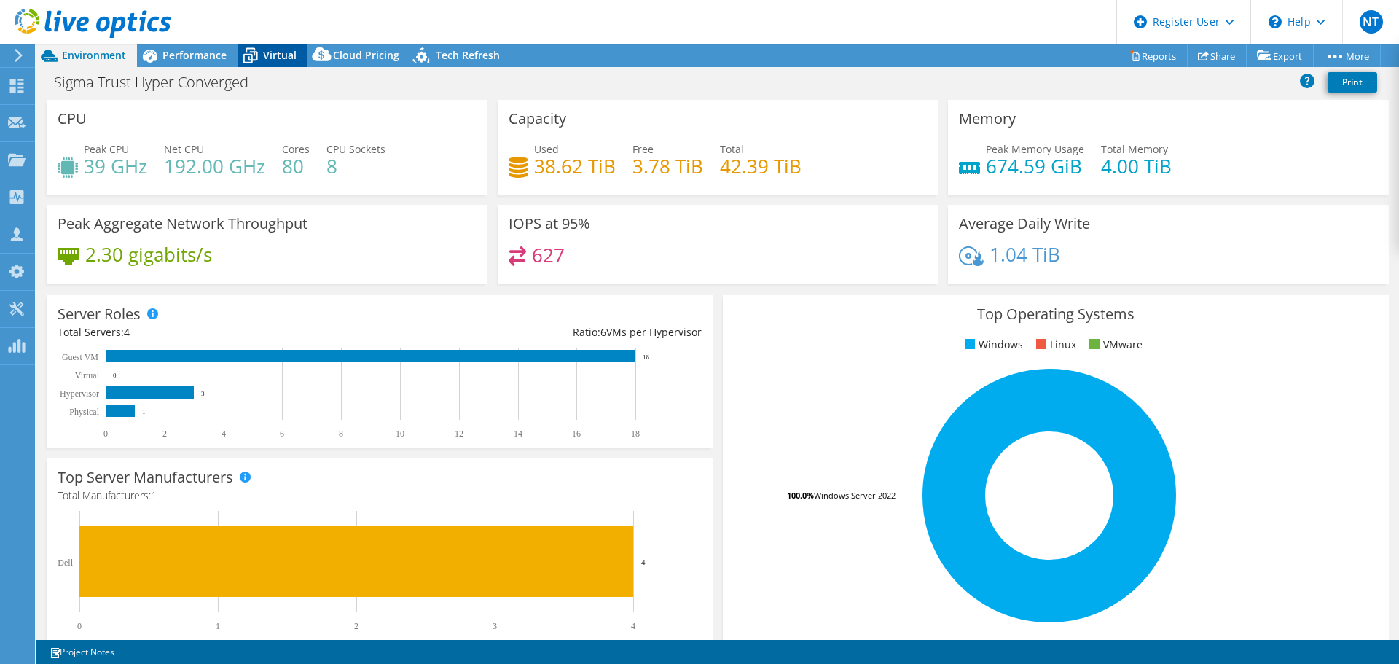
click at [262, 61] on icon at bounding box center [249, 55] width 25 height 25
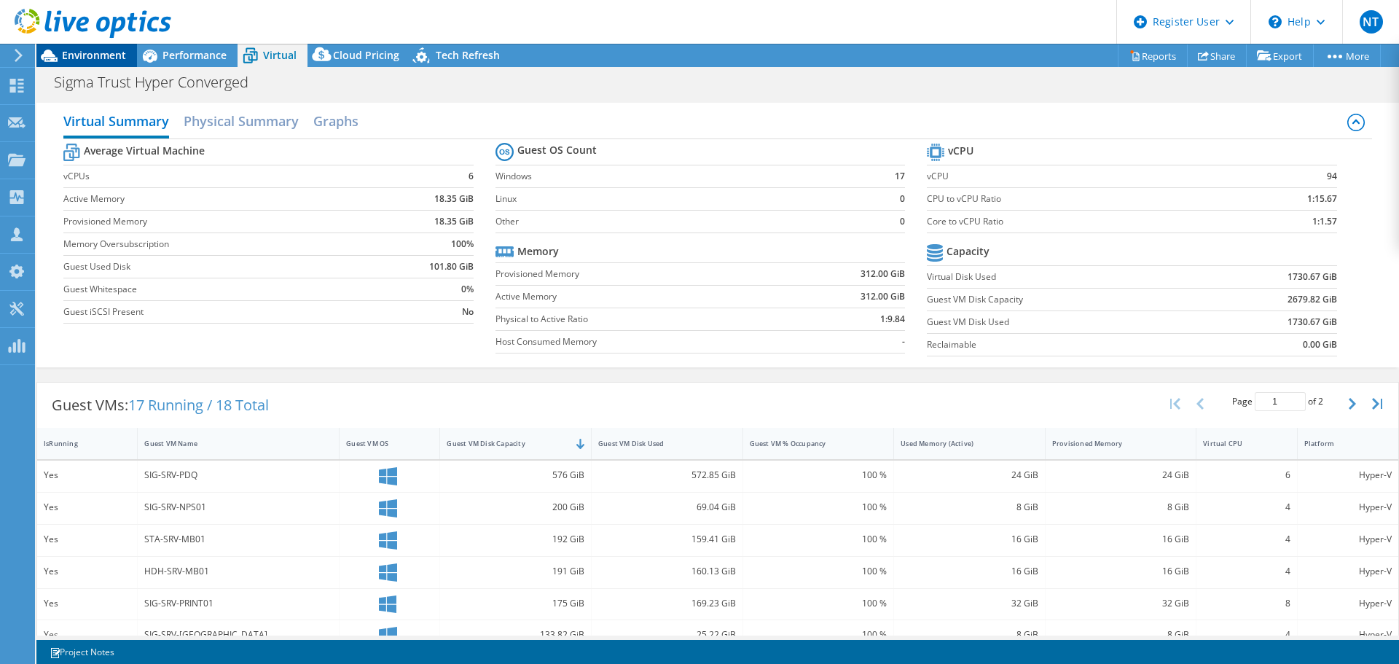
click at [75, 60] on span "Environment" at bounding box center [94, 55] width 64 height 14
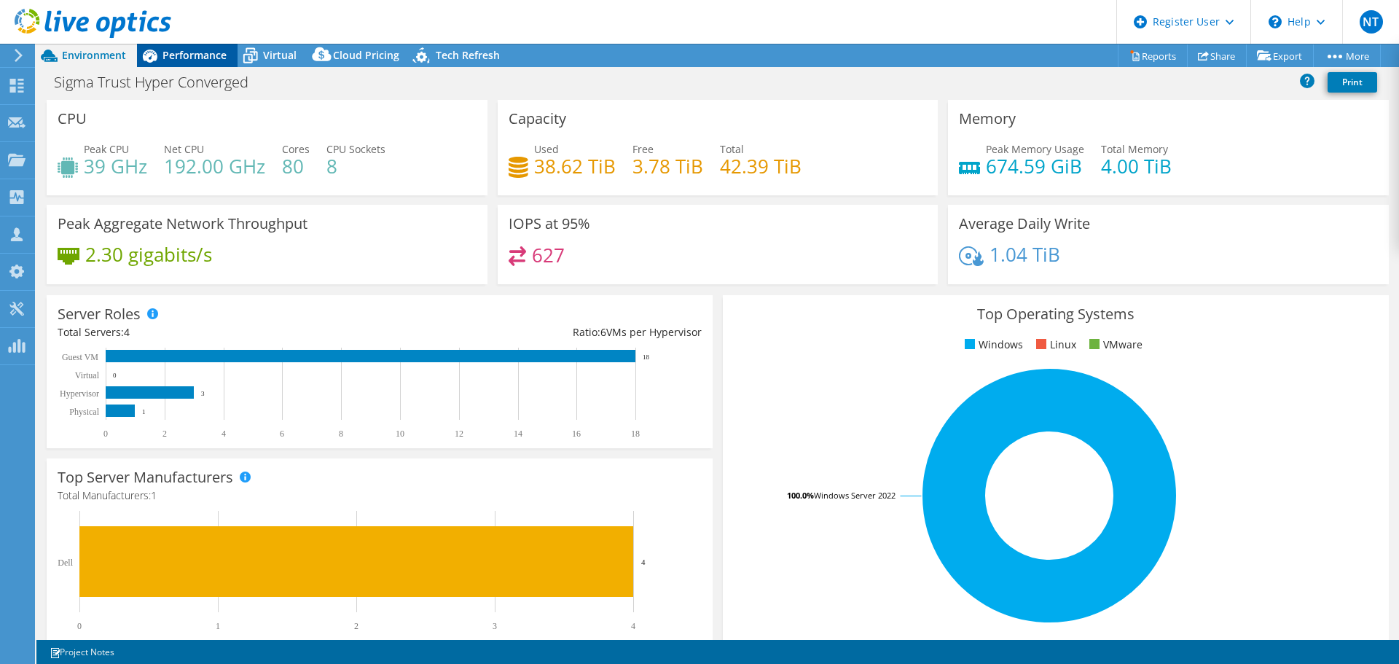
click at [207, 55] on span "Performance" at bounding box center [194, 55] width 64 height 14
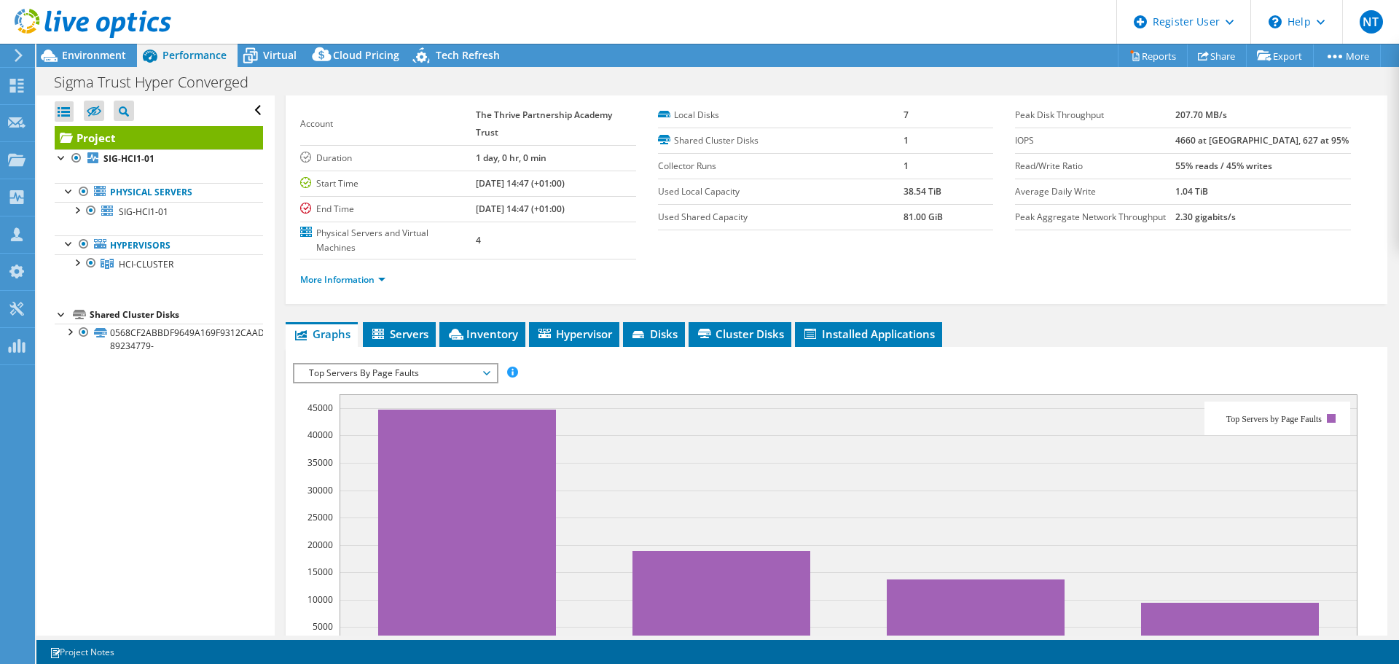
click at [423, 374] on span "Top Servers By Page Faults" at bounding box center [395, 372] width 187 height 17
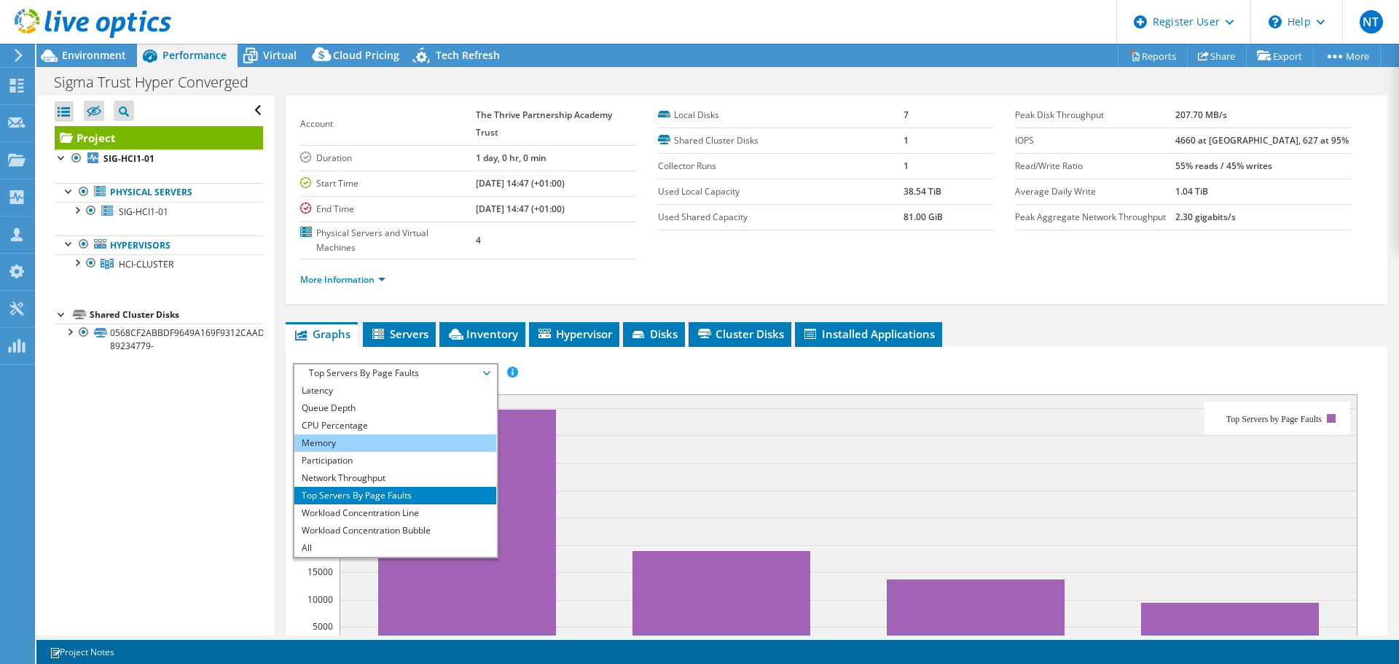
click at [378, 446] on li "Memory" at bounding box center [395, 442] width 202 height 17
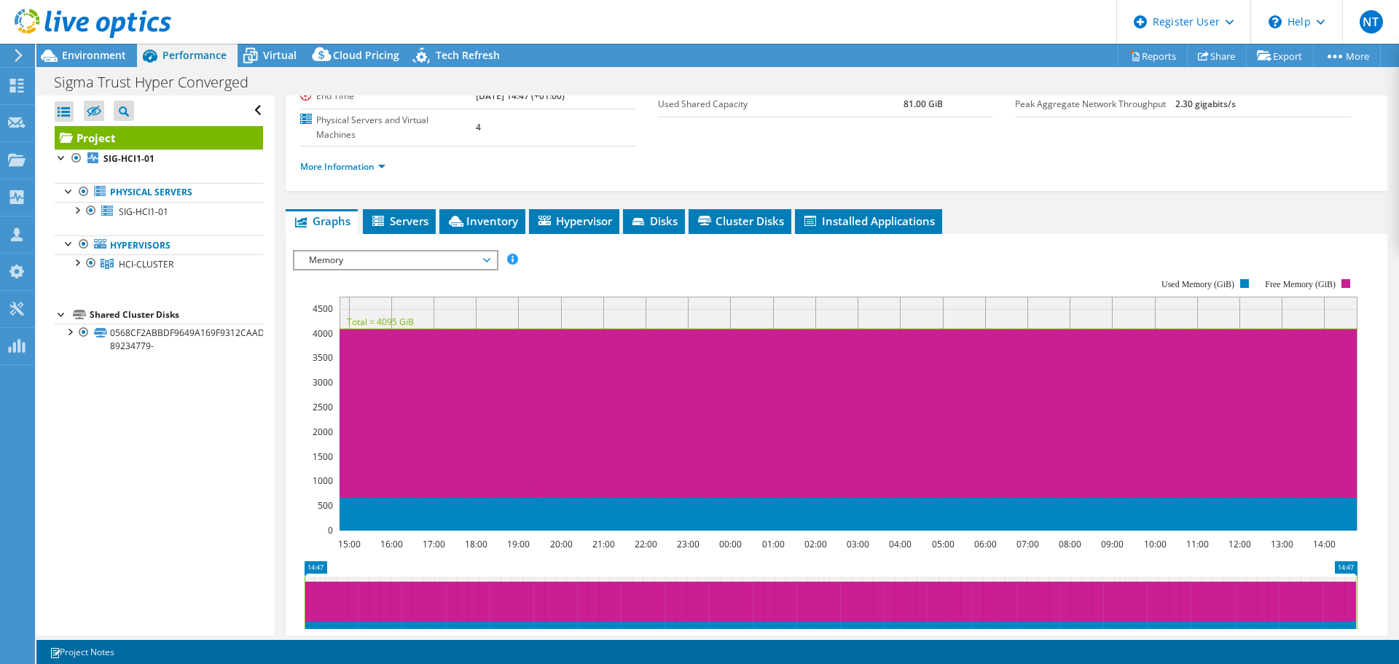
scroll to position [208, 0]
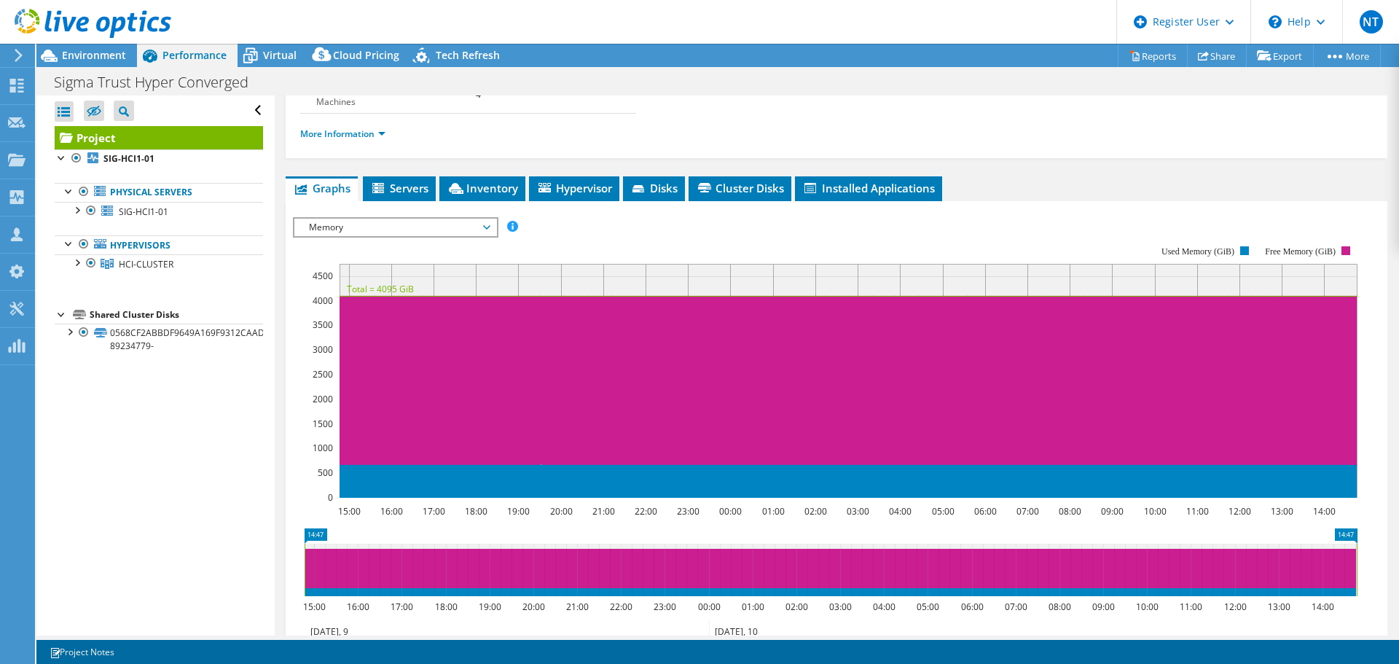
drag, startPoint x: 79, startPoint y: 58, endPoint x: 78, endPoint y: 109, distance: 51.7
click at [79, 58] on span "Environment" at bounding box center [94, 55] width 64 height 14
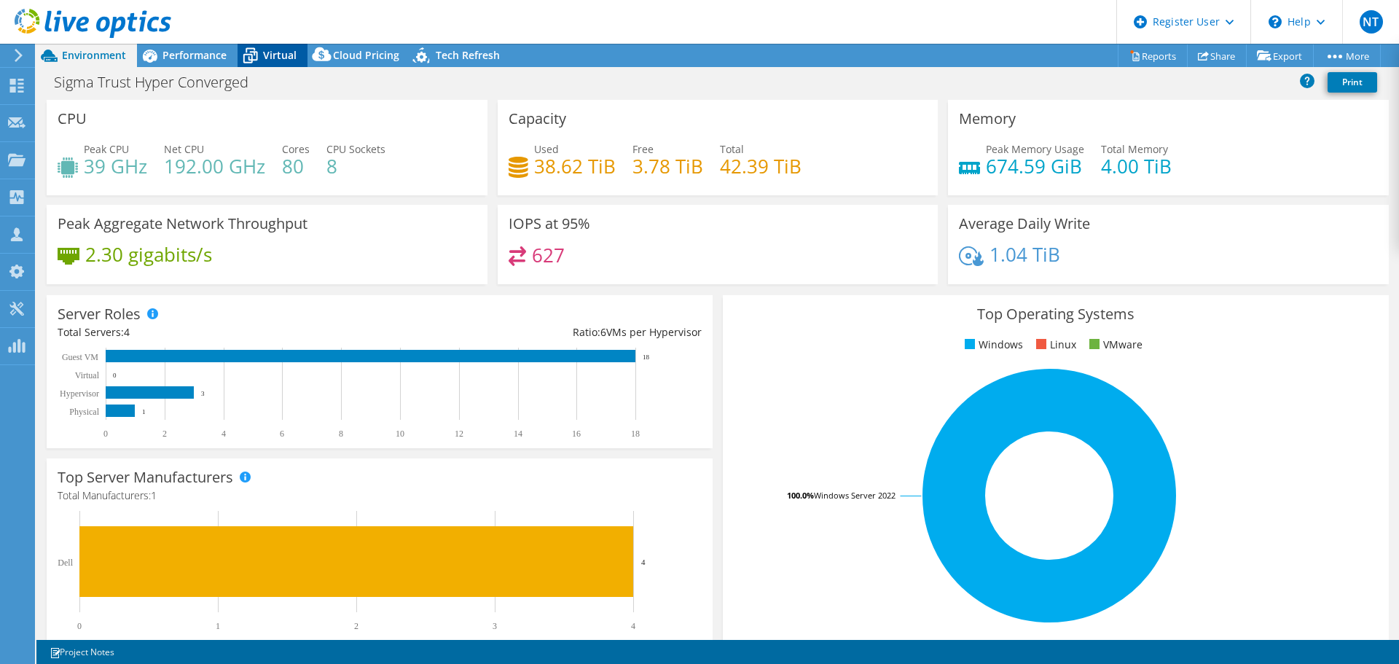
click at [264, 56] on span "Virtual" at bounding box center [280, 55] width 34 height 14
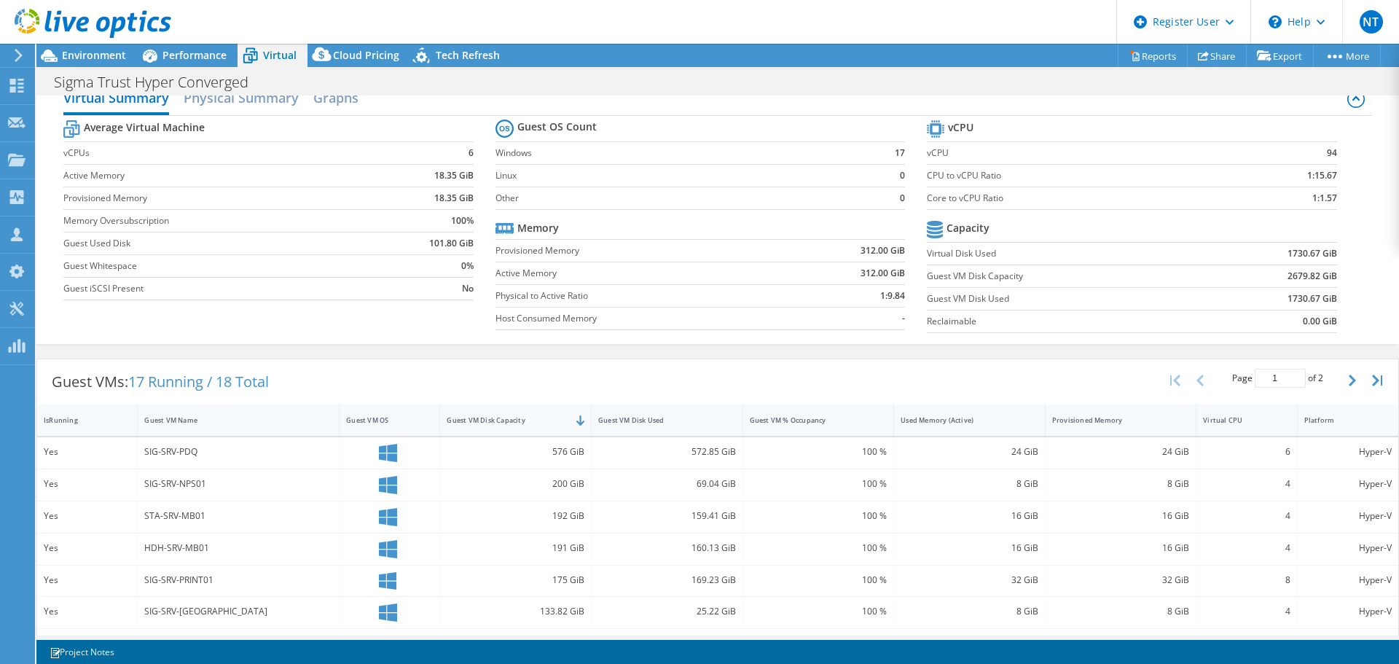
scroll to position [0, 0]
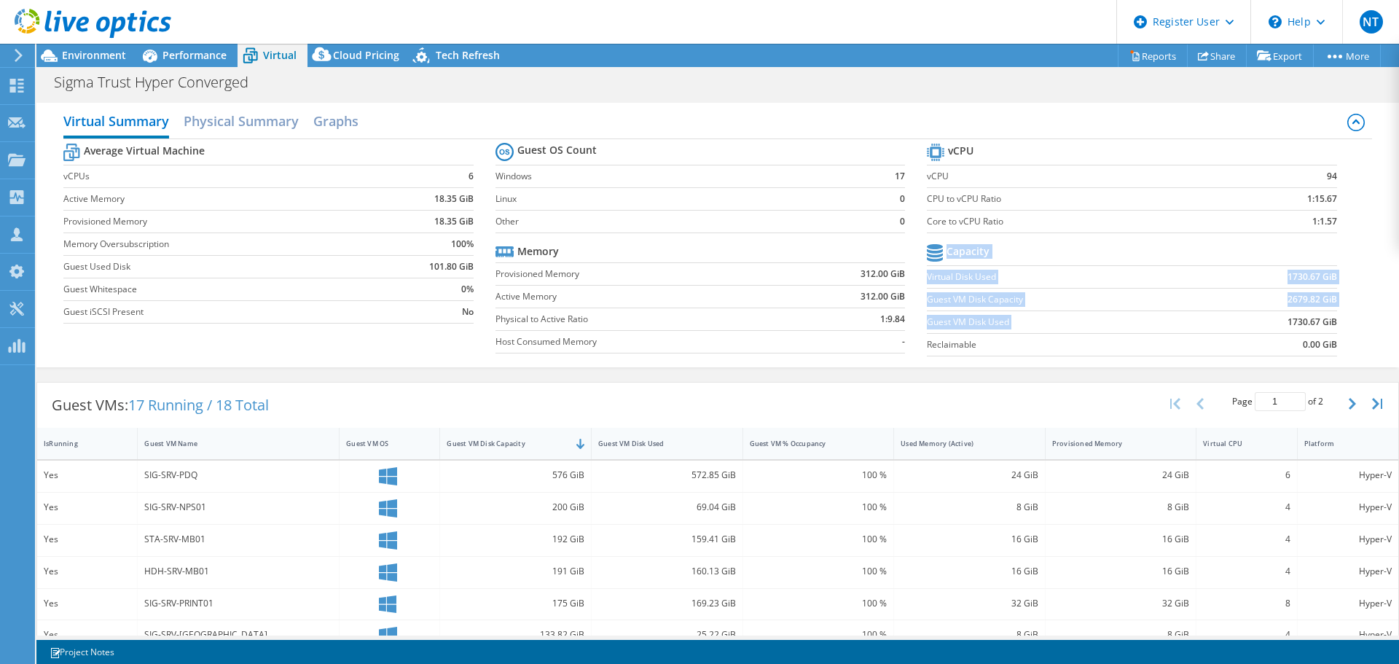
drag, startPoint x: 1276, startPoint y: 325, endPoint x: 1332, endPoint y: 315, distance: 57.0
click at [1332, 315] on section "vCPU vCPU 94 CPU to vCPU Ratio 1:15.67 Core to vCPU Ratio 1:1.57 Capacity Virtu…" at bounding box center [1142, 252] width 431 height 224
drag, startPoint x: 1270, startPoint y: 282, endPoint x: 1341, endPoint y: 276, distance: 71.6
click at [1305, 278] on td "1730.67 GiB" at bounding box center [1270, 276] width 133 height 23
click at [1364, 278] on div "Virtual Summary Physical Summary Graphs Average Virtual Machine vCPUs 6 Active …" at bounding box center [717, 235] width 1362 height 264
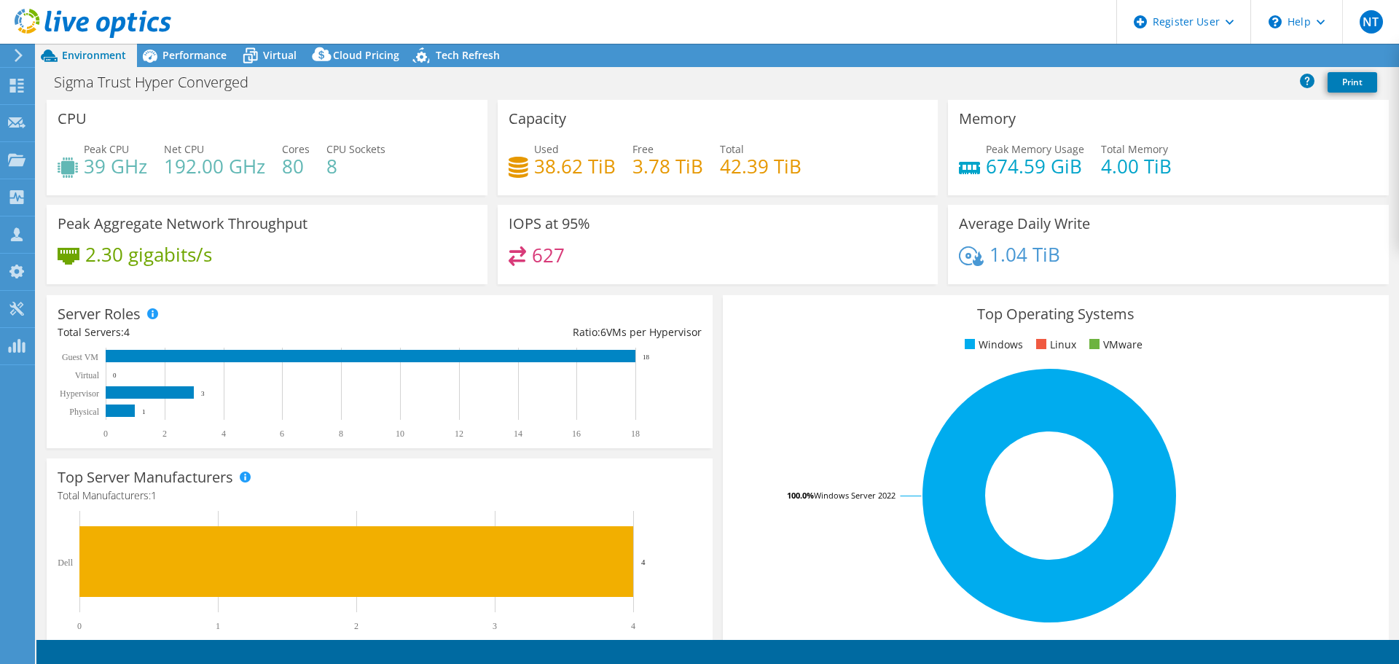
select select "USD"
